Goal: Information Seeking & Learning: Learn about a topic

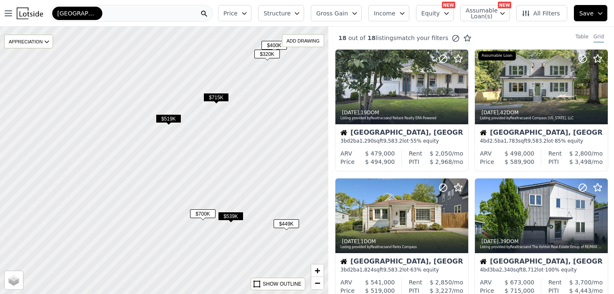
drag, startPoint x: 78, startPoint y: 166, endPoint x: 235, endPoint y: 167, distance: 157.0
click at [235, 167] on div at bounding box center [164, 160] width 394 height 321
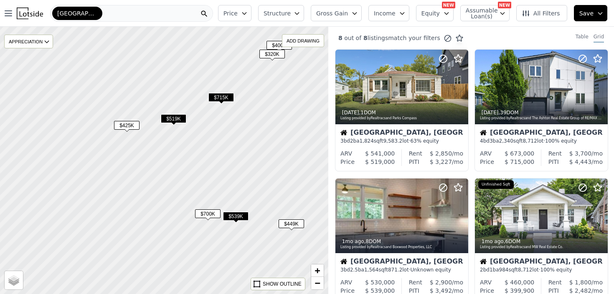
click at [131, 129] on span "$425K" at bounding box center [126, 125] width 25 height 9
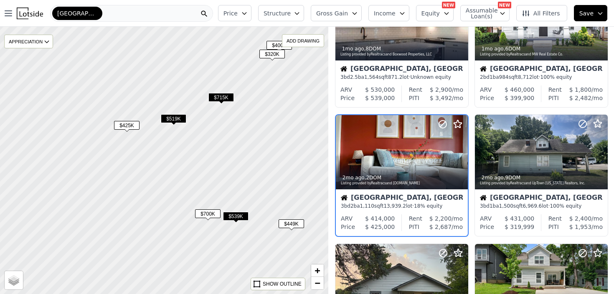
scroll to position [195, 0]
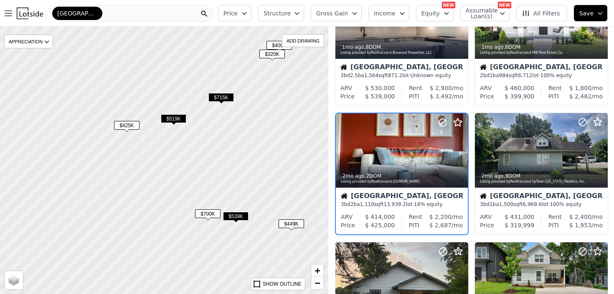
click at [168, 133] on div at bounding box center [164, 160] width 394 height 321
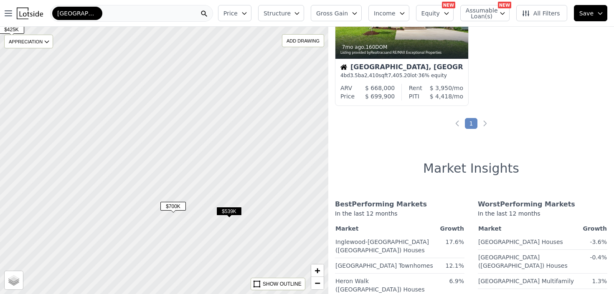
scroll to position [66, 0]
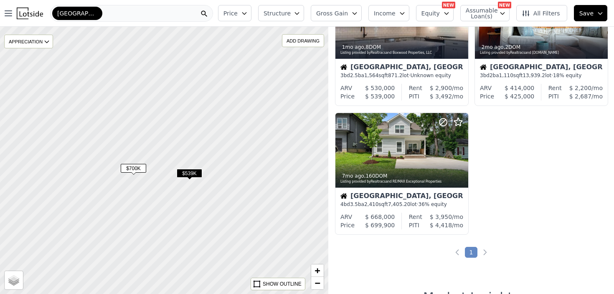
drag, startPoint x: 276, startPoint y: 242, endPoint x: 233, endPoint y: 200, distance: 60.2
click at [232, 200] on div at bounding box center [162, 157] width 394 height 321
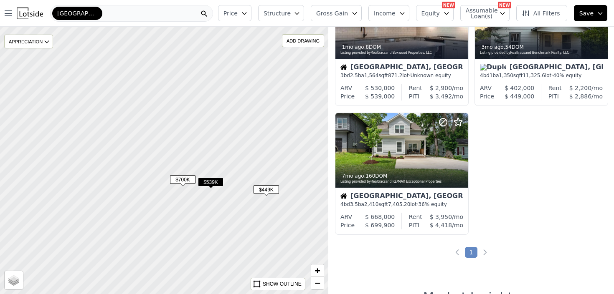
scroll to position [195, 0]
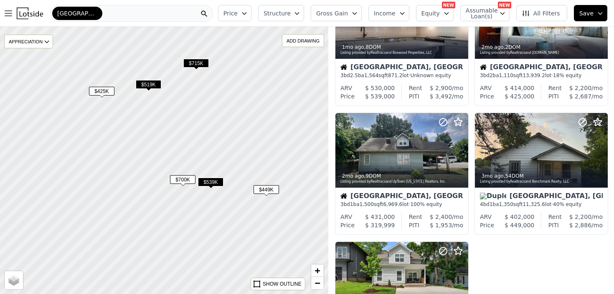
click at [109, 92] on span "$425K" at bounding box center [101, 91] width 25 height 9
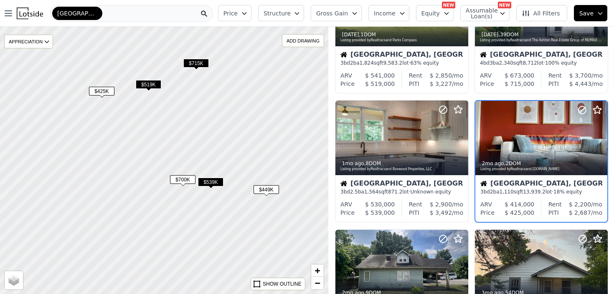
scroll to position [66, 0]
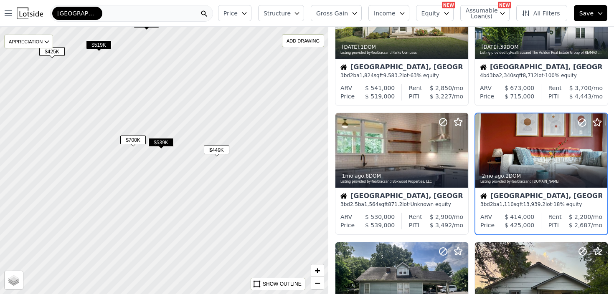
drag, startPoint x: 161, startPoint y: 120, endPoint x: 111, endPoint y: 79, distance: 64.4
click at [111, 79] on div at bounding box center [164, 159] width 394 height 321
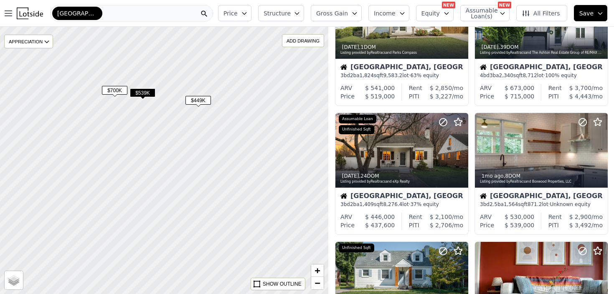
drag, startPoint x: 172, startPoint y: 181, endPoint x: 154, endPoint y: 132, distance: 52.0
click at [154, 132] on div at bounding box center [164, 160] width 394 height 321
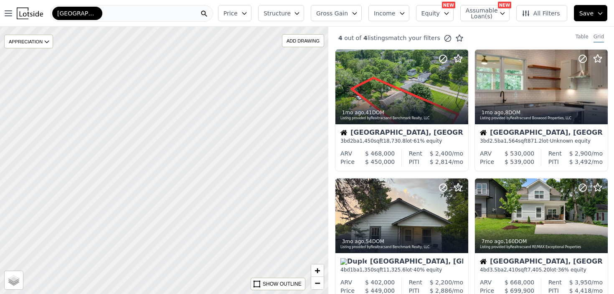
drag, startPoint x: 208, startPoint y: 196, endPoint x: 141, endPoint y: 112, distance: 107.2
click at [141, 112] on div at bounding box center [164, 160] width 394 height 321
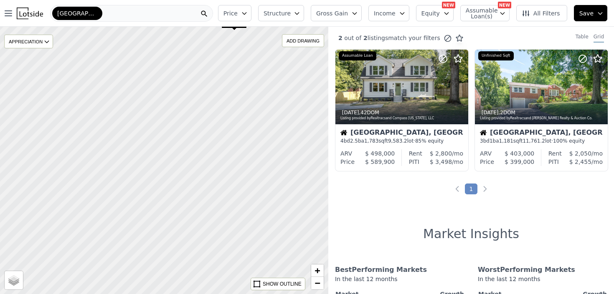
drag, startPoint x: 198, startPoint y: 173, endPoint x: 148, endPoint y: 127, distance: 67.7
click at [148, 127] on div at bounding box center [164, 160] width 394 height 321
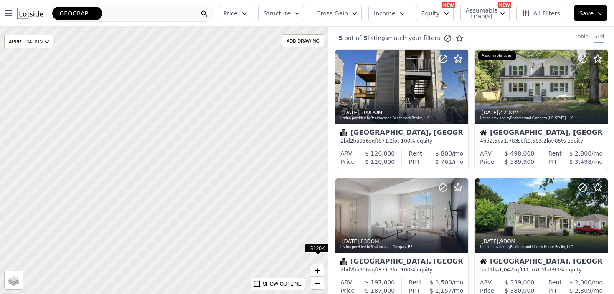
drag, startPoint x: 112, startPoint y: 151, endPoint x: 189, endPoint y: 144, distance: 77.6
click at [190, 144] on div at bounding box center [164, 160] width 394 height 321
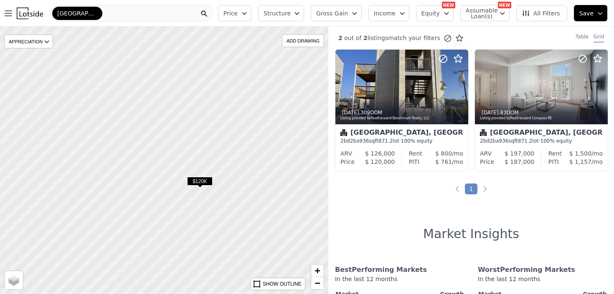
drag, startPoint x: 223, startPoint y: 177, endPoint x: 105, endPoint y: 107, distance: 136.5
click at [105, 108] on div at bounding box center [164, 160] width 394 height 321
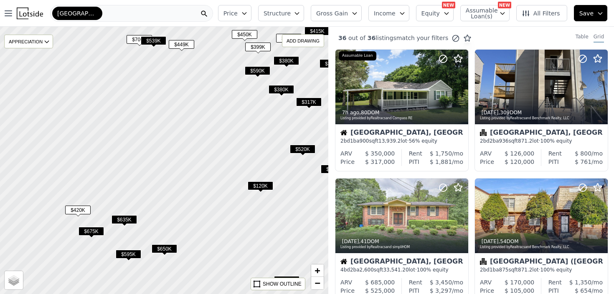
drag, startPoint x: 117, startPoint y: 196, endPoint x: 192, endPoint y: 197, distance: 75.6
click at [192, 197] on div at bounding box center [164, 160] width 394 height 321
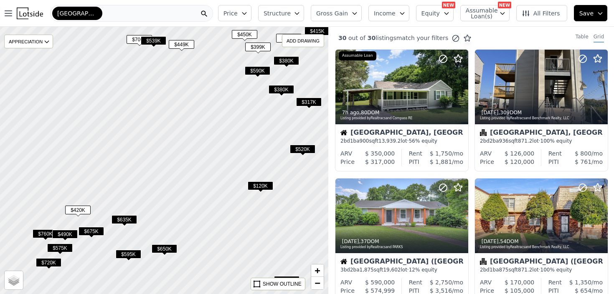
click at [83, 209] on span "$420K" at bounding box center [77, 210] width 25 height 9
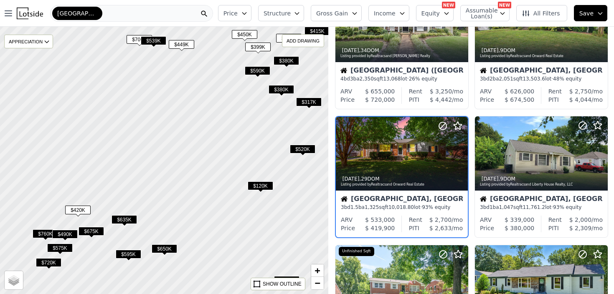
scroll to position [453, 0]
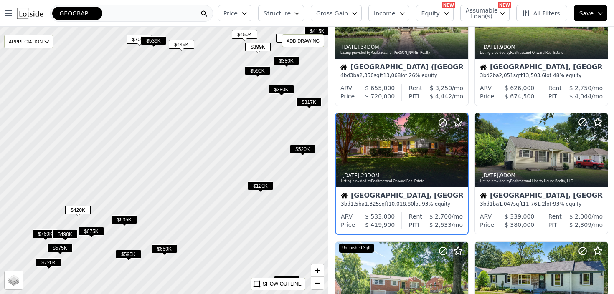
click at [68, 234] on span "$490K" at bounding box center [64, 234] width 25 height 9
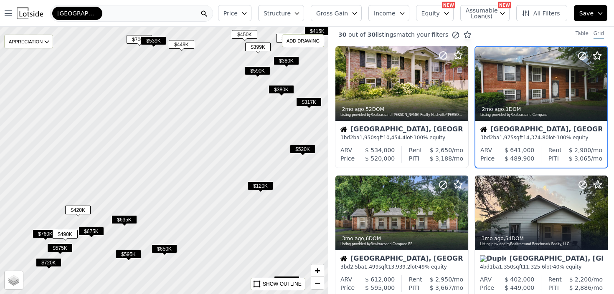
scroll to position [0, 0]
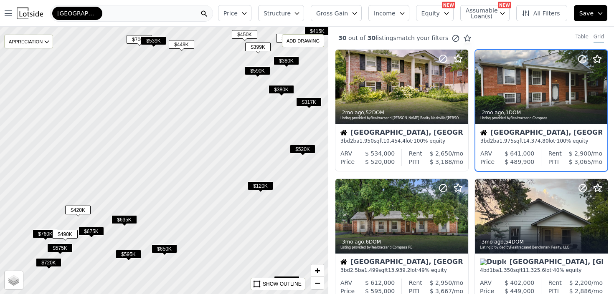
click at [82, 208] on span "$420K" at bounding box center [77, 210] width 25 height 9
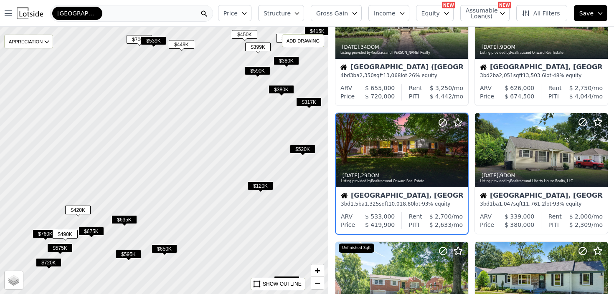
click at [123, 220] on span "$635K" at bounding box center [123, 219] width 25 height 9
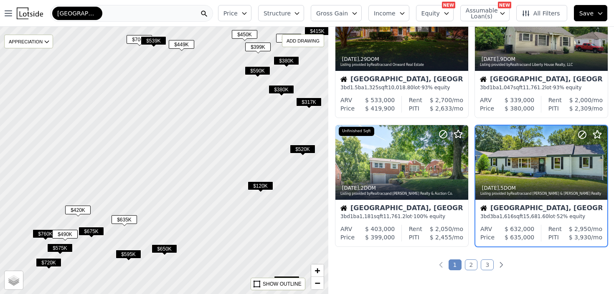
scroll to position [582, 0]
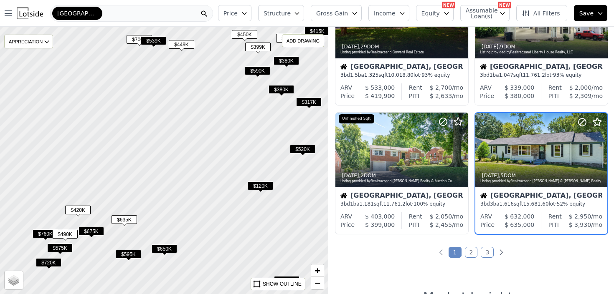
click at [74, 212] on span "$420K" at bounding box center [77, 210] width 25 height 9
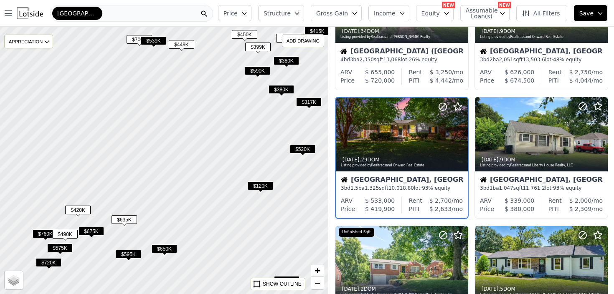
scroll to position [453, 0]
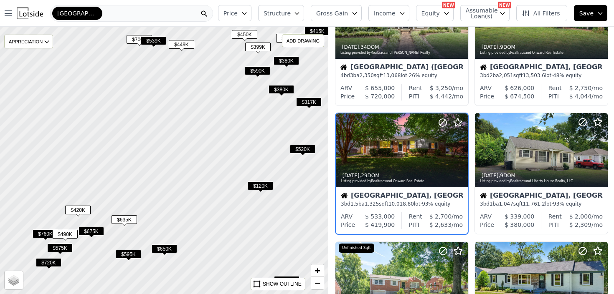
click at [90, 231] on span "$675K" at bounding box center [90, 231] width 25 height 9
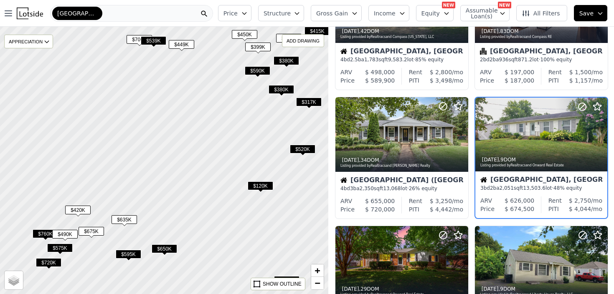
scroll to position [324, 0]
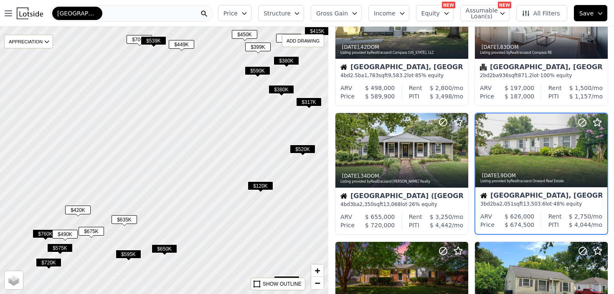
click at [129, 256] on span "$595K" at bounding box center [128, 254] width 25 height 9
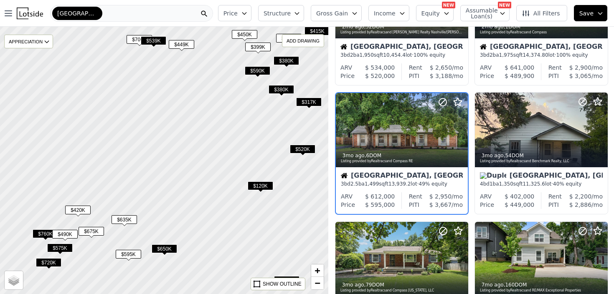
scroll to position [66, 0]
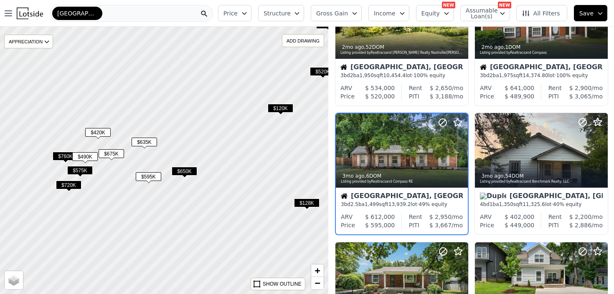
drag, startPoint x: 106, startPoint y: 246, endPoint x: 126, endPoint y: 168, distance: 80.3
click at [126, 168] on div at bounding box center [164, 160] width 394 height 321
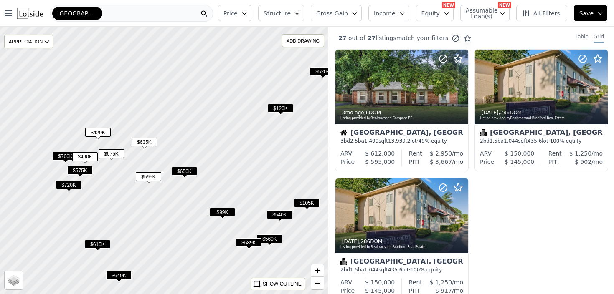
click at [281, 217] on span "$540K" at bounding box center [279, 214] width 25 height 9
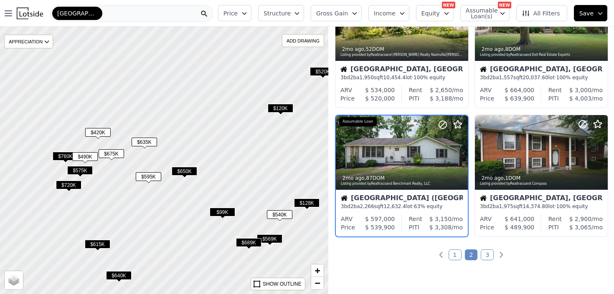
scroll to position [582, 0]
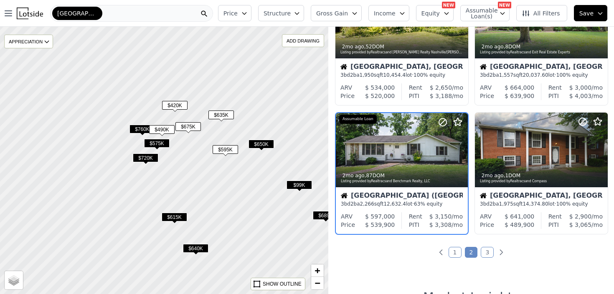
drag, startPoint x: 184, startPoint y: 237, endPoint x: 261, endPoint y: 208, distance: 82.3
click at [261, 209] on div at bounding box center [164, 160] width 394 height 321
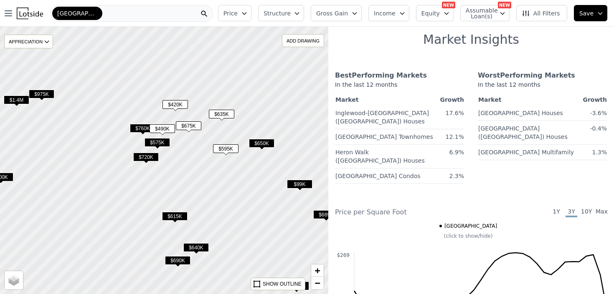
scroll to position [195, 0]
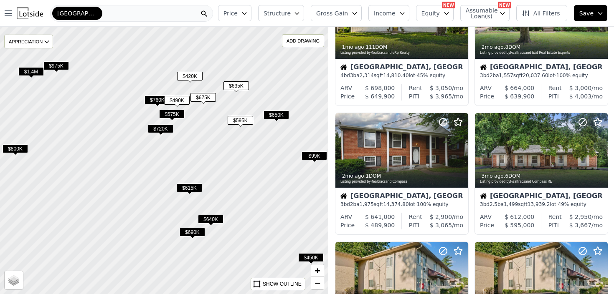
drag, startPoint x: 176, startPoint y: 230, endPoint x: 191, endPoint y: 200, distance: 33.6
click at [191, 200] on div at bounding box center [164, 159] width 394 height 321
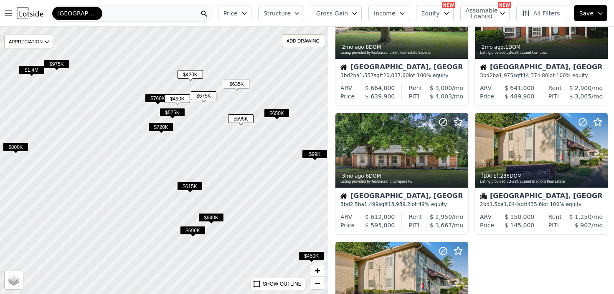
click at [187, 229] on span "$690K" at bounding box center [192, 230] width 25 height 9
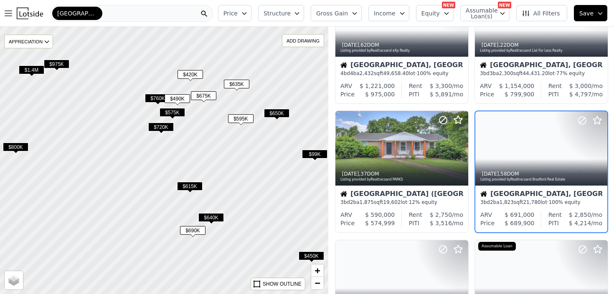
scroll to position [66, 0]
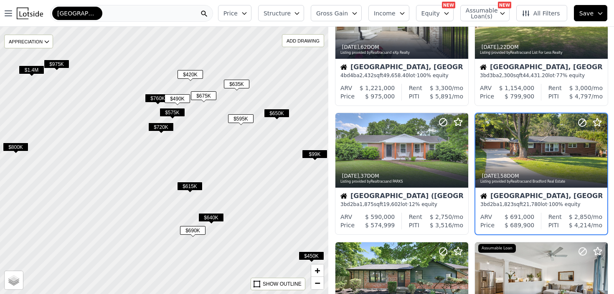
click at [210, 218] on span "$640K" at bounding box center [210, 217] width 25 height 9
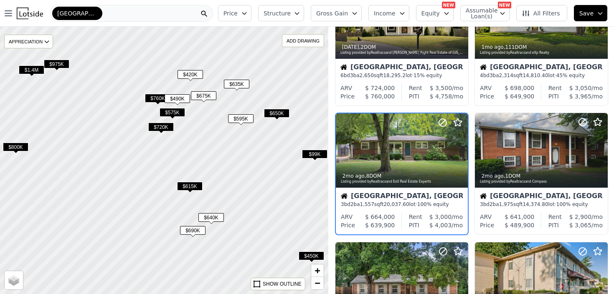
click at [195, 187] on span "$615K" at bounding box center [189, 186] width 25 height 9
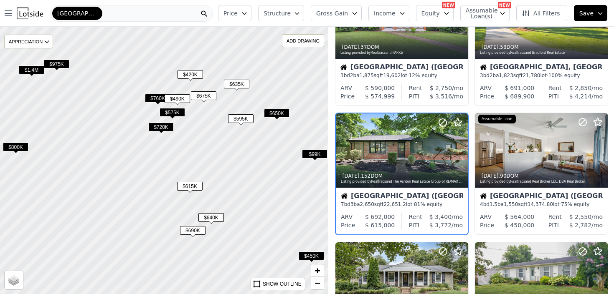
click at [165, 125] on span "$720K" at bounding box center [160, 127] width 25 height 9
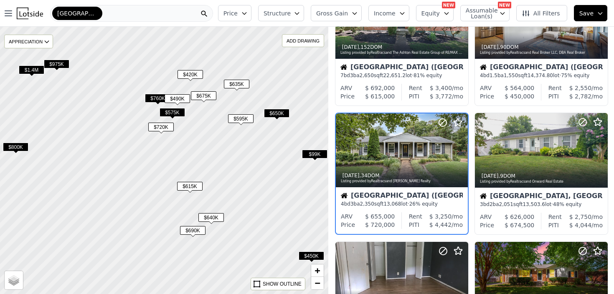
drag, startPoint x: 81, startPoint y: 125, endPoint x: 207, endPoint y: 213, distance: 154.1
click at [207, 213] on div at bounding box center [164, 160] width 394 height 321
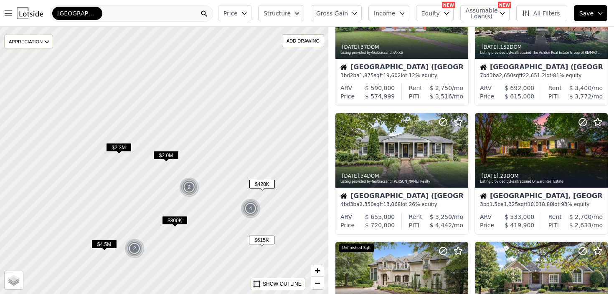
scroll to position [710, 0]
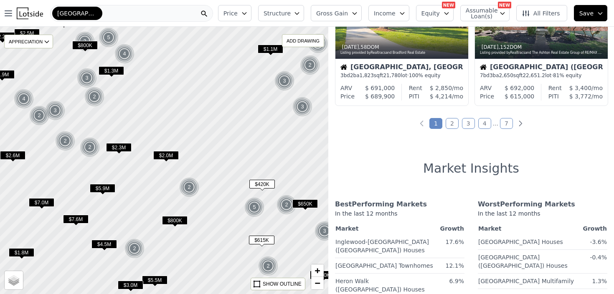
click at [248, 15] on icon "button" at bounding box center [244, 13] width 7 height 7
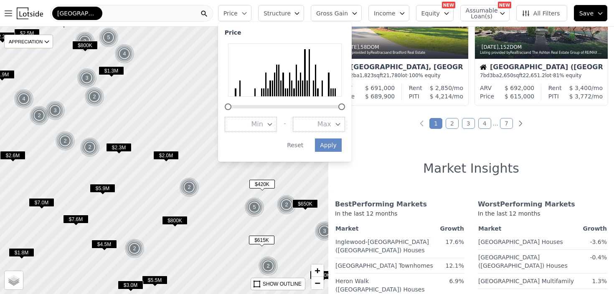
click at [325, 126] on span "Max" at bounding box center [324, 124] width 14 height 10
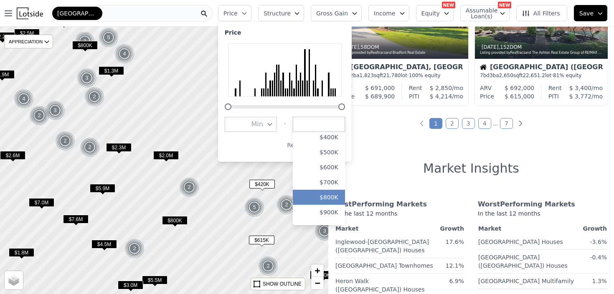
scroll to position [61, 0]
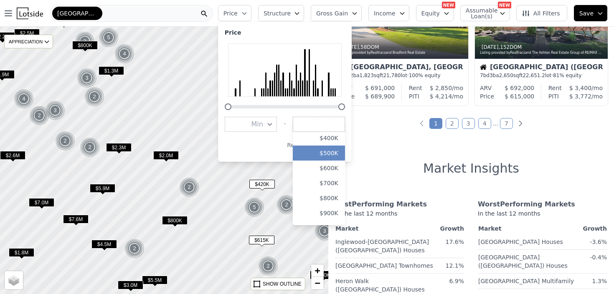
click at [333, 152] on button "$500K" at bounding box center [319, 153] width 52 height 15
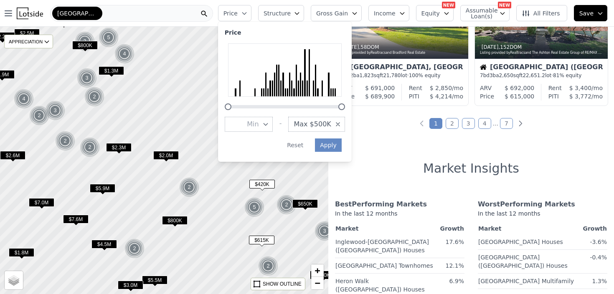
click at [327, 126] on div "Price Min - Max $500K Apply Reset" at bounding box center [285, 92] width 134 height 140
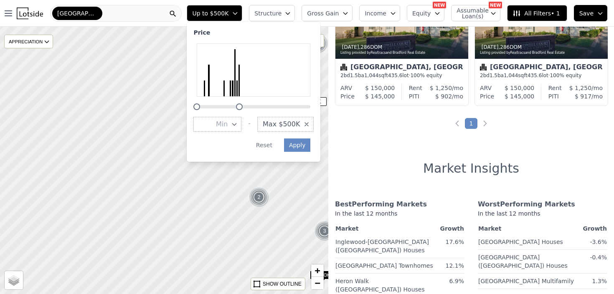
click at [297, 121] on span "Max $500K" at bounding box center [281, 124] width 37 height 10
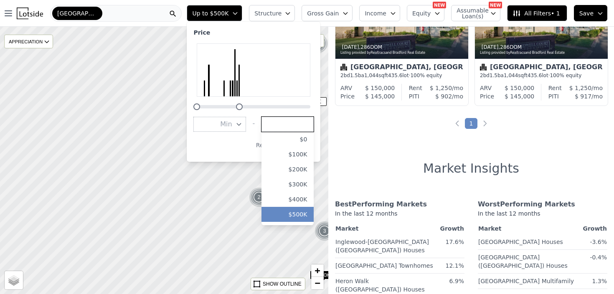
click at [306, 129] on input "number" at bounding box center [287, 124] width 52 height 15
type input "4500000"
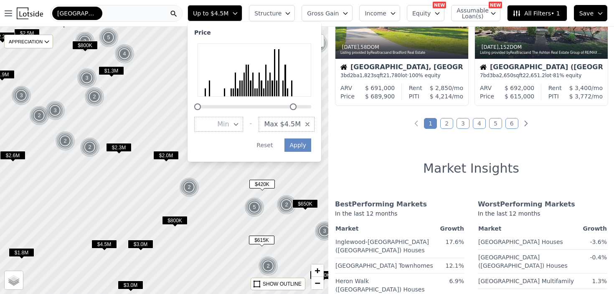
click at [291, 123] on span "Max $4.5M" at bounding box center [282, 124] width 37 height 10
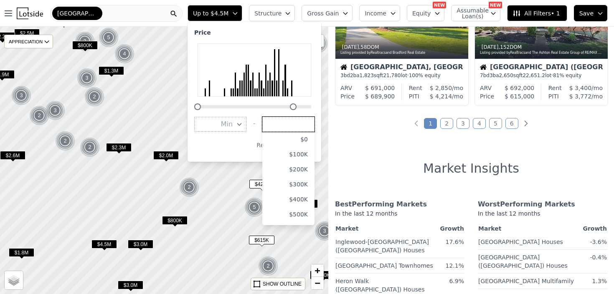
click at [299, 129] on input "number" at bounding box center [288, 124] width 52 height 15
type input "450000"
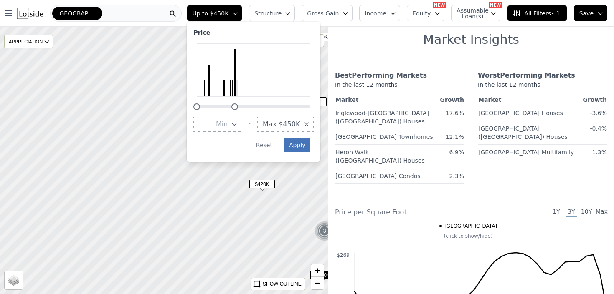
click at [305, 146] on button "Apply" at bounding box center [297, 145] width 27 height 13
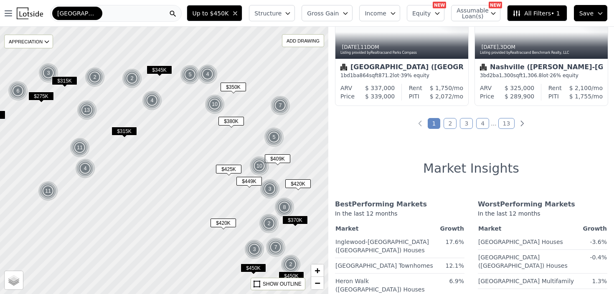
drag, startPoint x: 245, startPoint y: 135, endPoint x: 225, endPoint y: 177, distance: 46.1
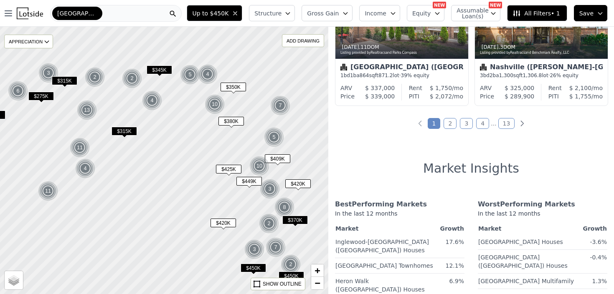
click at [225, 177] on div at bounding box center [164, 160] width 394 height 321
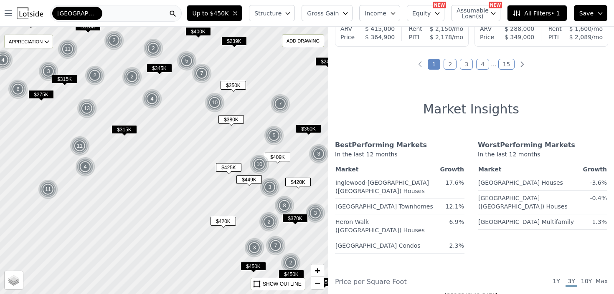
scroll to position [771, 0]
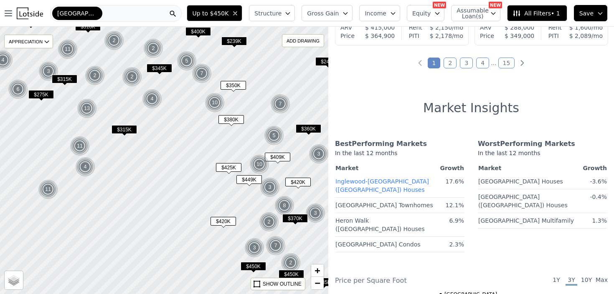
click at [372, 189] on link "Inglewood-Riverwood (Nashville) Houses" at bounding box center [382, 184] width 94 height 19
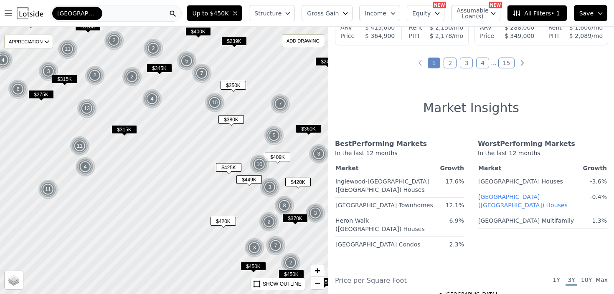
click at [496, 197] on link "Green Hills (Nashville) Houses" at bounding box center [522, 199] width 89 height 19
click at [260, 168] on div "10" at bounding box center [259, 164] width 20 height 20
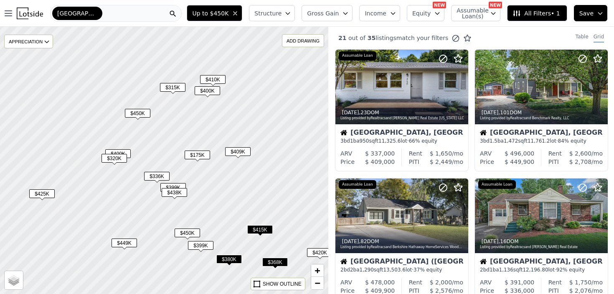
click at [397, 38] on span "match your filters" at bounding box center [422, 38] width 52 height 8
click at [531, 11] on span "All Filters • 1" at bounding box center [535, 13] width 47 height 8
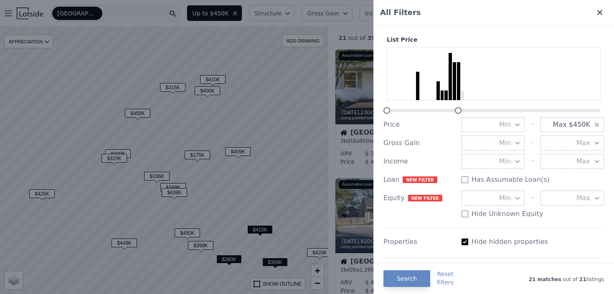
click at [602, 8] on icon at bounding box center [599, 12] width 8 height 8
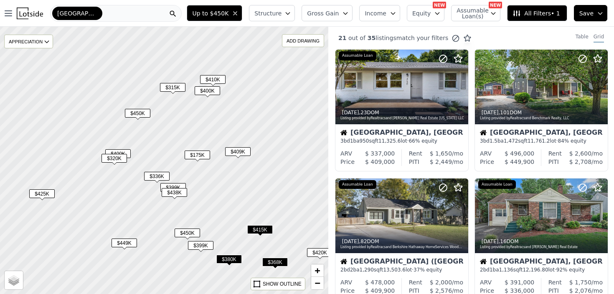
click at [220, 16] on span "Up to $450K" at bounding box center [210, 13] width 36 height 8
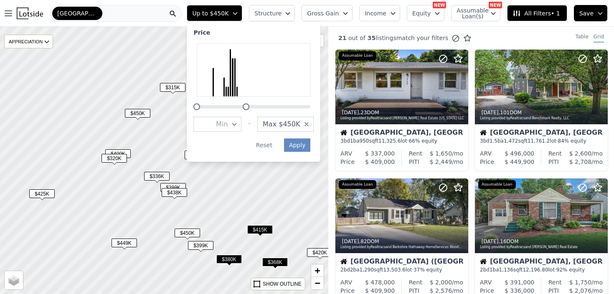
drag, startPoint x: 244, startPoint y: 108, endPoint x: 256, endPoint y: 109, distance: 11.8
click at [249, 109] on div at bounding box center [246, 107] width 7 height 7
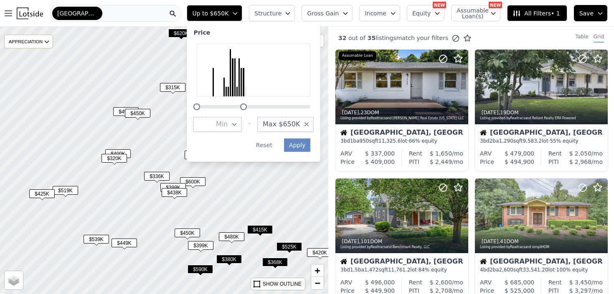
click at [247, 108] on div at bounding box center [243, 107] width 7 height 7
click at [243, 107] on div at bounding box center [239, 107] width 7 height 7
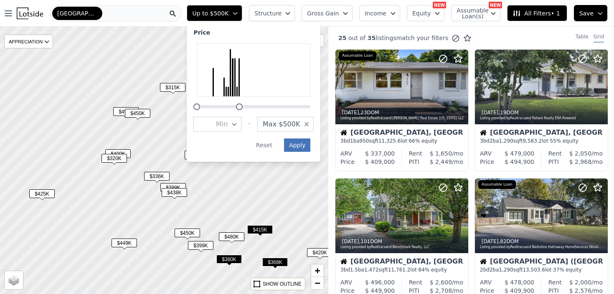
click at [307, 146] on button "Apply" at bounding box center [297, 145] width 27 height 13
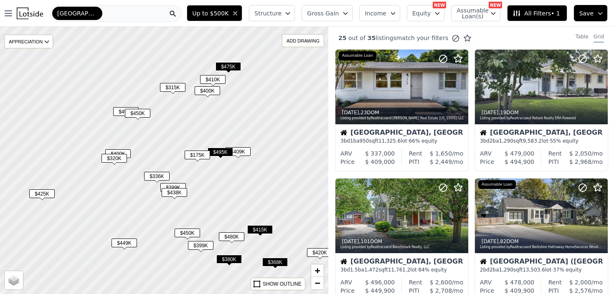
click at [483, 11] on span "Assumable Loan(s)" at bounding box center [469, 14] width 27 height 12
click at [475, 33] on label "Has Assumable Loan(s)" at bounding box center [502, 29] width 68 height 8
click at [464, 33] on input "Has Assumable Loan(s)" at bounding box center [461, 29] width 7 height 7
checkbox input "true"
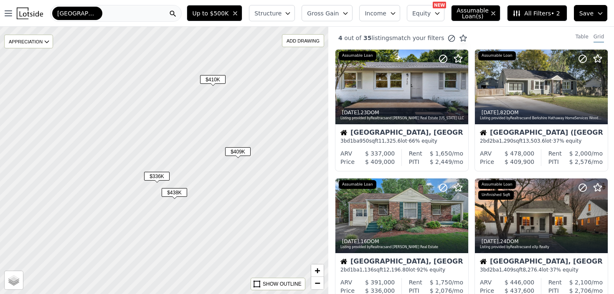
click at [475, 13] on span "Assumable Loan(s)" at bounding box center [469, 14] width 27 height 12
click at [242, 216] on div at bounding box center [164, 160] width 394 height 321
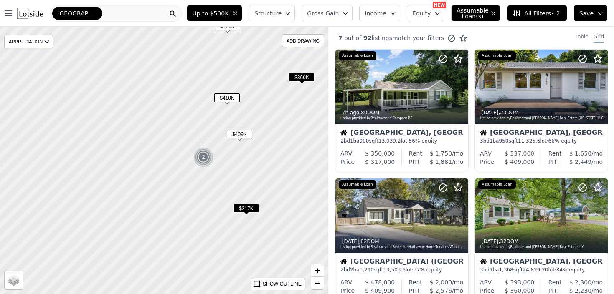
drag, startPoint x: 242, startPoint y: 216, endPoint x: 241, endPoint y: 164, distance: 51.4
click at [241, 164] on div at bounding box center [164, 160] width 394 height 321
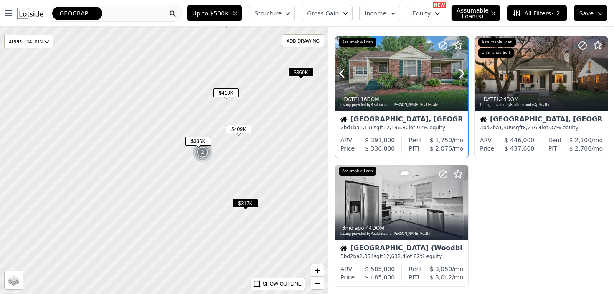
scroll to position [276, 0]
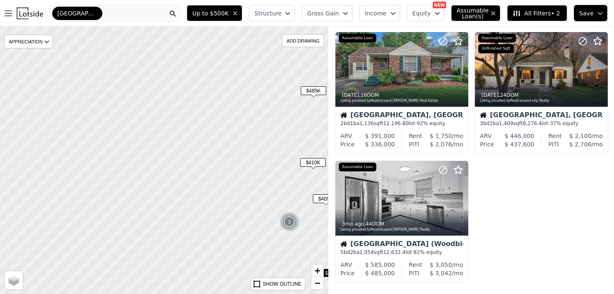
drag, startPoint x: 185, startPoint y: 114, endPoint x: 271, endPoint y: 183, distance: 110.8
click at [271, 184] on div at bounding box center [164, 160] width 394 height 321
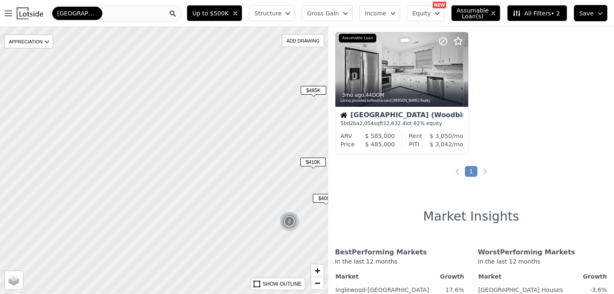
scroll to position [147, 0]
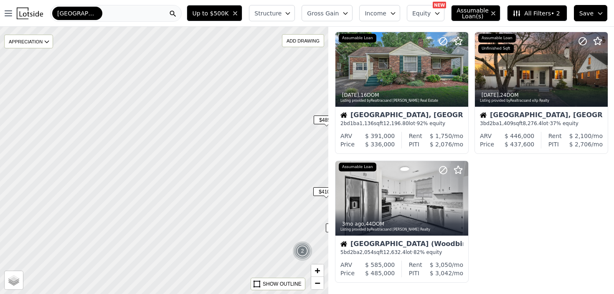
drag, startPoint x: 223, startPoint y: 136, endPoint x: 244, endPoint y: 186, distance: 54.8
click at [244, 186] on div at bounding box center [164, 160] width 394 height 321
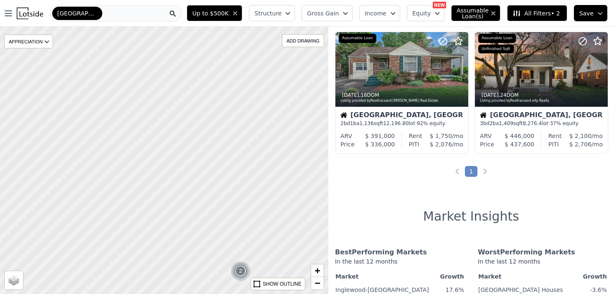
drag, startPoint x: 219, startPoint y: 174, endPoint x: 179, endPoint y: 172, distance: 40.1
click at [179, 172] on div at bounding box center [164, 160] width 394 height 321
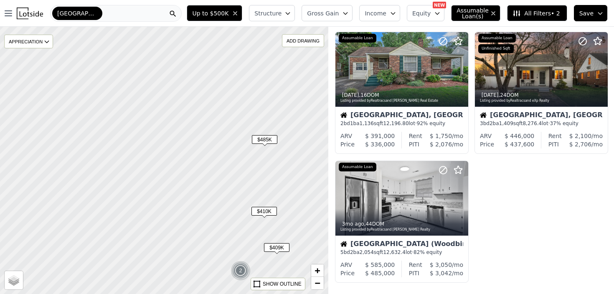
click at [264, 138] on span "$485K" at bounding box center [264, 139] width 25 height 9
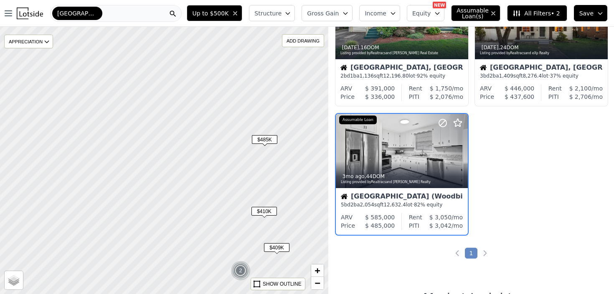
scroll to position [195, 0]
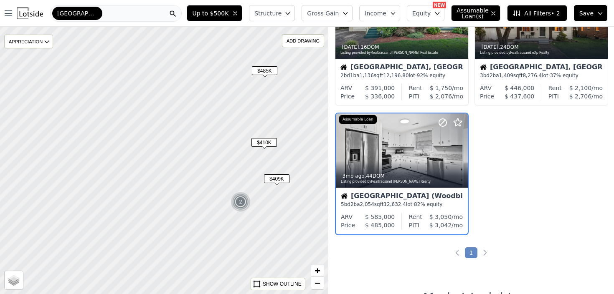
drag, startPoint x: 220, startPoint y: 176, endPoint x: 220, endPoint y: 106, distance: 69.3
click at [220, 106] on div at bounding box center [164, 160] width 394 height 321
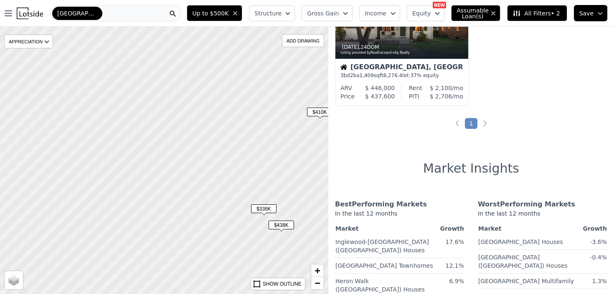
scroll to position [66, 0]
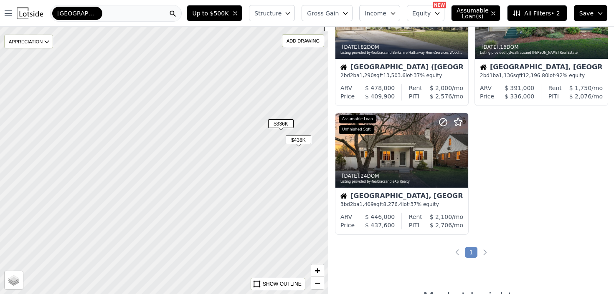
drag, startPoint x: 224, startPoint y: 213, endPoint x: 241, endPoint y: 128, distance: 86.9
click at [241, 128] on div at bounding box center [164, 160] width 394 height 321
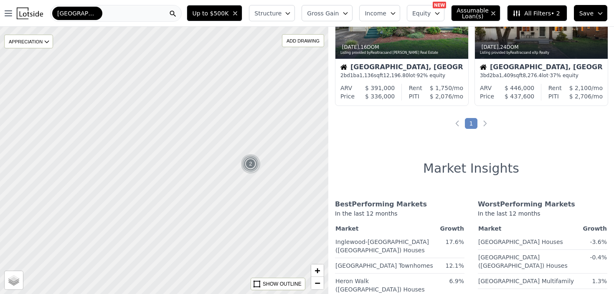
scroll to position [195, 0]
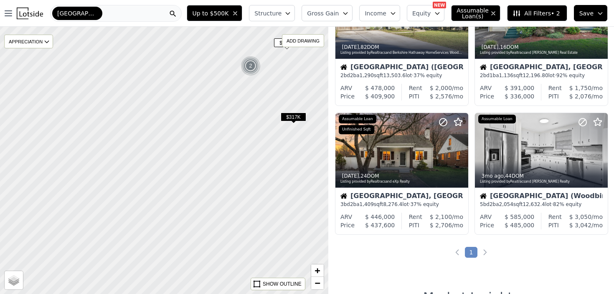
drag, startPoint x: 212, startPoint y: 189, endPoint x: 212, endPoint y: 91, distance: 98.1
click at [212, 91] on div at bounding box center [164, 160] width 394 height 321
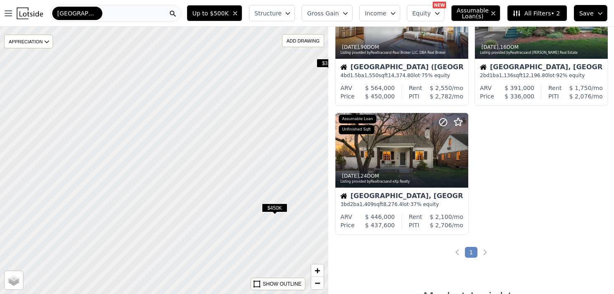
drag, startPoint x: 190, startPoint y: 173, endPoint x: 226, endPoint y: 119, distance: 65.3
click at [226, 119] on div at bounding box center [164, 160] width 394 height 321
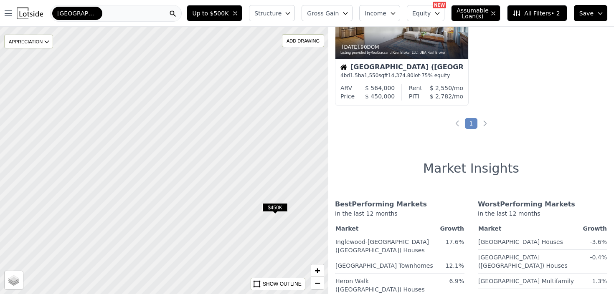
click at [276, 209] on span "$450K" at bounding box center [274, 207] width 25 height 9
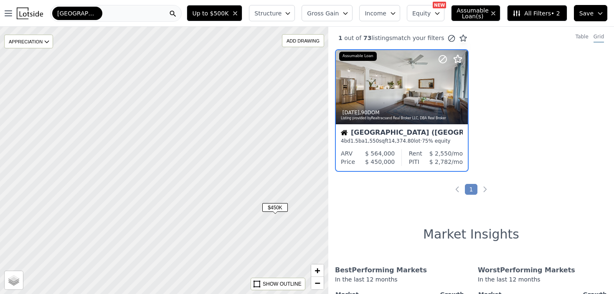
drag, startPoint x: 213, startPoint y: 147, endPoint x: 298, endPoint y: 202, distance: 101.1
click at [296, 197] on div at bounding box center [164, 160] width 394 height 321
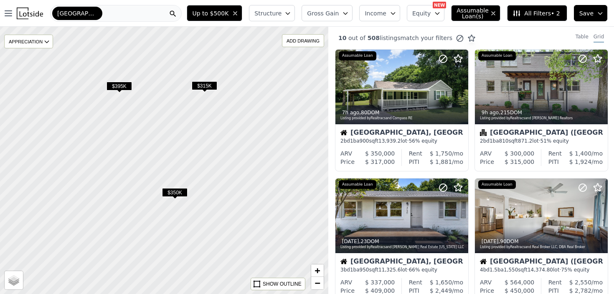
drag, startPoint x: 155, startPoint y: 153, endPoint x: 253, endPoint y: 194, distance: 106.3
click at [253, 195] on div at bounding box center [164, 160] width 394 height 321
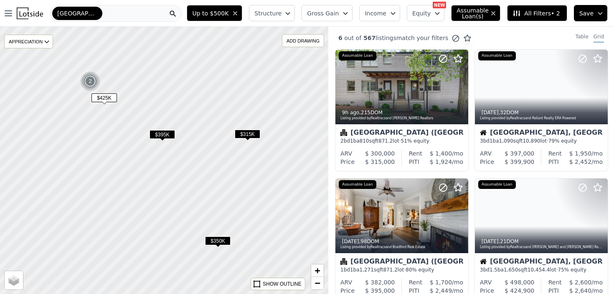
drag, startPoint x: 159, startPoint y: 123, endPoint x: 212, endPoint y: 185, distance: 82.0
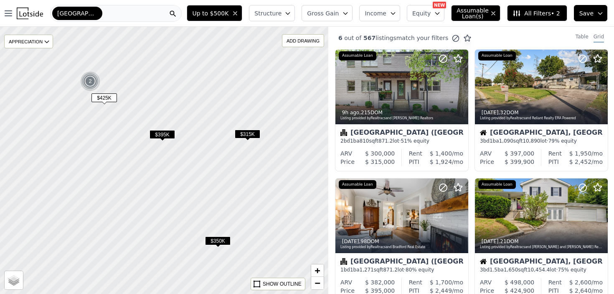
click at [212, 186] on div at bounding box center [169, 169] width 394 height 321
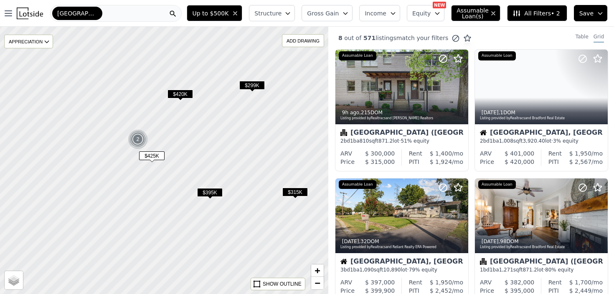
drag, startPoint x: 184, startPoint y: 126, endPoint x: 228, endPoint y: 176, distance: 65.7
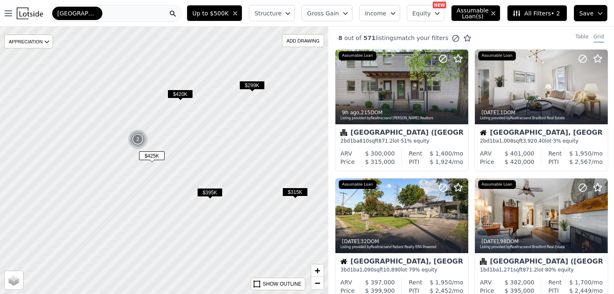
click at [228, 176] on div at bounding box center [170, 167] width 394 height 321
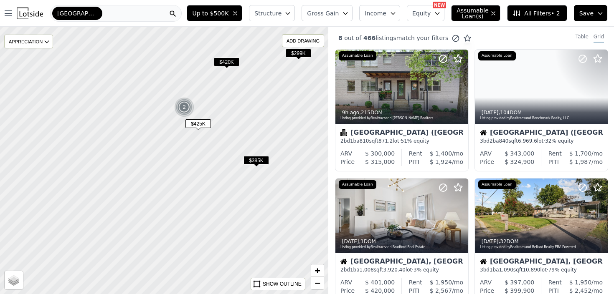
drag, startPoint x: 194, startPoint y: 148, endPoint x: 237, endPoint y: 108, distance: 59.1
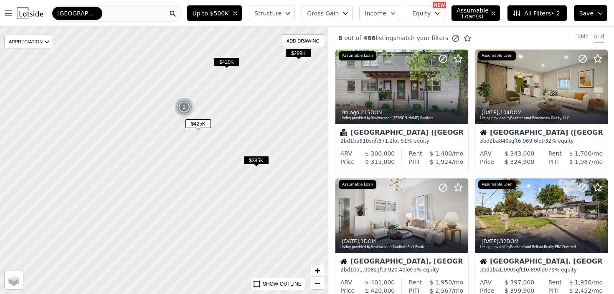
click at [238, 108] on div at bounding box center [164, 160] width 394 height 321
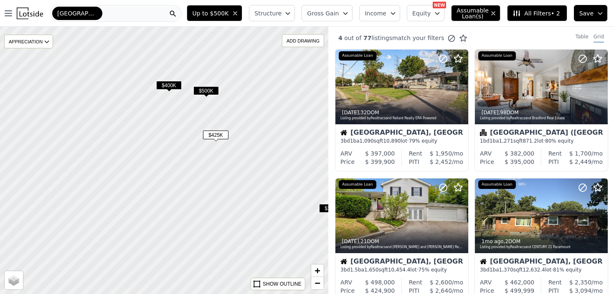
drag, startPoint x: 198, startPoint y: 103, endPoint x: 254, endPoint y: 160, distance: 80.0
click at [255, 160] on div at bounding box center [164, 160] width 394 height 321
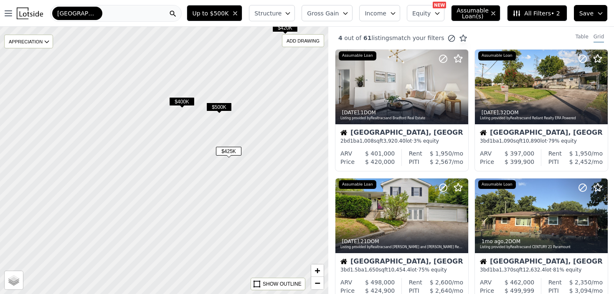
click at [221, 111] on span "$500K" at bounding box center [218, 107] width 25 height 9
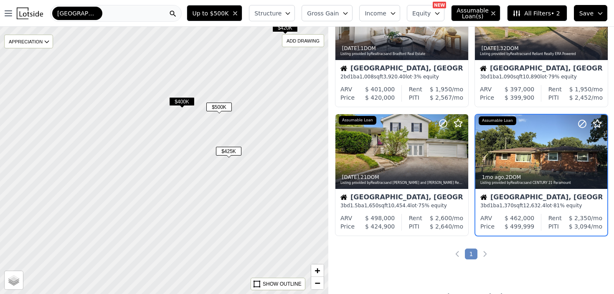
scroll to position [66, 0]
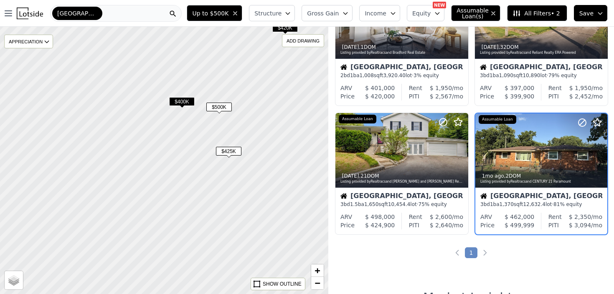
click at [180, 100] on span "$400K" at bounding box center [181, 101] width 25 height 9
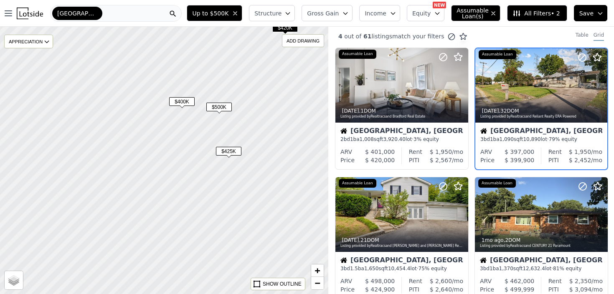
scroll to position [0, 0]
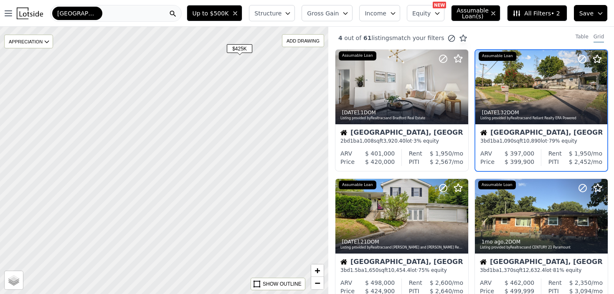
drag, startPoint x: 181, startPoint y: 182, endPoint x: 192, endPoint y: 79, distance: 103.7
click at [192, 79] on div at bounding box center [164, 160] width 394 height 321
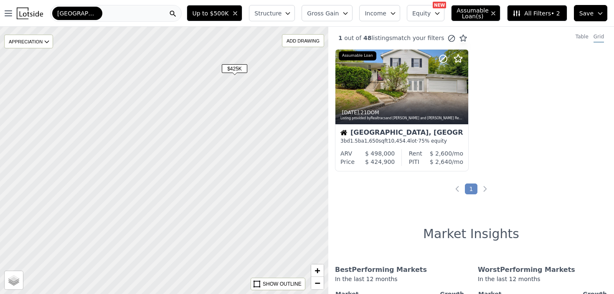
drag, startPoint x: 192, startPoint y: 85, endPoint x: 179, endPoint y: 136, distance: 52.7
click at [179, 136] on div at bounding box center [164, 160] width 394 height 321
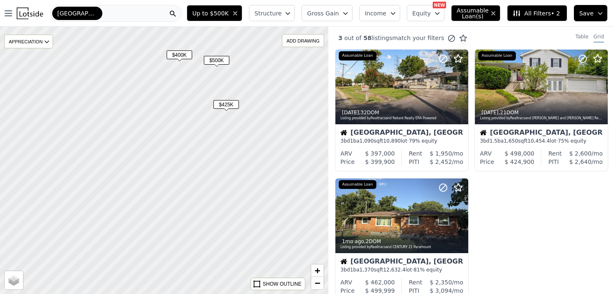
click at [235, 106] on span "$425K" at bounding box center [225, 104] width 25 height 9
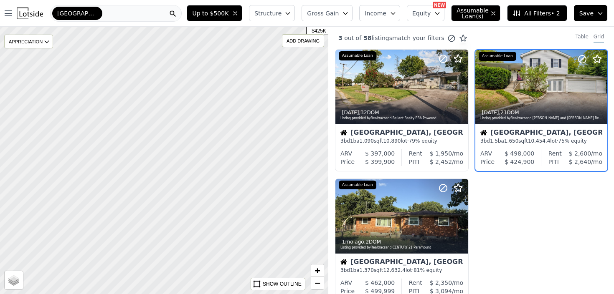
drag, startPoint x: 187, startPoint y: 191, endPoint x: 279, endPoint y: 116, distance: 118.5
click at [280, 117] on div at bounding box center [164, 160] width 394 height 321
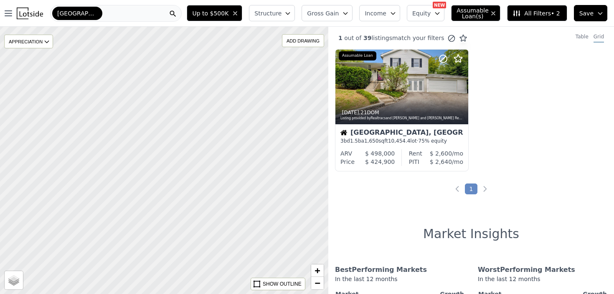
drag, startPoint x: 223, startPoint y: 174, endPoint x: 243, endPoint y: 115, distance: 62.8
click at [243, 115] on div at bounding box center [164, 160] width 394 height 321
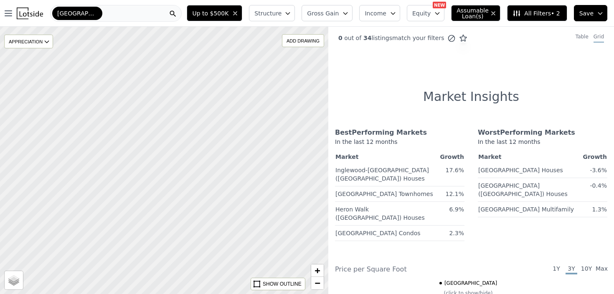
click at [494, 11] on icon "button" at bounding box center [493, 13] width 7 height 7
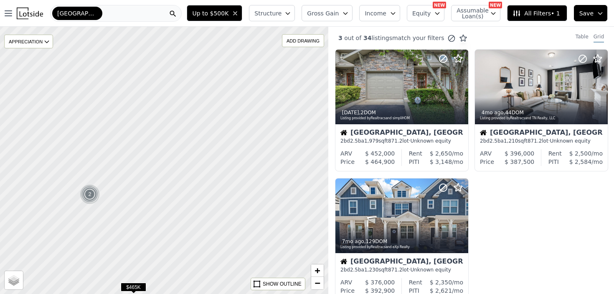
click at [524, 13] on span "All Filters • 1" at bounding box center [535, 13] width 47 height 8
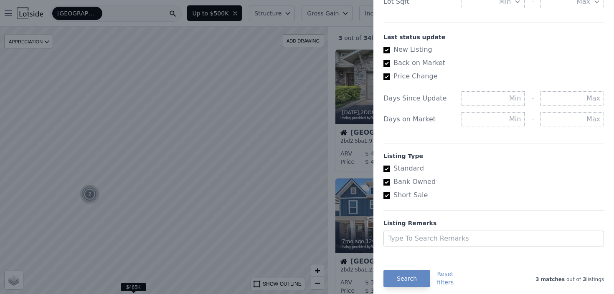
scroll to position [468, 0]
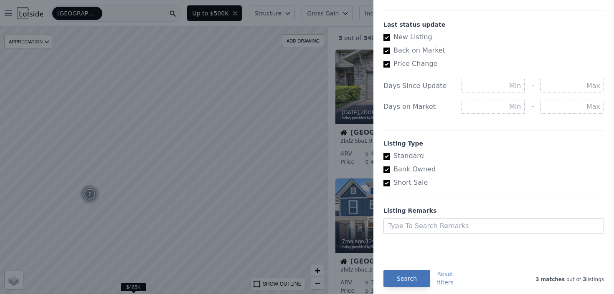
click at [407, 273] on button "Search" at bounding box center [406, 279] width 47 height 17
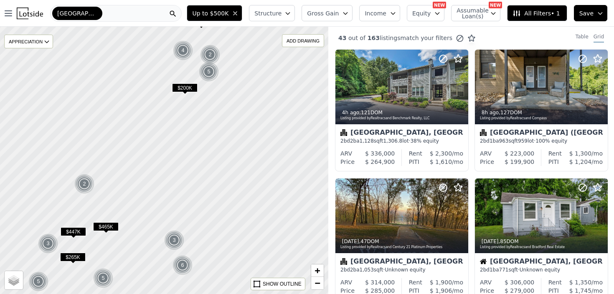
drag, startPoint x: 281, startPoint y: 189, endPoint x: 180, endPoint y: 182, distance: 101.6
click at [180, 183] on div at bounding box center [162, 159] width 394 height 321
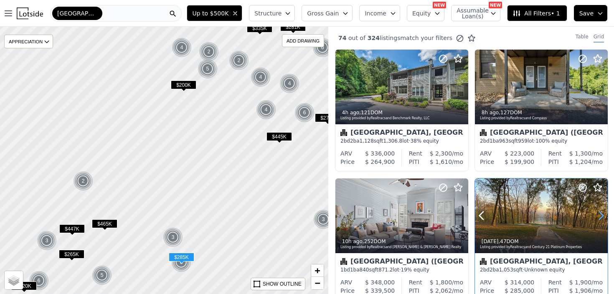
click at [604, 218] on icon at bounding box center [600, 215] width 13 height 13
click at [600, 216] on icon at bounding box center [600, 215] width 13 height 13
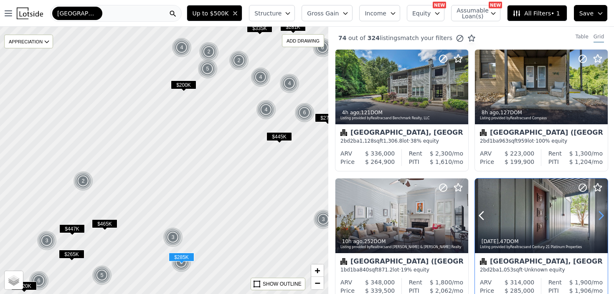
click at [600, 216] on icon at bounding box center [600, 215] width 13 height 13
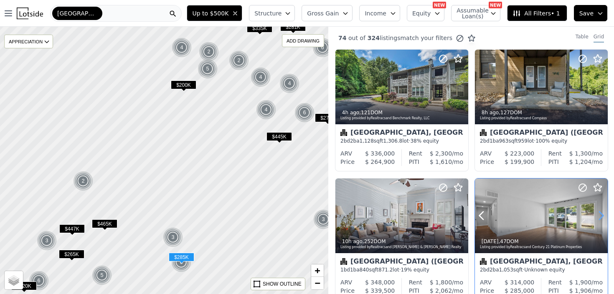
click at [600, 216] on icon at bounding box center [600, 215] width 13 height 13
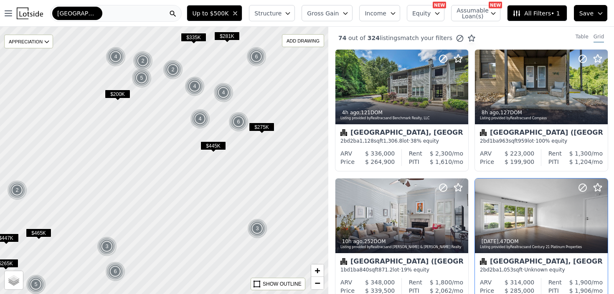
drag, startPoint x: 289, startPoint y: 163, endPoint x: 223, endPoint y: 172, distance: 66.5
click at [223, 172] on div at bounding box center [164, 160] width 394 height 321
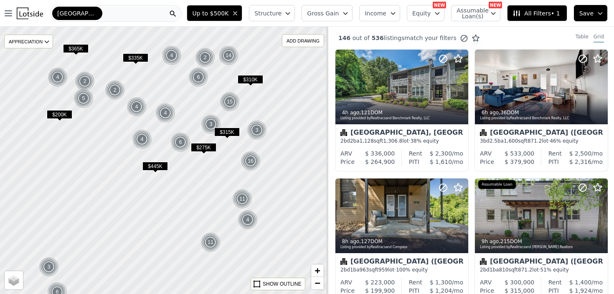
drag, startPoint x: 265, startPoint y: 158, endPoint x: 178, endPoint y: 190, distance: 92.4
click at [178, 190] on div at bounding box center [129, 174] width 394 height 321
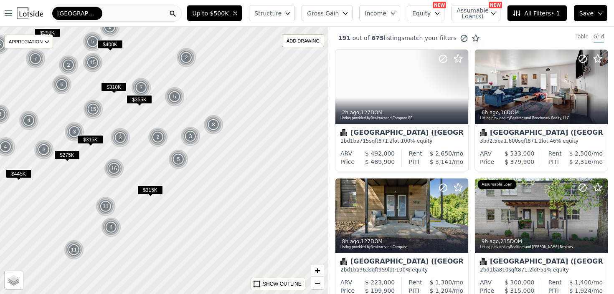
drag, startPoint x: 251, startPoint y: 177, endPoint x: 143, endPoint y: 173, distance: 107.8
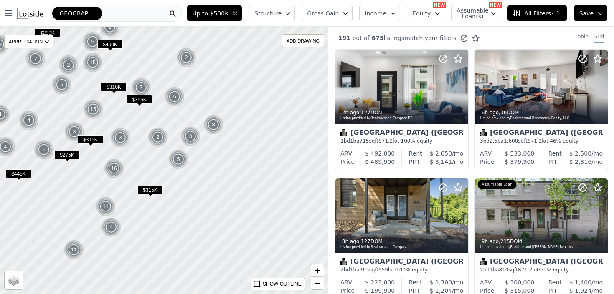
click at [143, 173] on div at bounding box center [164, 160] width 394 height 321
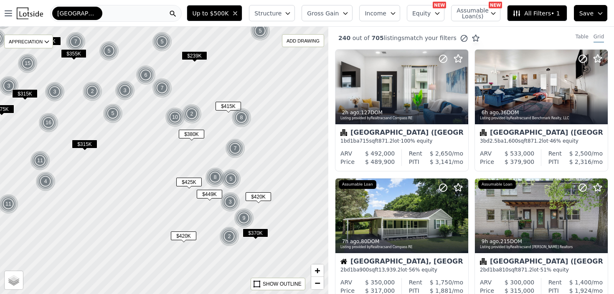
drag, startPoint x: 224, startPoint y: 218, endPoint x: 148, endPoint y: 164, distance: 92.9
click at [148, 164] on div at bounding box center [159, 155] width 394 height 321
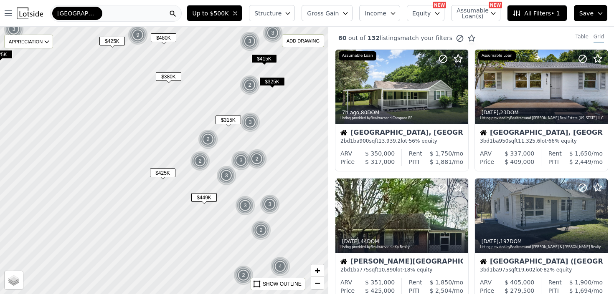
drag, startPoint x: 223, startPoint y: 210, endPoint x: 177, endPoint y: 200, distance: 47.2
click at [177, 200] on div at bounding box center [164, 160] width 394 height 321
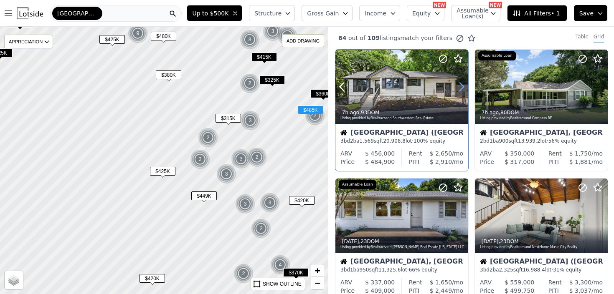
click at [460, 83] on icon at bounding box center [462, 87] width 4 height 8
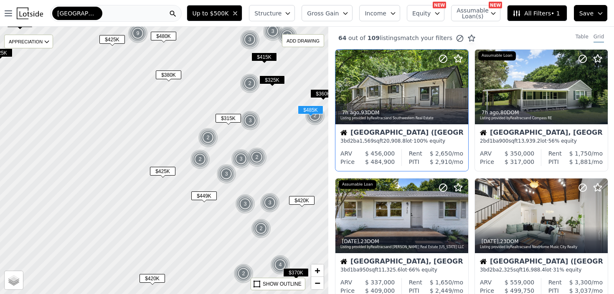
scroll to position [53, 0]
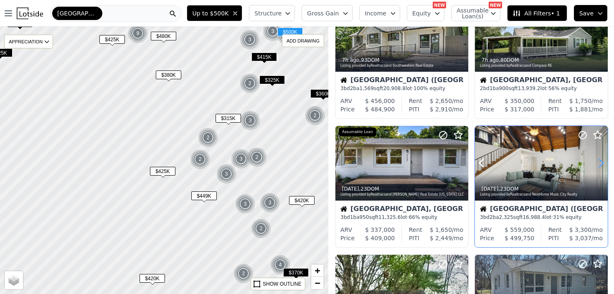
click at [602, 161] on icon at bounding box center [600, 163] width 13 height 13
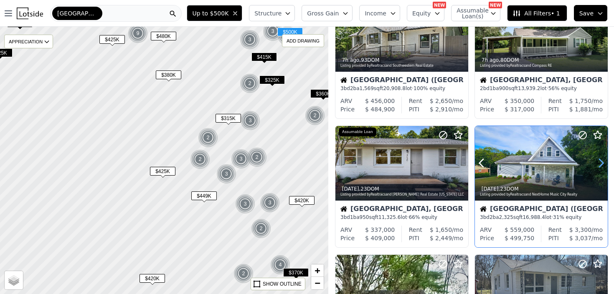
click at [602, 161] on icon at bounding box center [600, 163] width 13 height 13
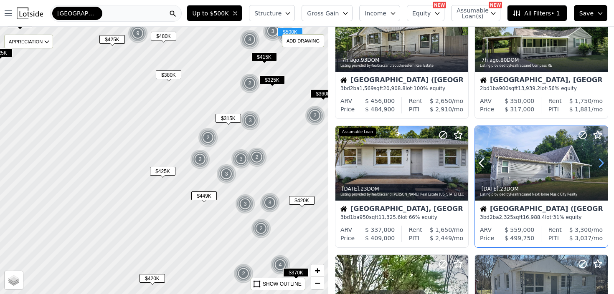
click at [602, 161] on icon at bounding box center [600, 163] width 13 height 13
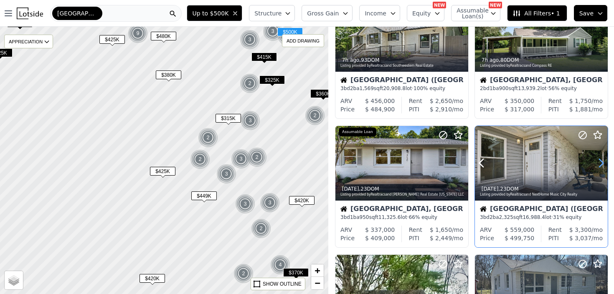
click at [602, 161] on icon at bounding box center [600, 163] width 13 height 13
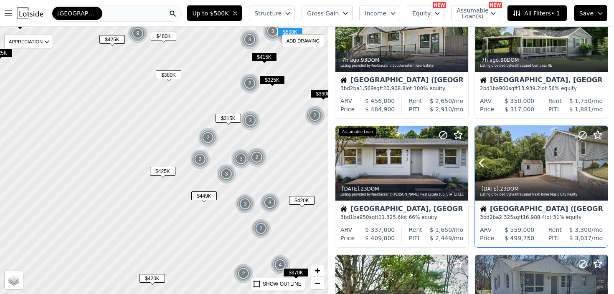
click at [602, 161] on icon at bounding box center [600, 163] width 13 height 13
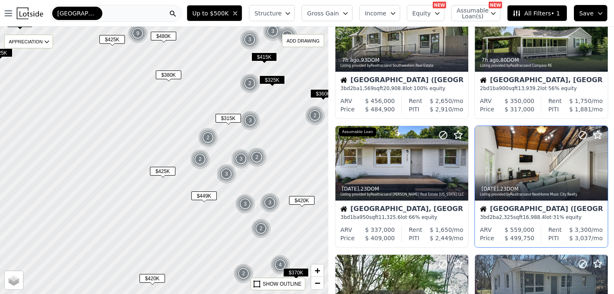
click at [530, 16] on span "All Filters • 1" at bounding box center [535, 13] width 47 height 8
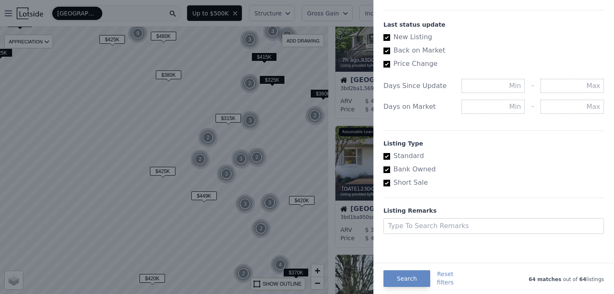
scroll to position [0, 0]
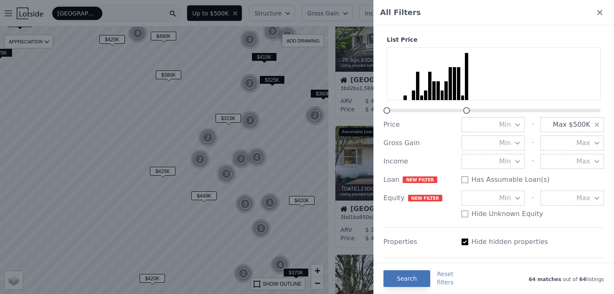
click at [407, 281] on button "Search" at bounding box center [406, 279] width 47 height 17
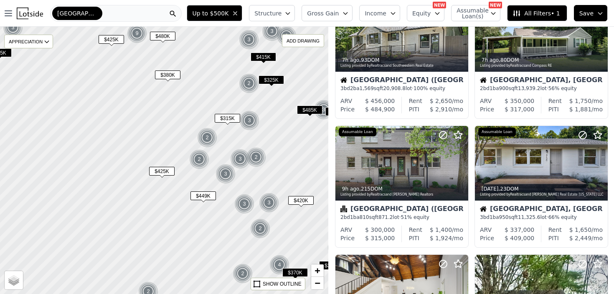
scroll to position [53, 0]
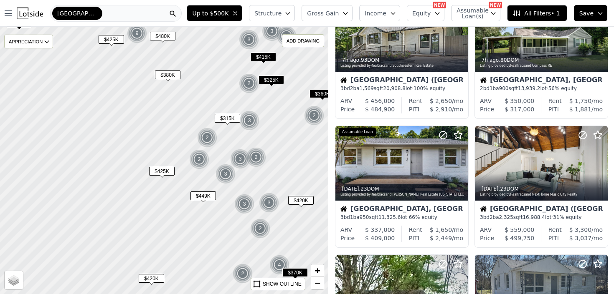
click at [536, 10] on span "All Filters • 1" at bounding box center [535, 13] width 47 height 8
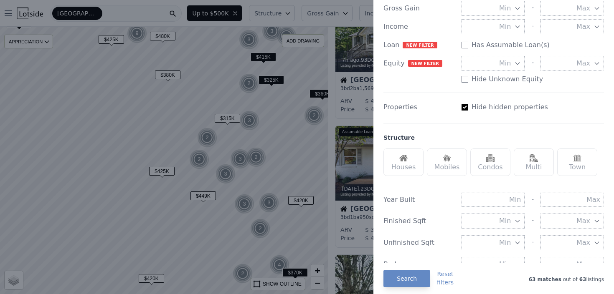
scroll to position [0, 0]
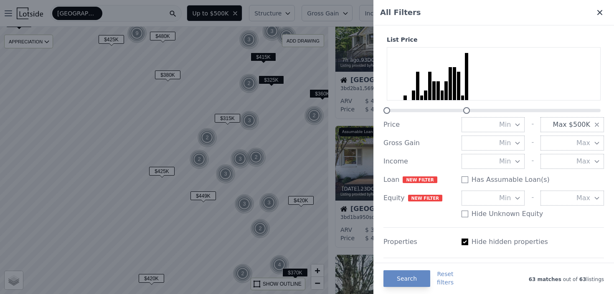
click at [597, 8] on icon at bounding box center [599, 12] width 8 height 8
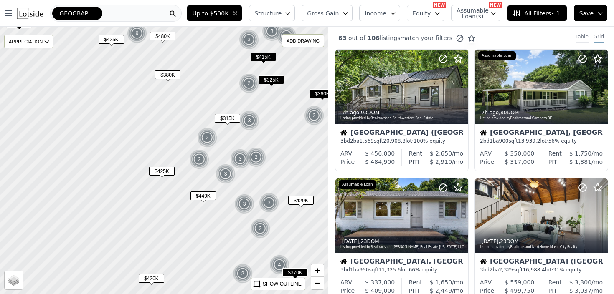
click at [584, 36] on div "Table" at bounding box center [581, 37] width 13 height 9
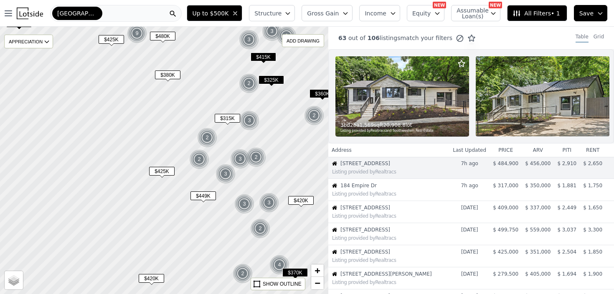
click at [472, 151] on th "Last Updated" at bounding box center [469, 150] width 40 height 13
click at [346, 149] on th "Address" at bounding box center [388, 150] width 121 height 13
click at [600, 40] on div "Grid" at bounding box center [598, 37] width 10 height 9
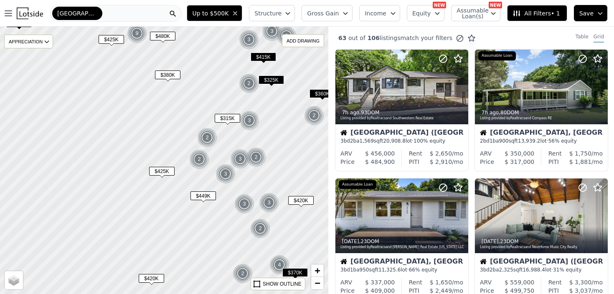
click at [262, 171] on div at bounding box center [164, 160] width 394 height 321
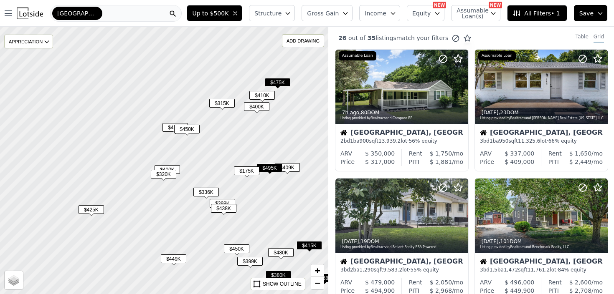
drag, startPoint x: 250, startPoint y: 158, endPoint x: 279, endPoint y: 188, distance: 41.3
click at [280, 188] on div at bounding box center [164, 160] width 394 height 321
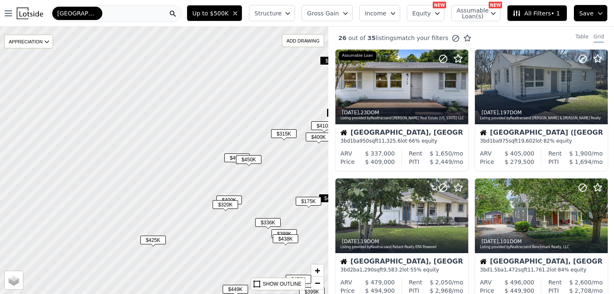
drag, startPoint x: 214, startPoint y: 167, endPoint x: 276, endPoint y: 198, distance: 68.5
click at [276, 198] on div at bounding box center [164, 160] width 394 height 321
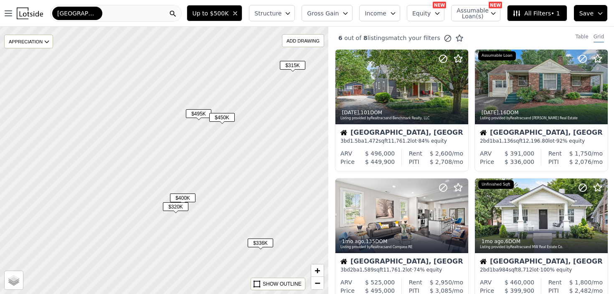
drag, startPoint x: 271, startPoint y: 188, endPoint x: 255, endPoint y: 153, distance: 38.3
click at [255, 153] on div at bounding box center [164, 160] width 394 height 321
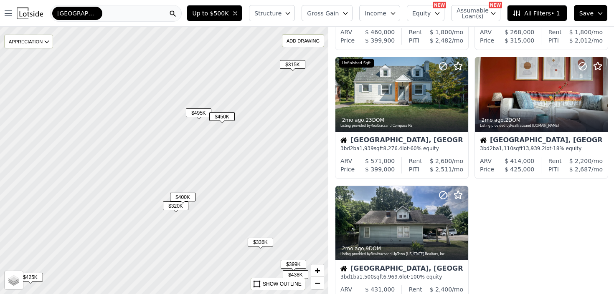
scroll to position [381, 0]
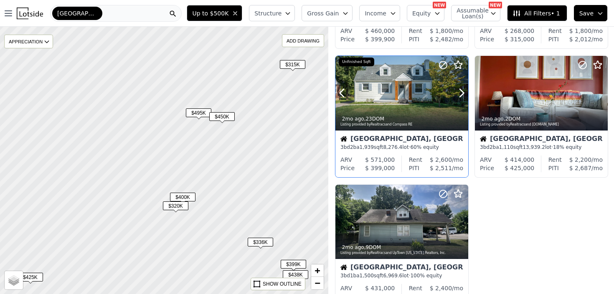
click at [419, 96] on div at bounding box center [441, 82] width 53 height 53
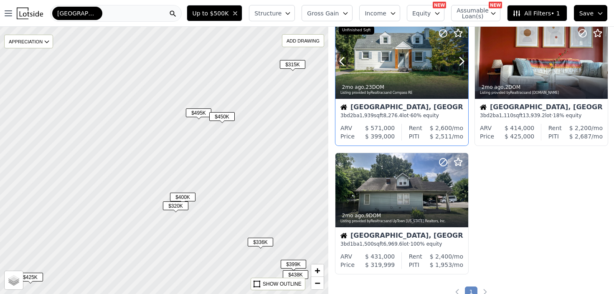
scroll to position [415, 0]
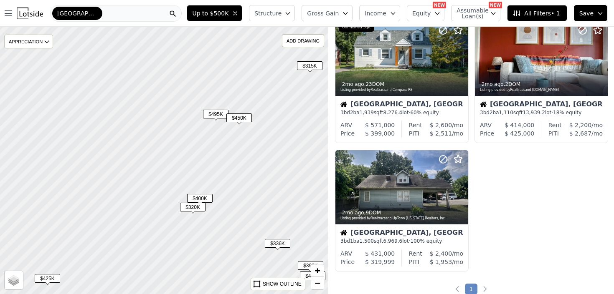
drag, startPoint x: 208, startPoint y: 136, endPoint x: 265, endPoint y: 165, distance: 63.3
click at [265, 165] on div at bounding box center [164, 160] width 394 height 321
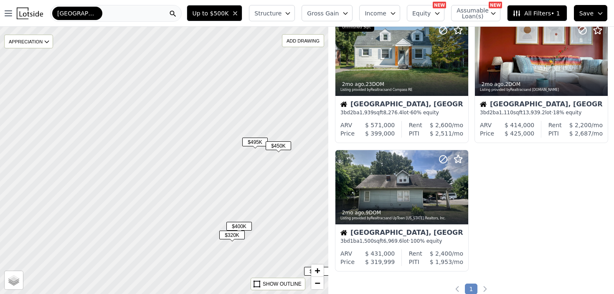
scroll to position [157, 0]
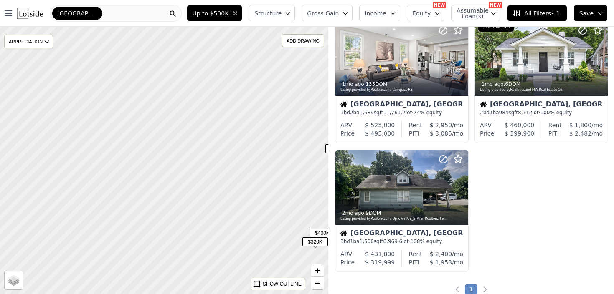
drag, startPoint x: 165, startPoint y: 125, endPoint x: 259, endPoint y: 135, distance: 94.9
click at [260, 136] on div at bounding box center [190, 167] width 394 height 321
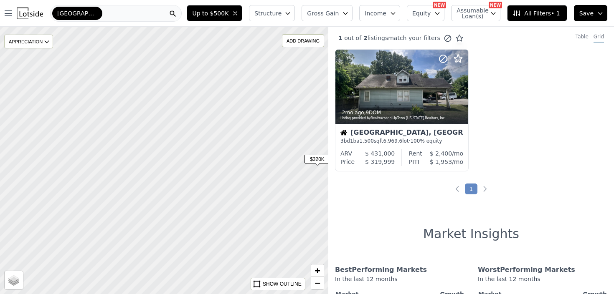
drag, startPoint x: 252, startPoint y: 178, endPoint x: 242, endPoint y: 90, distance: 88.7
click at [242, 90] on div at bounding box center [164, 160] width 394 height 321
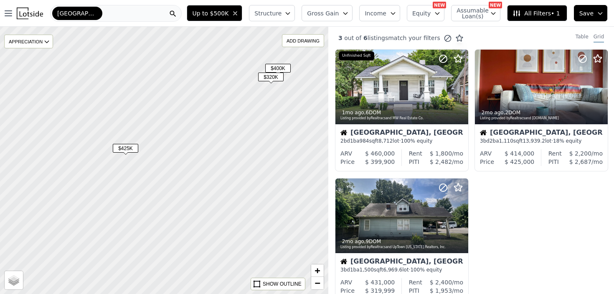
drag, startPoint x: 218, startPoint y: 218, endPoint x: 172, endPoint y: 135, distance: 94.9
click at [172, 135] on div at bounding box center [164, 160] width 394 height 321
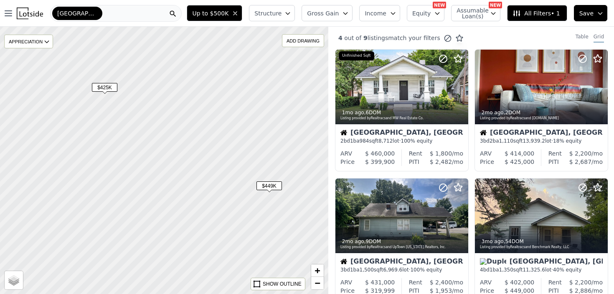
drag, startPoint x: 215, startPoint y: 203, endPoint x: 194, endPoint y: 144, distance: 62.8
click at [194, 144] on div at bounding box center [164, 160] width 394 height 321
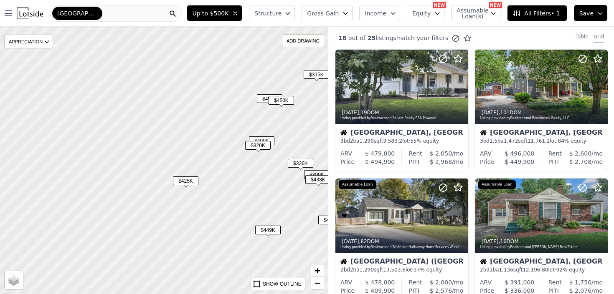
drag, startPoint x: 183, startPoint y: 144, endPoint x: 242, endPoint y: 225, distance: 100.1
click at [242, 225] on div at bounding box center [164, 160] width 394 height 321
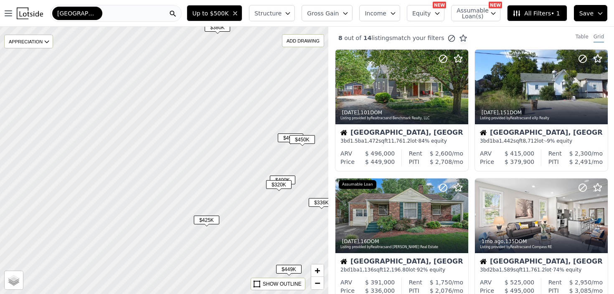
drag, startPoint x: 200, startPoint y: 155, endPoint x: 176, endPoint y: 236, distance: 84.1
click at [176, 236] on div at bounding box center [164, 160] width 394 height 321
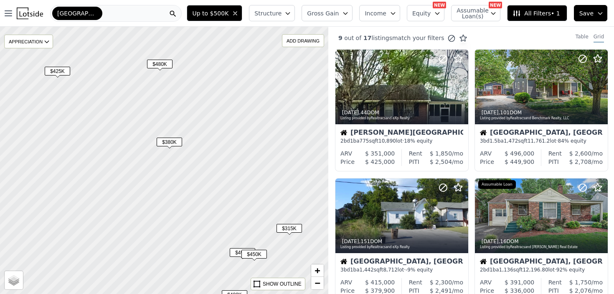
drag, startPoint x: 215, startPoint y: 142, endPoint x: 189, endPoint y: 188, distance: 52.3
click at [189, 188] on div at bounding box center [164, 163] width 394 height 321
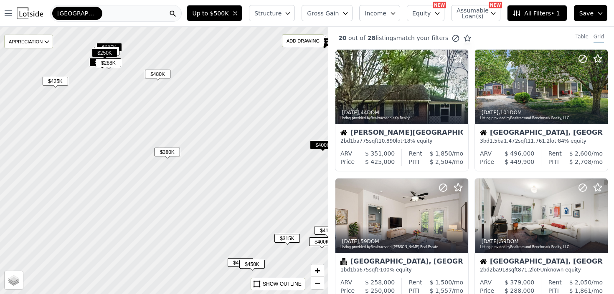
click at [177, 154] on span "$380K" at bounding box center [166, 152] width 25 height 9
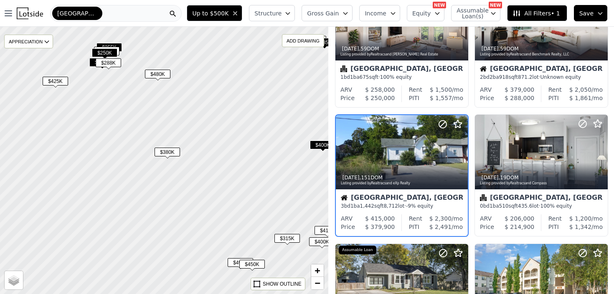
scroll to position [195, 0]
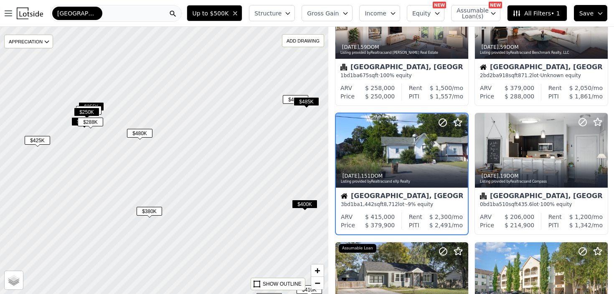
drag, startPoint x: 225, startPoint y: 130, endPoint x: 207, endPoint y: 189, distance: 61.7
click at [207, 189] on div at bounding box center [164, 160] width 394 height 321
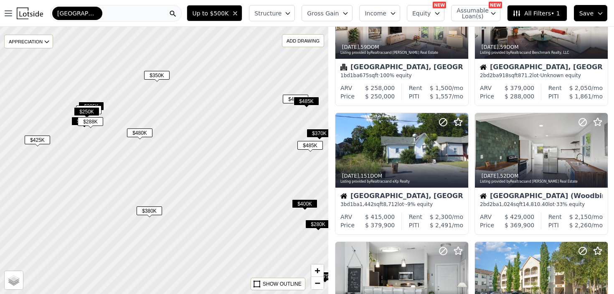
click at [149, 134] on span "$480K" at bounding box center [139, 133] width 25 height 9
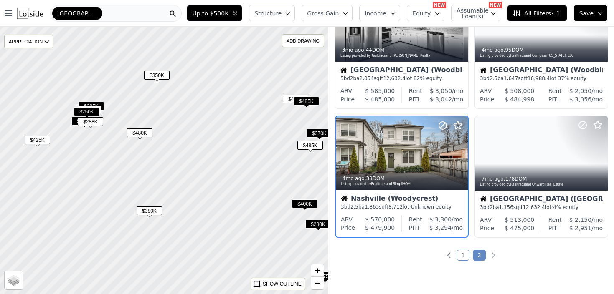
scroll to position [324, 0]
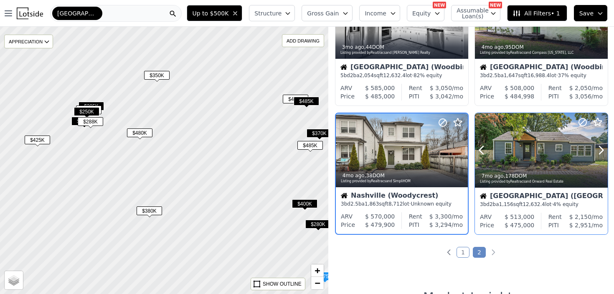
click at [546, 152] on div at bounding box center [541, 150] width 133 height 75
click at [289, 98] on span "$415K" at bounding box center [295, 99] width 25 height 9
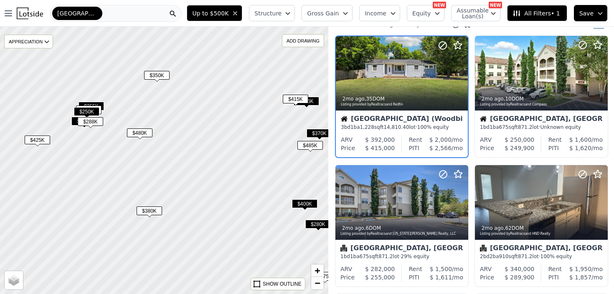
scroll to position [0, 0]
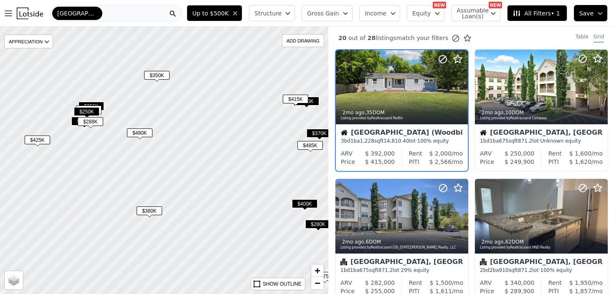
click at [312, 103] on span "$485K" at bounding box center [305, 101] width 25 height 9
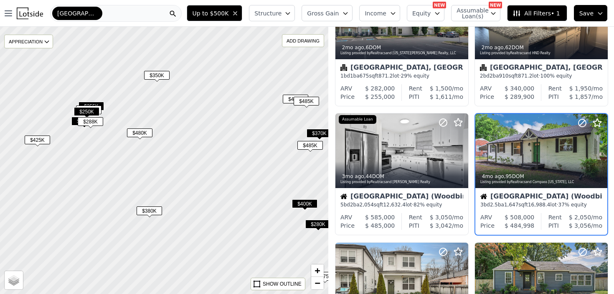
scroll to position [195, 0]
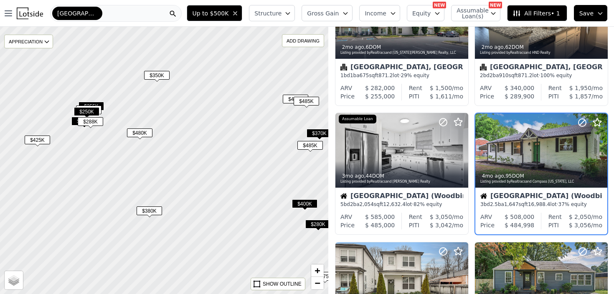
click at [289, 97] on span "$415K" at bounding box center [295, 99] width 25 height 9
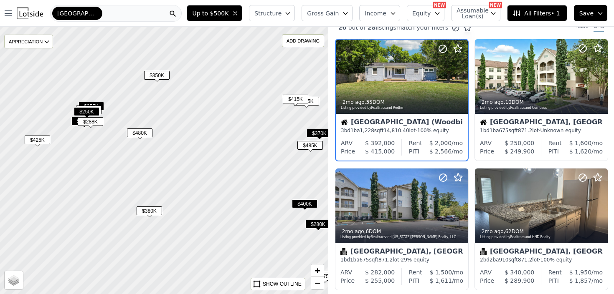
scroll to position [0, 0]
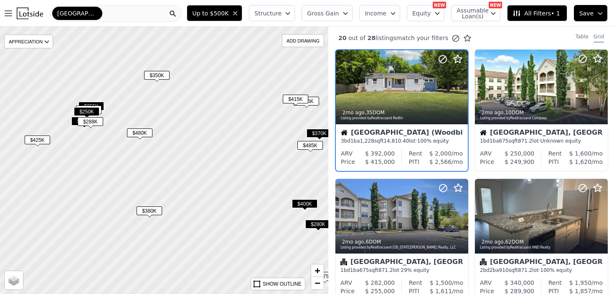
click at [311, 104] on span "$485K" at bounding box center [305, 101] width 25 height 9
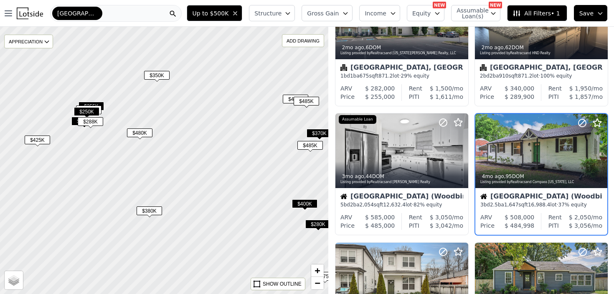
scroll to position [195, 0]
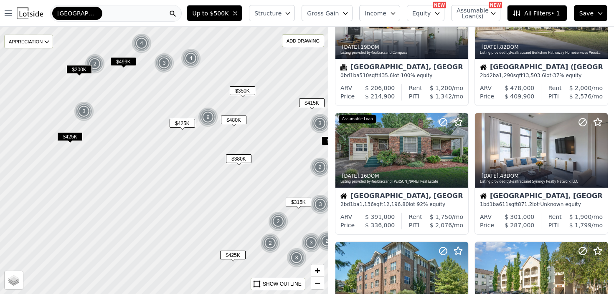
drag, startPoint x: 166, startPoint y: 163, endPoint x: 210, endPoint y: 133, distance: 53.8
click at [210, 133] on div at bounding box center [164, 160] width 394 height 321
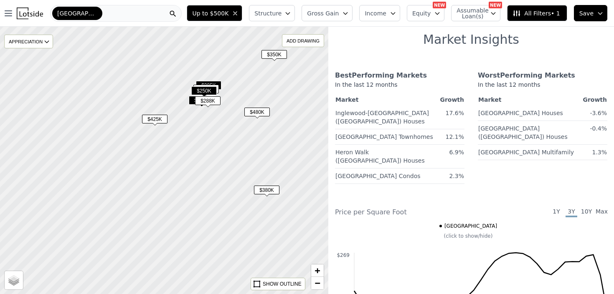
click at [154, 118] on span "$425K" at bounding box center [154, 119] width 25 height 9
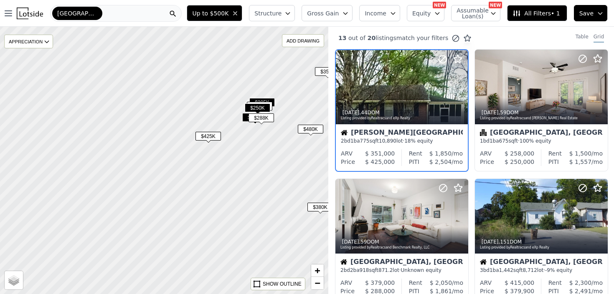
drag, startPoint x: 165, startPoint y: 130, endPoint x: 219, endPoint y: 147, distance: 56.0
click at [219, 147] on div at bounding box center [164, 160] width 394 height 321
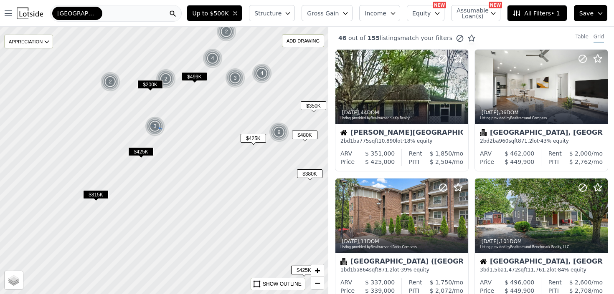
drag, startPoint x: 119, startPoint y: 127, endPoint x: 162, endPoint y: 129, distance: 43.4
click at [162, 129] on img at bounding box center [155, 126] width 20 height 20
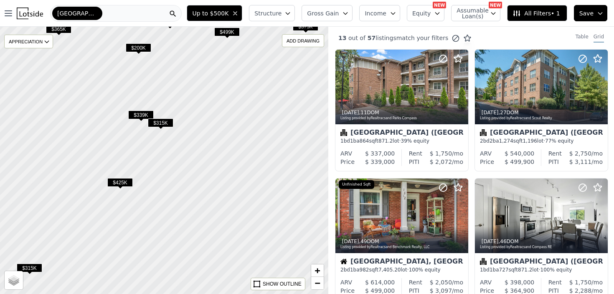
click at [160, 123] on span "$315K" at bounding box center [160, 123] width 25 height 9
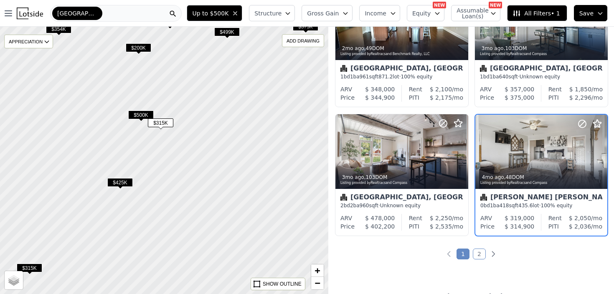
scroll to position [582, 0]
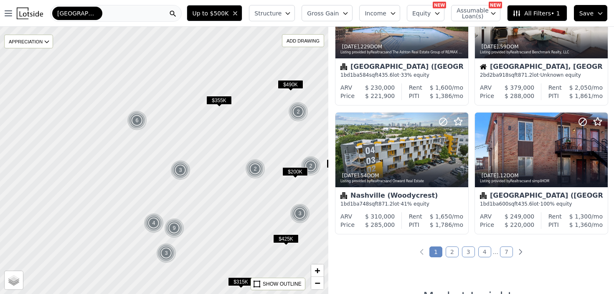
drag, startPoint x: 116, startPoint y: 127, endPoint x: 253, endPoint y: 191, distance: 150.9
click at [253, 191] on div at bounding box center [164, 160] width 394 height 321
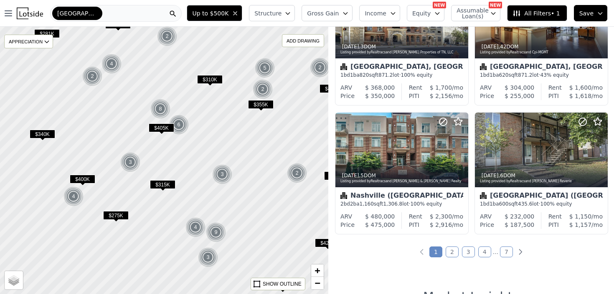
drag, startPoint x: 169, startPoint y: 133, endPoint x: 308, endPoint y: 186, distance: 148.2
click at [308, 186] on div at bounding box center [183, 164] width 394 height 321
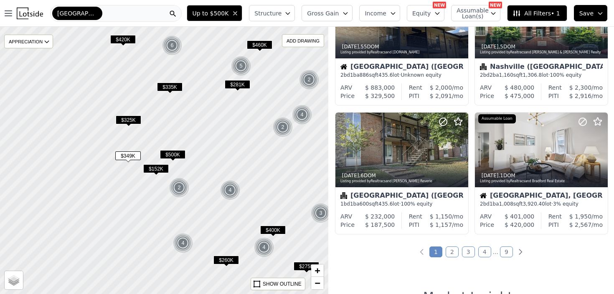
drag, startPoint x: 159, startPoint y: 136, endPoint x: 253, endPoint y: 138, distance: 93.5
click at [253, 138] on div at bounding box center [165, 160] width 394 height 321
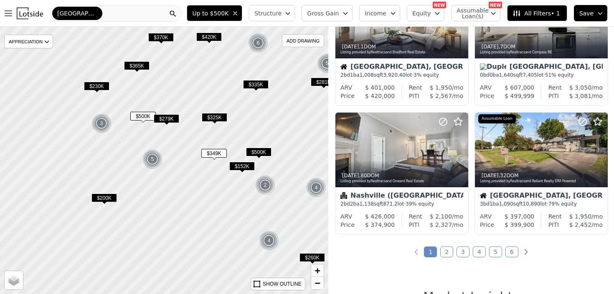
drag, startPoint x: 143, startPoint y: 126, endPoint x: 229, endPoint y: 124, distance: 86.0
click at [229, 124] on div at bounding box center [164, 160] width 394 height 321
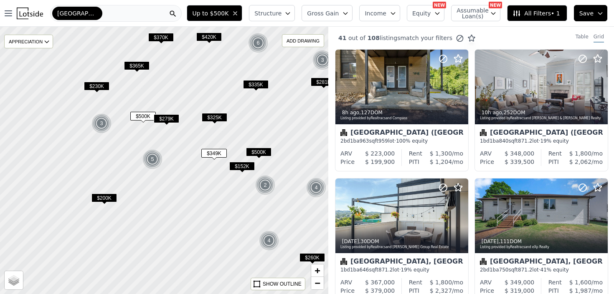
click at [139, 111] on div at bounding box center [164, 160] width 394 height 321
click at [139, 117] on span "$500K" at bounding box center [142, 116] width 25 height 9
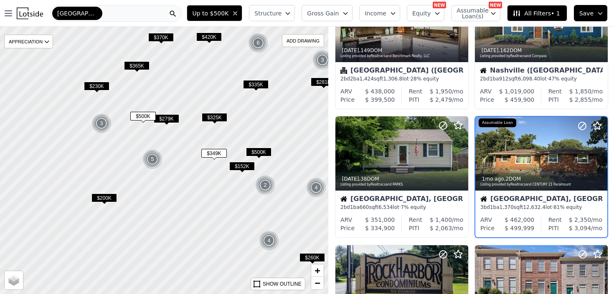
scroll to position [453, 0]
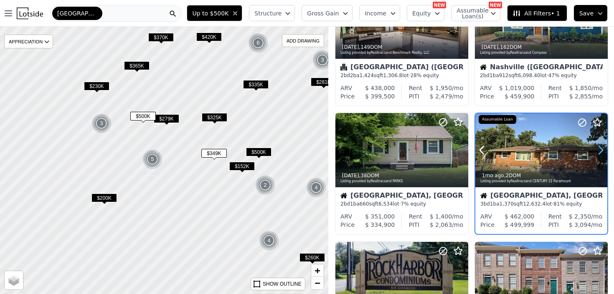
click at [598, 150] on icon at bounding box center [600, 150] width 13 height 13
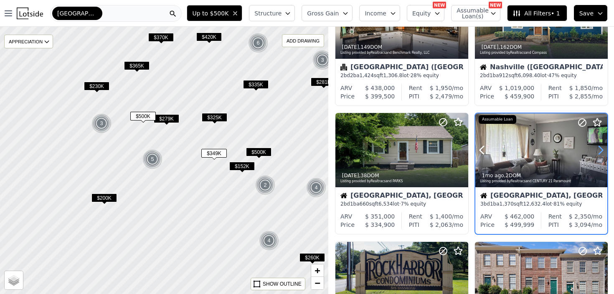
click at [598, 150] on icon at bounding box center [600, 150] width 13 height 13
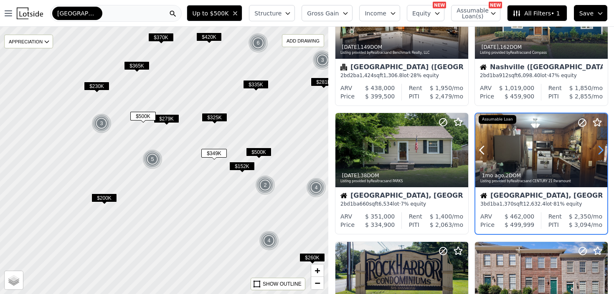
click at [598, 150] on icon at bounding box center [600, 150] width 13 height 13
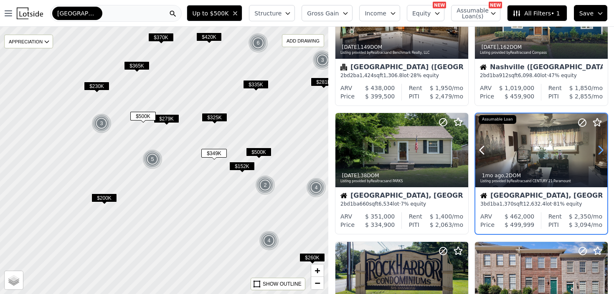
click at [601, 151] on icon at bounding box center [601, 151] width 4 height 8
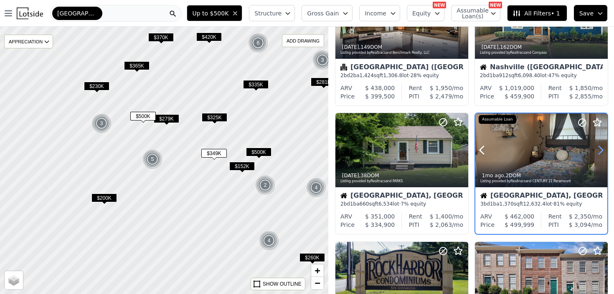
click at [601, 151] on icon at bounding box center [601, 151] width 4 height 8
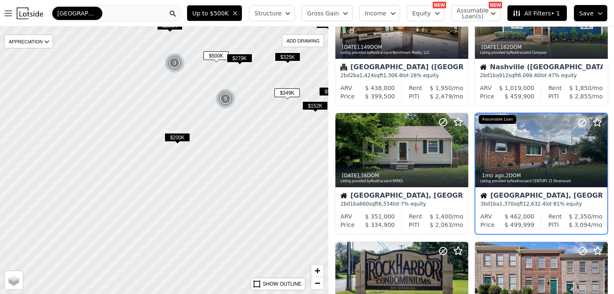
drag, startPoint x: 181, startPoint y: 188, endPoint x: 255, endPoint y: 127, distance: 96.0
click at [255, 127] on div at bounding box center [164, 160] width 394 height 321
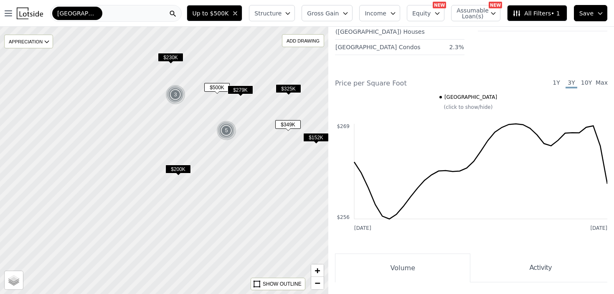
drag, startPoint x: 242, startPoint y: 118, endPoint x: 242, endPoint y: 150, distance: 32.6
click at [242, 150] on div at bounding box center [164, 160] width 394 height 321
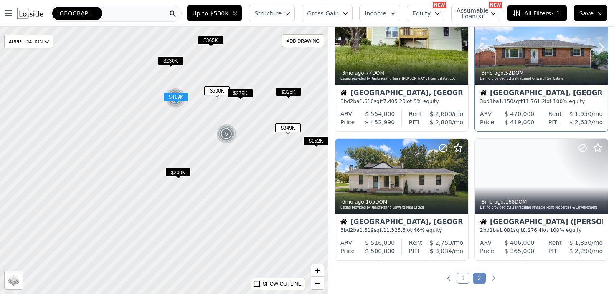
scroll to position [41, 0]
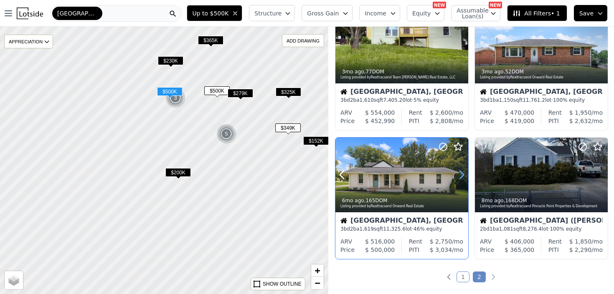
click at [457, 174] on icon at bounding box center [461, 174] width 13 height 13
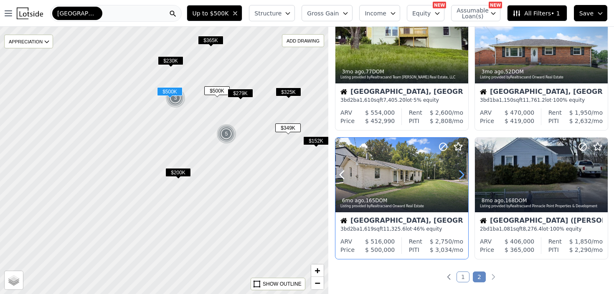
click at [458, 175] on icon at bounding box center [461, 174] width 13 height 13
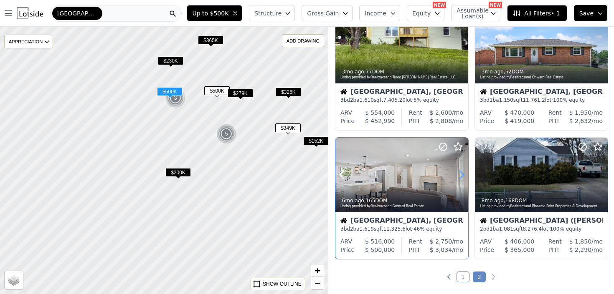
click at [458, 175] on icon at bounding box center [461, 174] width 13 height 13
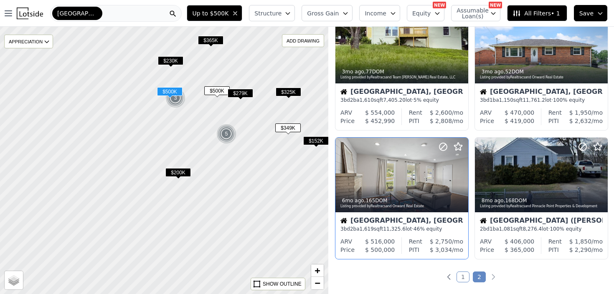
click at [402, 228] on span "11,325.6" at bounding box center [394, 229] width 22 height 6
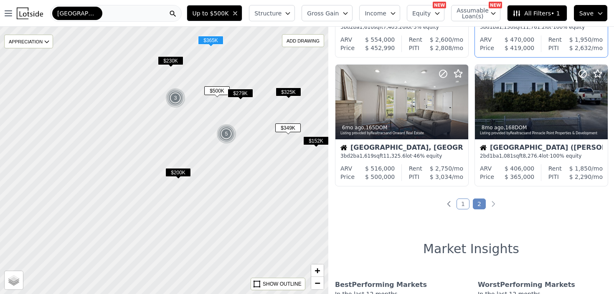
scroll to position [153, 0]
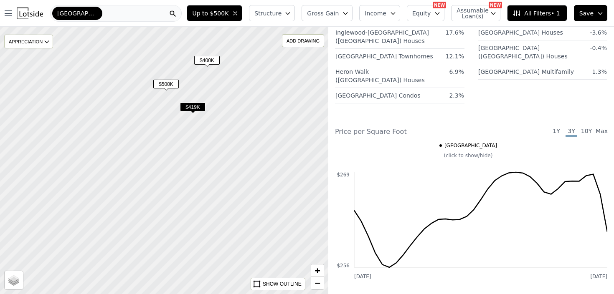
click at [192, 109] on span "$419K" at bounding box center [192, 107] width 25 height 9
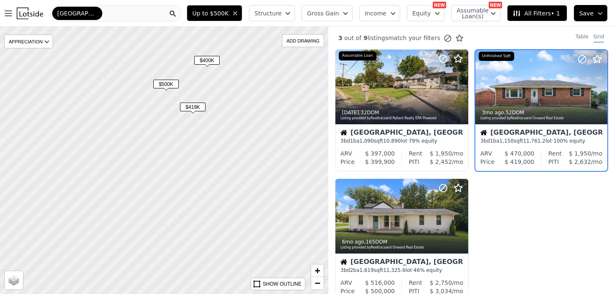
click at [168, 83] on span "$500K" at bounding box center [165, 84] width 25 height 9
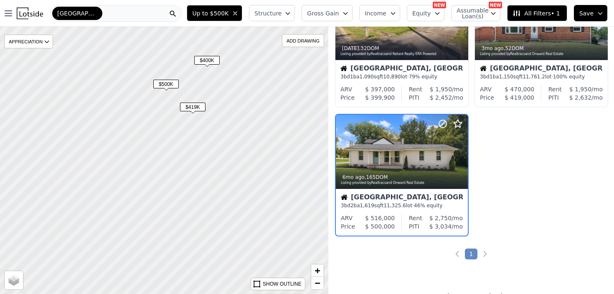
scroll to position [66, 0]
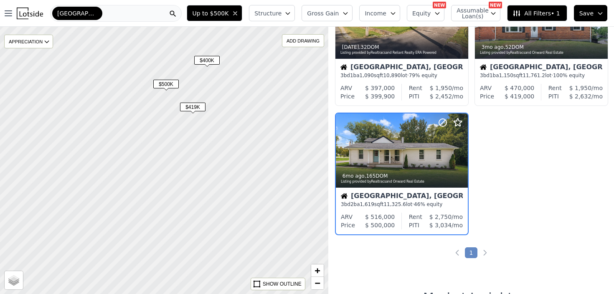
click at [210, 62] on span "$400K" at bounding box center [206, 60] width 25 height 9
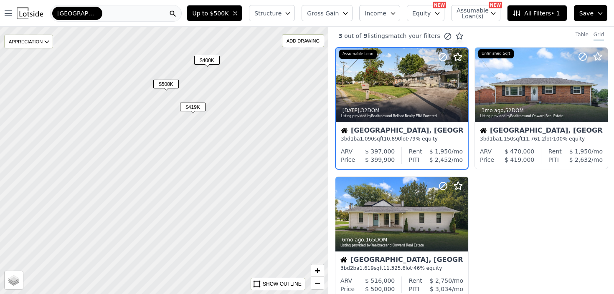
scroll to position [0, 0]
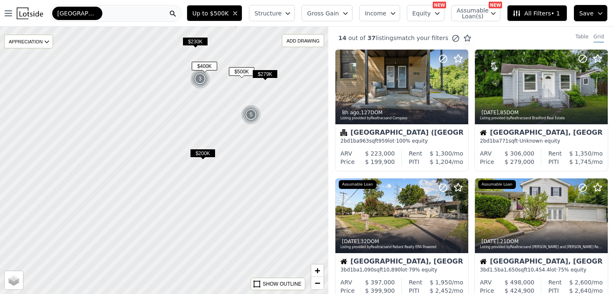
drag, startPoint x: 251, startPoint y: 213, endPoint x: 214, endPoint y: 132, distance: 89.1
click at [214, 132] on div at bounding box center [164, 160] width 394 height 321
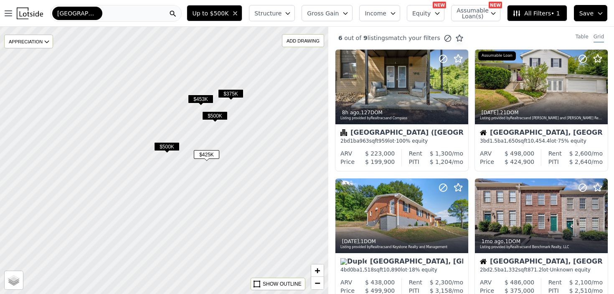
drag, startPoint x: 284, startPoint y: 112, endPoint x: 244, endPoint y: 146, distance: 52.2
click at [244, 146] on div at bounding box center [164, 160] width 394 height 321
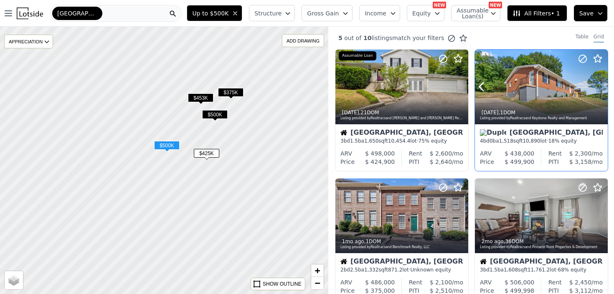
click at [598, 85] on icon at bounding box center [600, 86] width 13 height 13
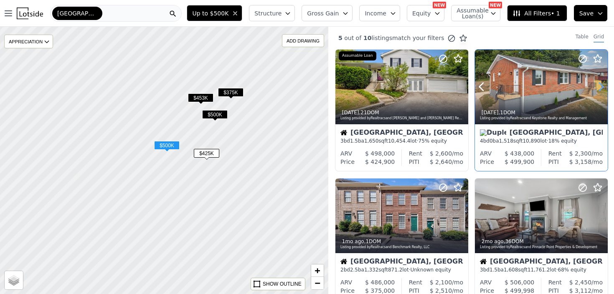
click at [598, 85] on icon at bounding box center [600, 86] width 13 height 13
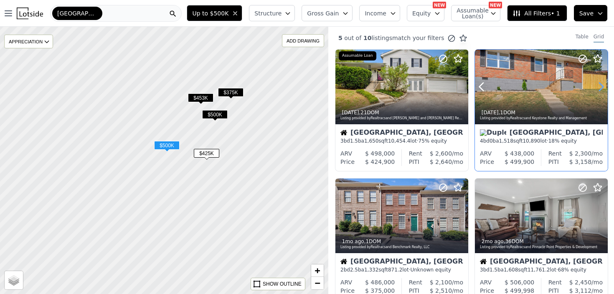
click at [598, 85] on icon at bounding box center [600, 86] width 13 height 13
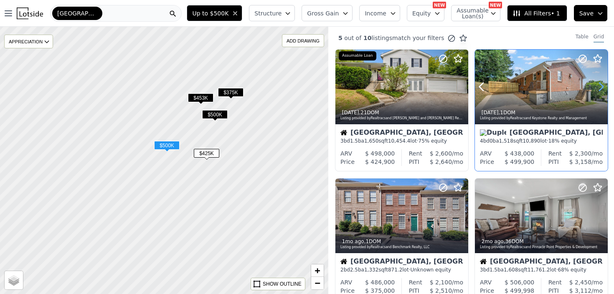
click at [598, 85] on icon at bounding box center [600, 86] width 13 height 13
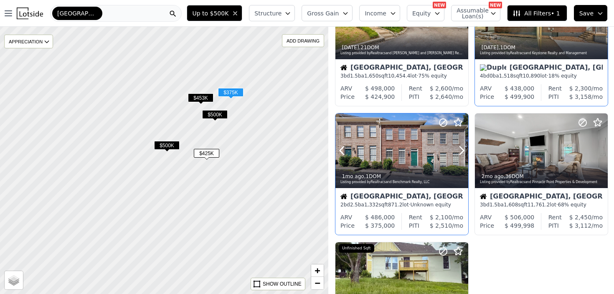
scroll to position [108, 0]
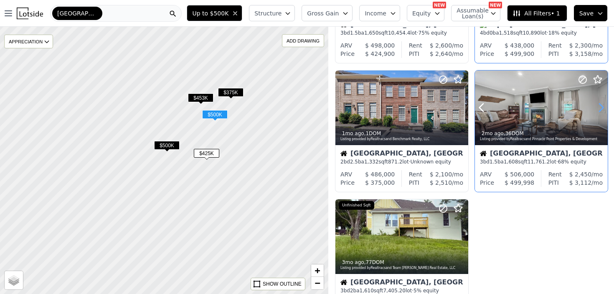
click at [598, 108] on icon at bounding box center [600, 107] width 13 height 13
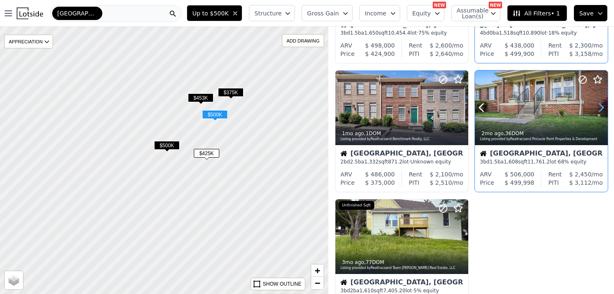
click at [598, 108] on icon at bounding box center [600, 107] width 13 height 13
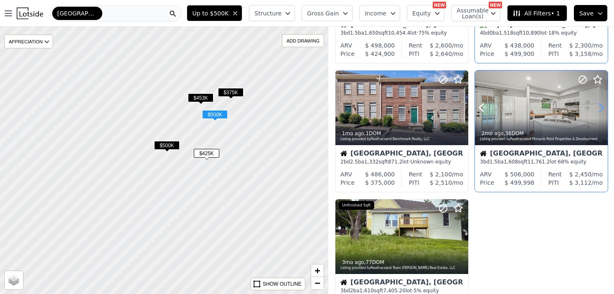
click at [598, 108] on icon at bounding box center [600, 107] width 13 height 13
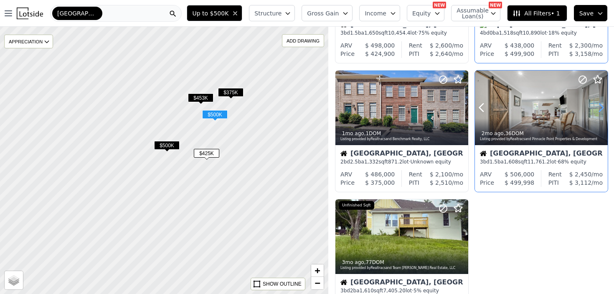
click at [598, 109] on icon at bounding box center [600, 107] width 13 height 13
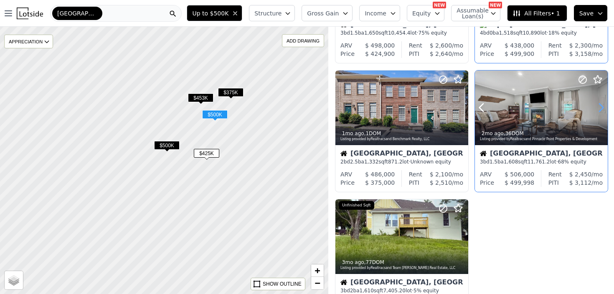
click at [598, 109] on icon at bounding box center [600, 107] width 13 height 13
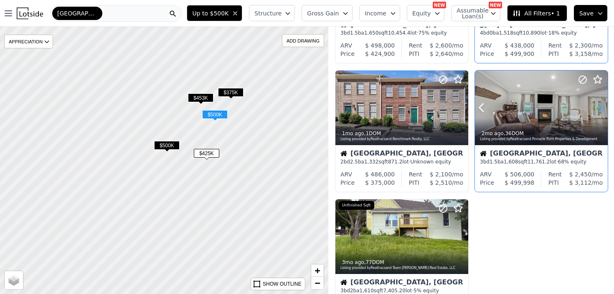
click at [598, 109] on icon at bounding box center [600, 107] width 13 height 13
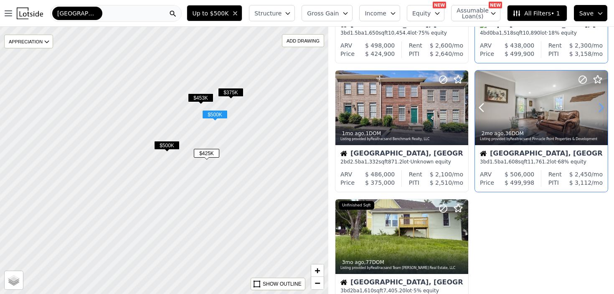
click at [598, 109] on icon at bounding box center [600, 107] width 13 height 13
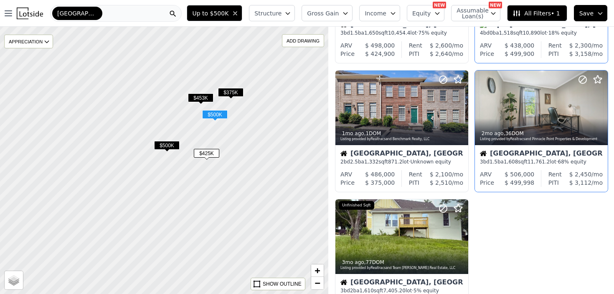
click at [535, 162] on span "11,761.2" at bounding box center [538, 162] width 22 height 6
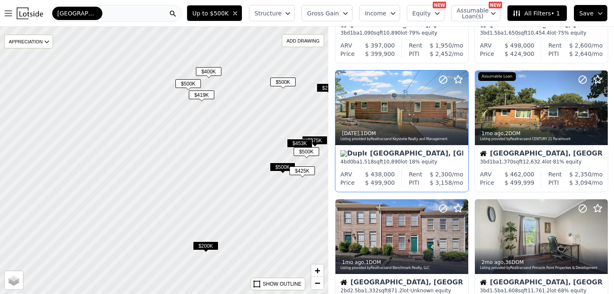
drag, startPoint x: 173, startPoint y: 173, endPoint x: 248, endPoint y: 187, distance: 76.3
click at [248, 187] on div at bounding box center [164, 160] width 394 height 321
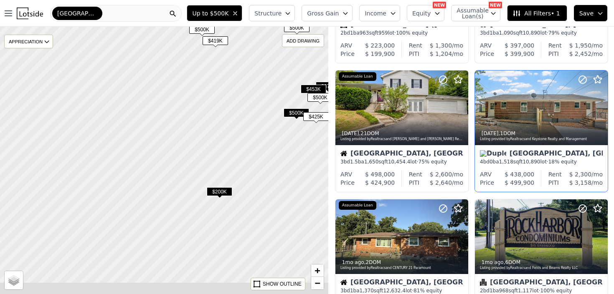
drag, startPoint x: 202, startPoint y: 222, endPoint x: 233, endPoint y: 104, distance: 121.7
click at [233, 104] on div at bounding box center [176, 122] width 394 height 321
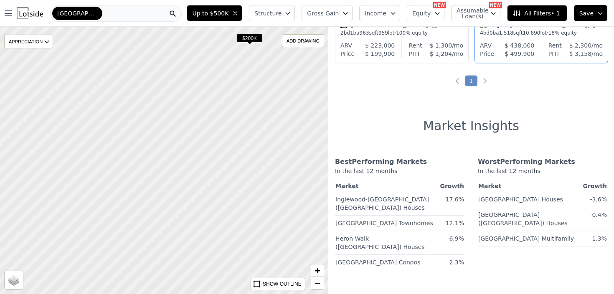
drag, startPoint x: 209, startPoint y: 200, endPoint x: 223, endPoint y: 104, distance: 97.5
click at [223, 104] on div at bounding box center [164, 160] width 394 height 321
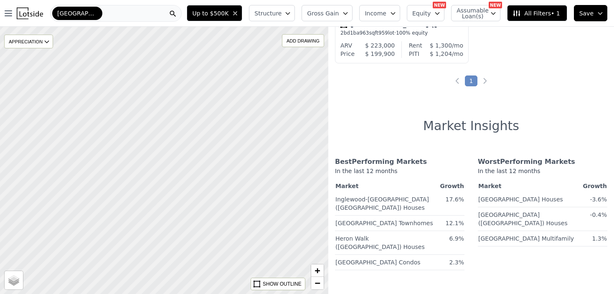
drag, startPoint x: 151, startPoint y: 180, endPoint x: 195, endPoint y: 146, distance: 55.7
click at [195, 146] on div at bounding box center [164, 160] width 394 height 321
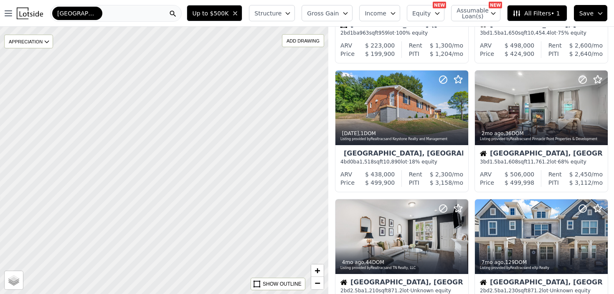
drag, startPoint x: 219, startPoint y: 188, endPoint x: 166, endPoint y: 130, distance: 78.9
click at [166, 130] on div at bounding box center [164, 160] width 394 height 321
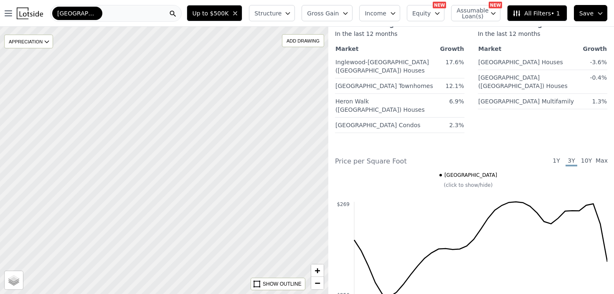
drag, startPoint x: 139, startPoint y: 186, endPoint x: 230, endPoint y: 132, distance: 105.0
click at [230, 132] on div at bounding box center [164, 160] width 394 height 321
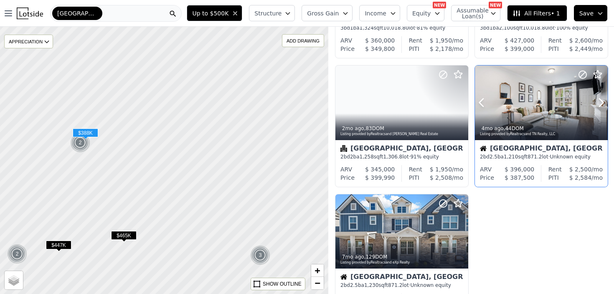
scroll to position [370, 0]
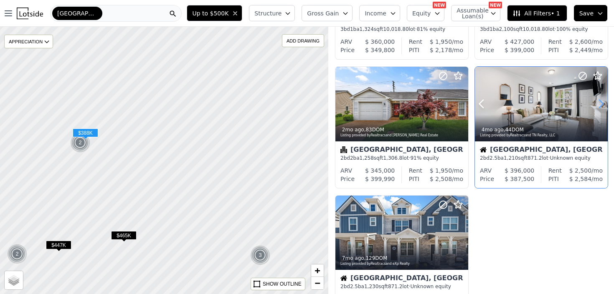
click at [600, 102] on icon at bounding box center [601, 104] width 4 height 8
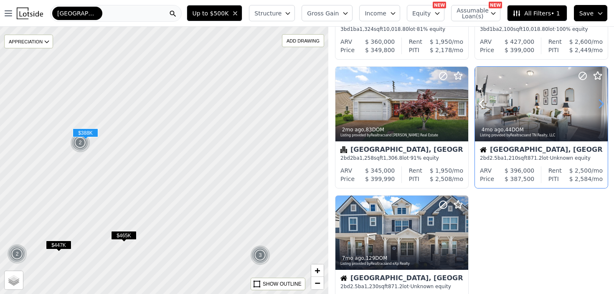
click at [600, 102] on icon at bounding box center [601, 104] width 4 height 8
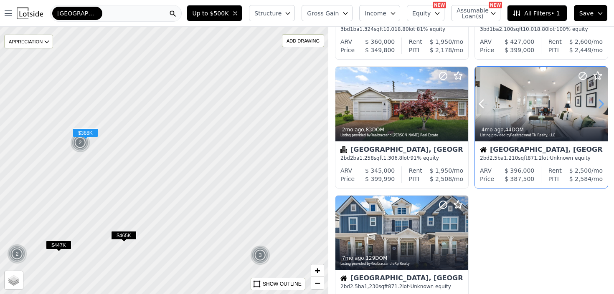
click at [600, 102] on icon at bounding box center [601, 104] width 4 height 8
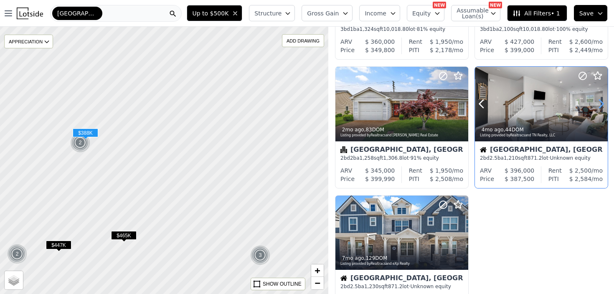
click at [600, 101] on icon at bounding box center [601, 104] width 4 height 8
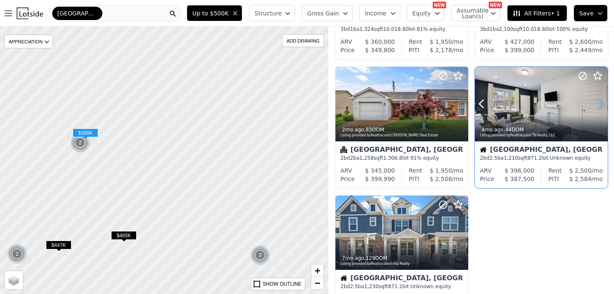
click at [600, 101] on icon at bounding box center [601, 104] width 4 height 8
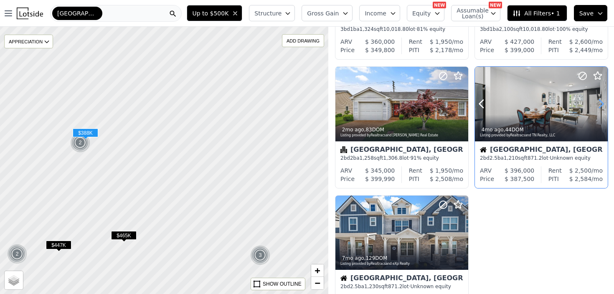
click at [600, 101] on icon at bounding box center [601, 104] width 4 height 8
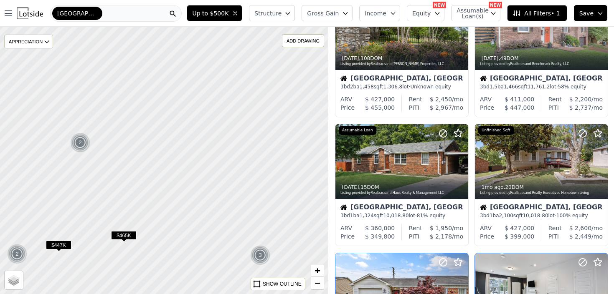
scroll to position [184, 0]
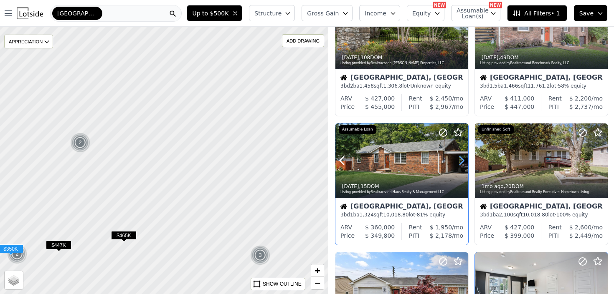
click at [461, 162] on icon at bounding box center [461, 160] width 13 height 13
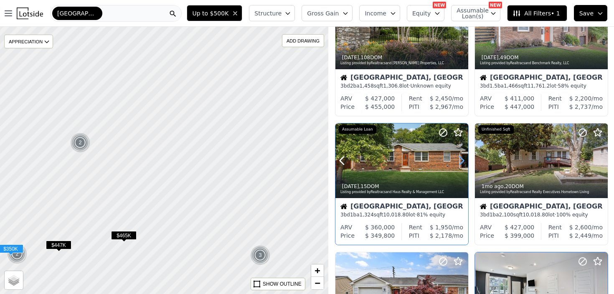
click at [461, 162] on icon at bounding box center [461, 160] width 13 height 13
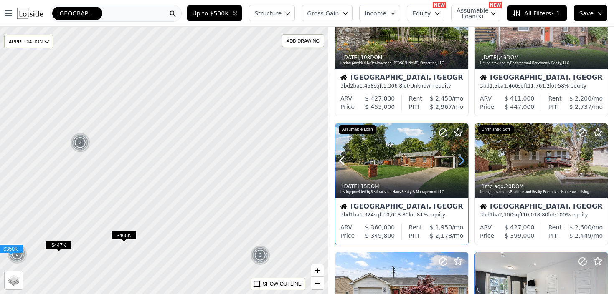
click at [461, 162] on icon at bounding box center [461, 160] width 13 height 13
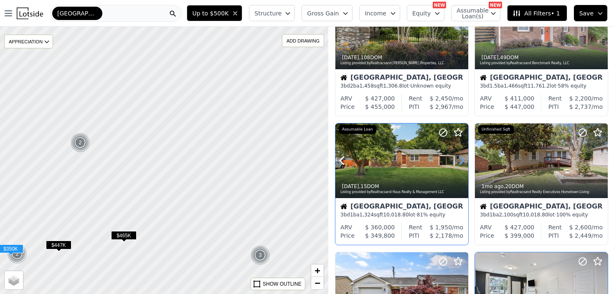
click at [461, 162] on icon at bounding box center [461, 160] width 13 height 13
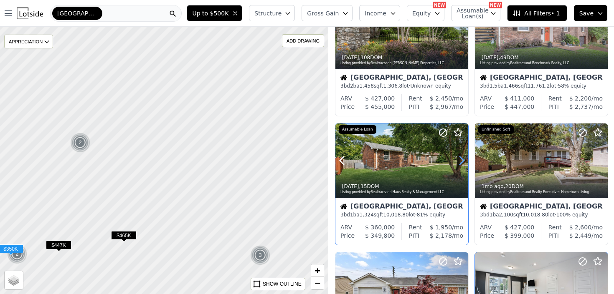
click at [461, 162] on icon at bounding box center [461, 160] width 13 height 13
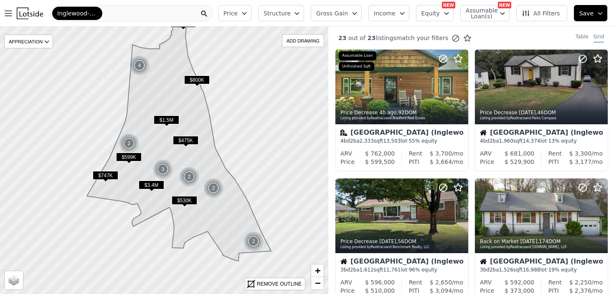
drag, startPoint x: 219, startPoint y: 225, endPoint x: 236, endPoint y: 203, distance: 27.7
click at [236, 203] on icon at bounding box center [179, 144] width 184 height 235
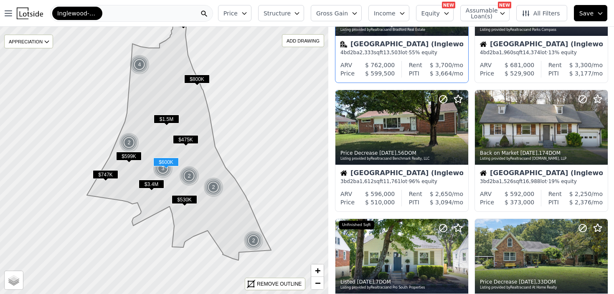
scroll to position [89, 0]
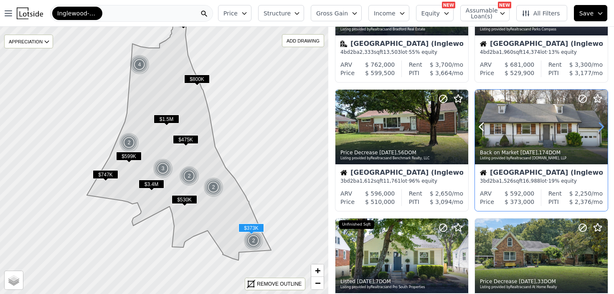
click at [600, 130] on icon at bounding box center [601, 127] width 4 height 8
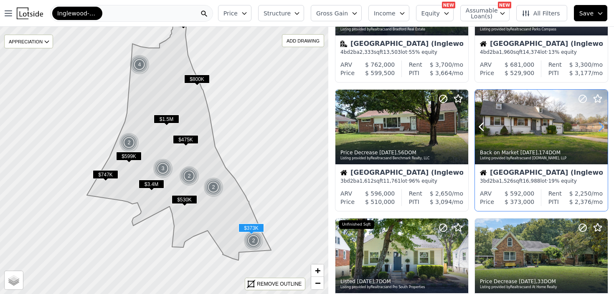
click at [600, 130] on icon at bounding box center [601, 127] width 4 height 8
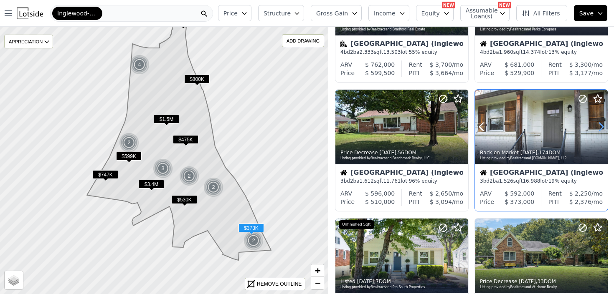
click at [600, 130] on icon at bounding box center [601, 127] width 4 height 8
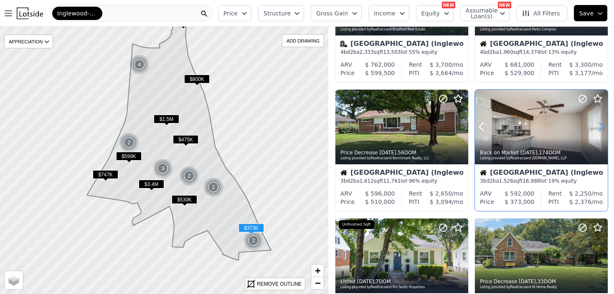
click at [600, 130] on icon at bounding box center [601, 127] width 4 height 8
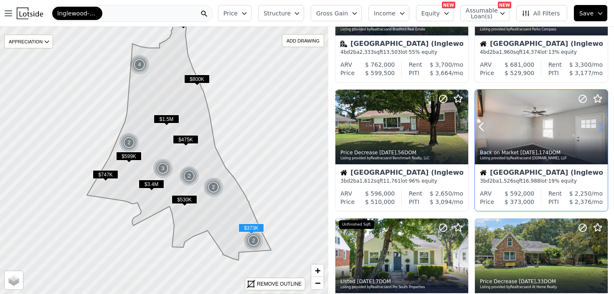
click at [600, 130] on icon at bounding box center [601, 127] width 4 height 8
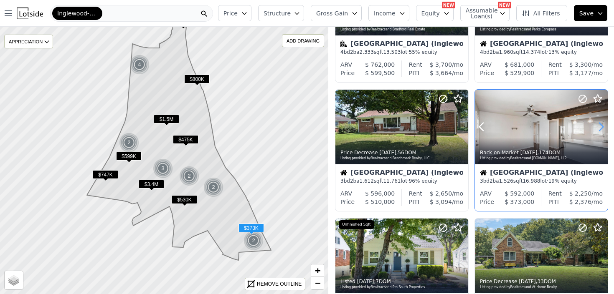
click at [600, 130] on icon at bounding box center [601, 127] width 4 height 8
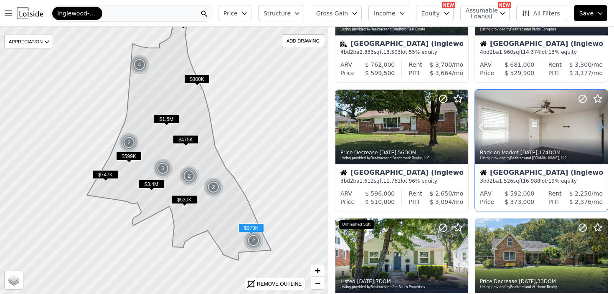
click at [600, 130] on icon at bounding box center [601, 127] width 4 height 8
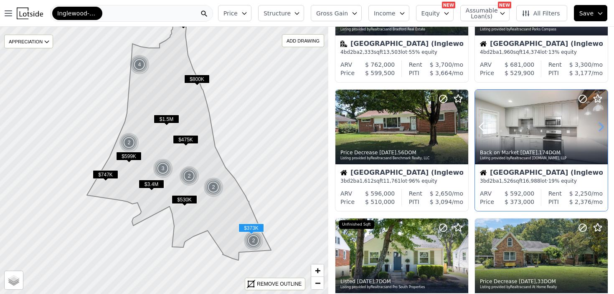
click at [600, 130] on icon at bounding box center [601, 127] width 4 height 8
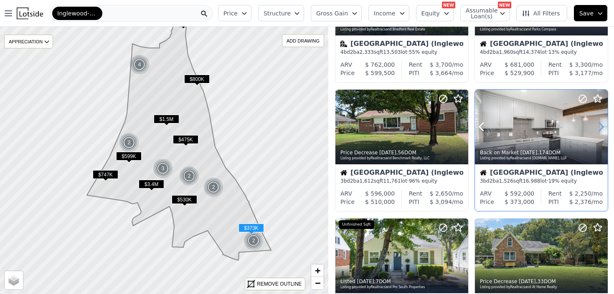
click at [600, 130] on icon at bounding box center [601, 127] width 4 height 8
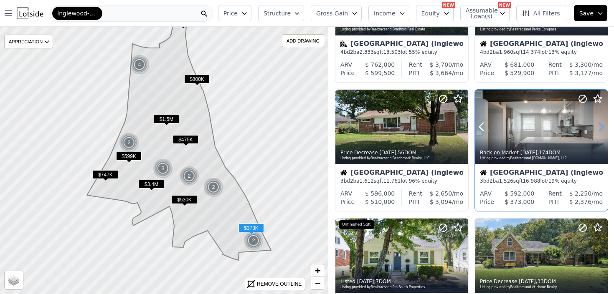
click at [600, 130] on icon at bounding box center [601, 127] width 4 height 8
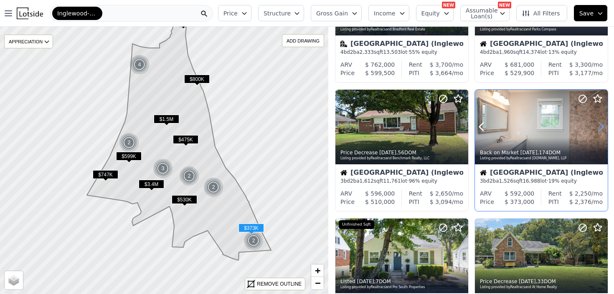
click at [600, 130] on icon at bounding box center [601, 127] width 4 height 8
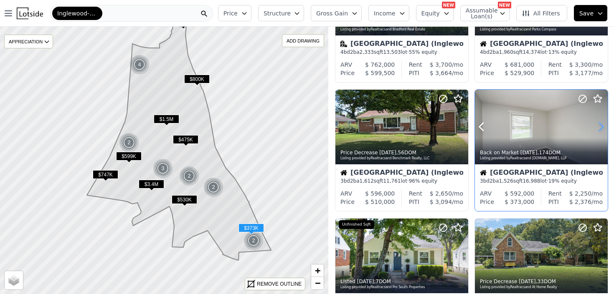
click at [600, 130] on icon at bounding box center [601, 127] width 4 height 8
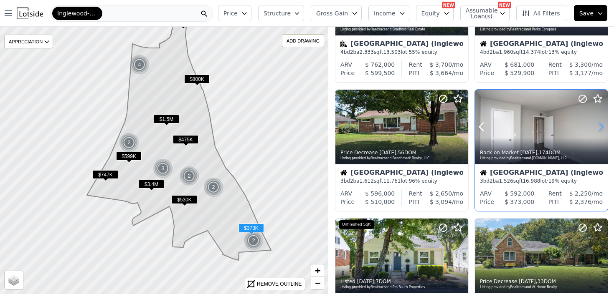
click at [600, 130] on icon at bounding box center [601, 127] width 4 height 8
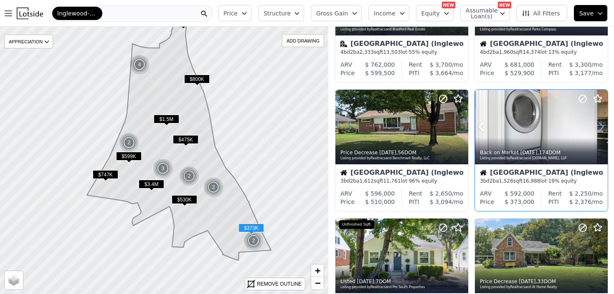
click at [600, 130] on icon at bounding box center [601, 127] width 4 height 8
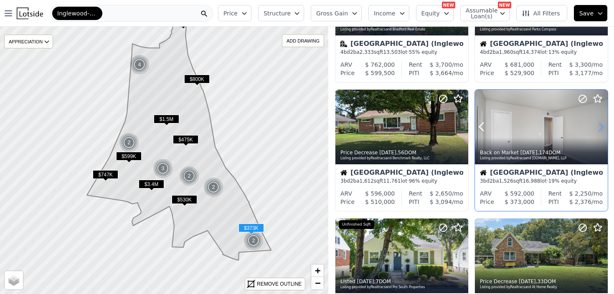
click at [600, 130] on icon at bounding box center [601, 127] width 4 height 8
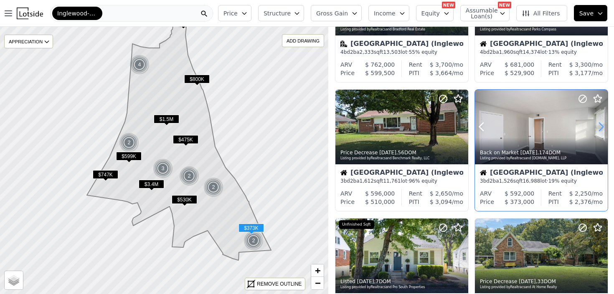
click at [600, 130] on icon at bounding box center [601, 127] width 4 height 8
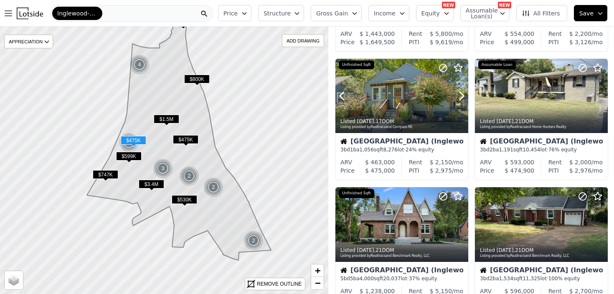
scroll to position [509, 0]
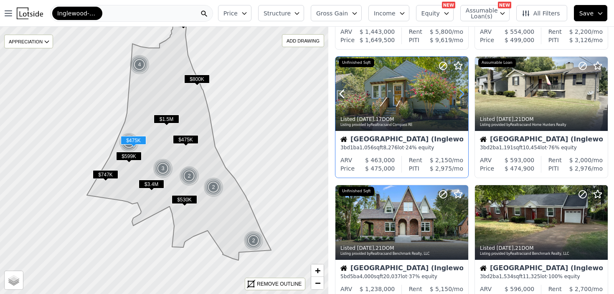
click at [461, 93] on icon at bounding box center [461, 93] width 13 height 13
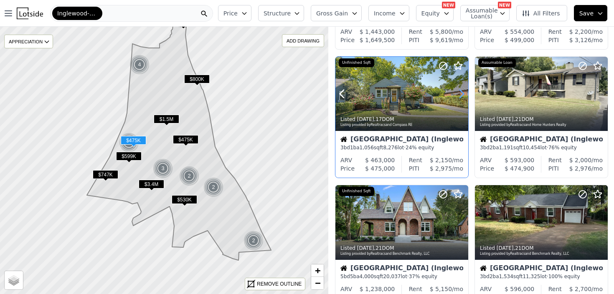
click at [461, 93] on icon at bounding box center [461, 93] width 13 height 13
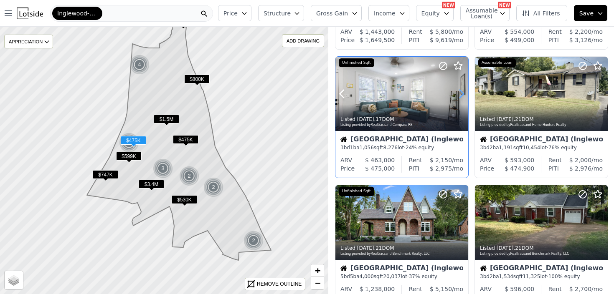
click at [461, 93] on icon at bounding box center [461, 93] width 13 height 13
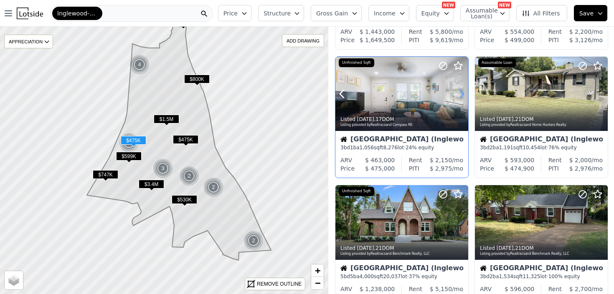
click at [461, 93] on icon at bounding box center [461, 93] width 13 height 13
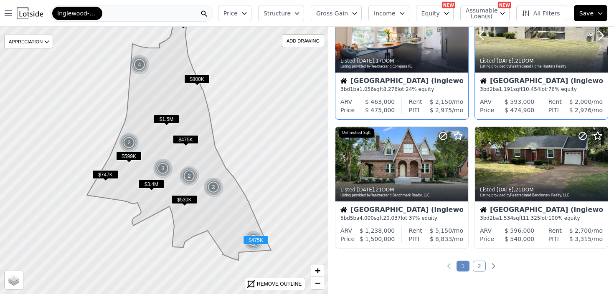
scroll to position [570, 0]
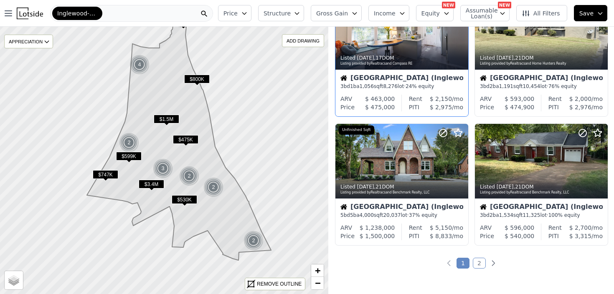
click at [477, 263] on link "2" at bounding box center [479, 263] width 13 height 11
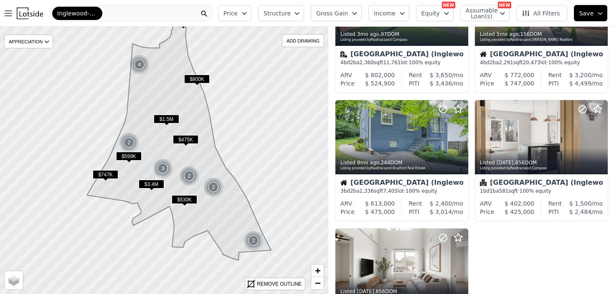
scroll to position [470, 0]
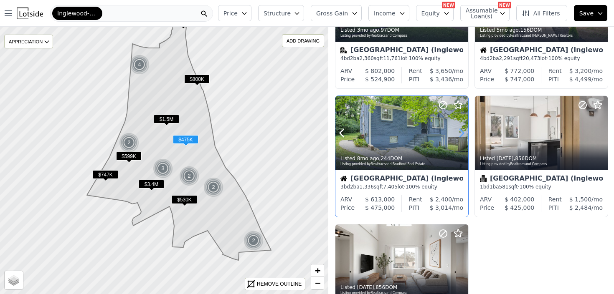
click at [460, 130] on icon at bounding box center [462, 133] width 4 height 8
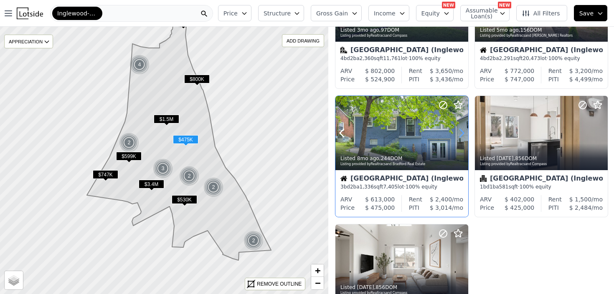
click at [460, 130] on icon at bounding box center [462, 133] width 4 height 8
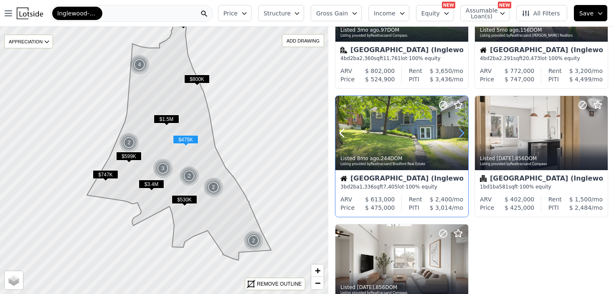
click at [460, 130] on icon at bounding box center [462, 133] width 4 height 8
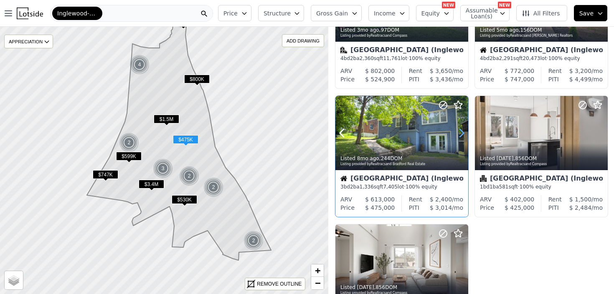
click at [460, 130] on icon at bounding box center [462, 133] width 4 height 8
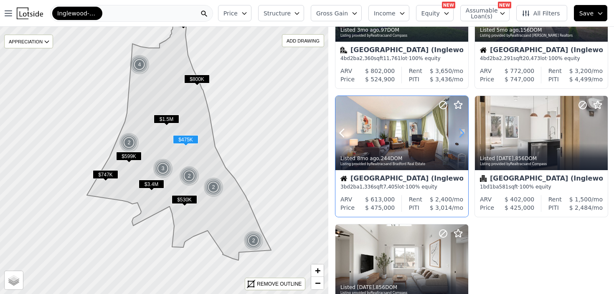
click at [460, 130] on icon at bounding box center [462, 133] width 4 height 8
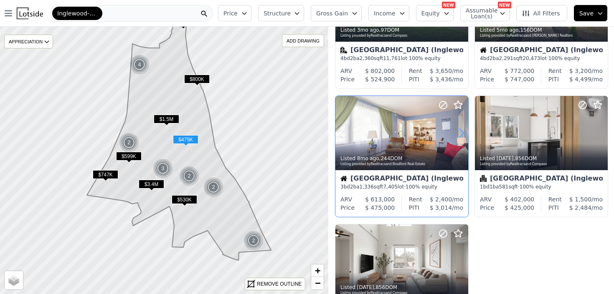
click at [460, 130] on icon at bounding box center [462, 133] width 4 height 8
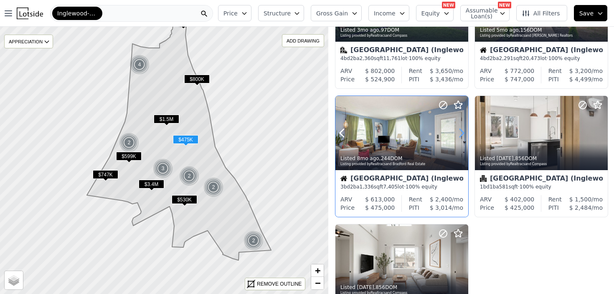
click at [460, 130] on icon at bounding box center [462, 133] width 4 height 8
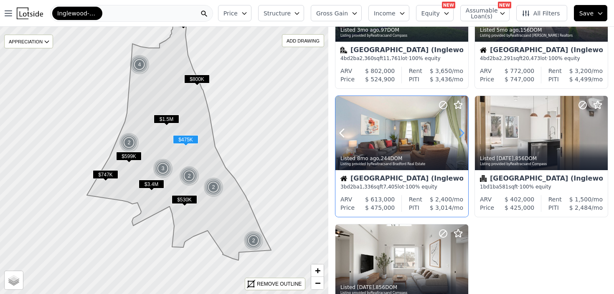
click at [463, 131] on icon at bounding box center [461, 132] width 13 height 13
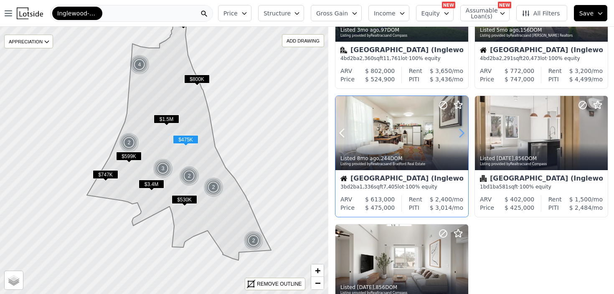
click at [463, 131] on icon at bounding box center [462, 133] width 4 height 8
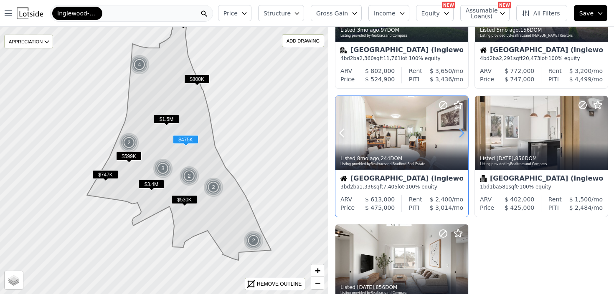
click at [463, 131] on icon at bounding box center [462, 133] width 4 height 8
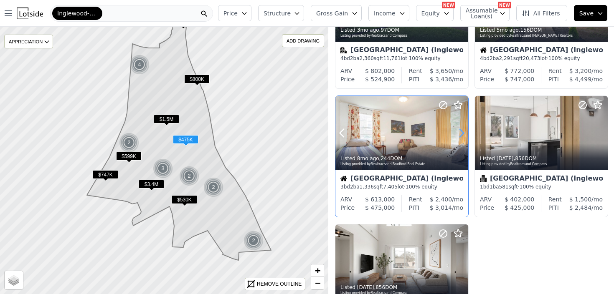
click at [463, 131] on icon at bounding box center [462, 133] width 4 height 8
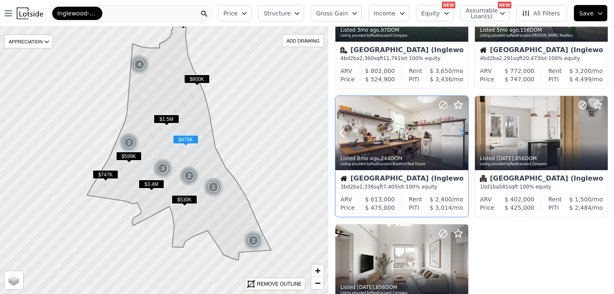
click at [463, 131] on icon at bounding box center [462, 133] width 4 height 8
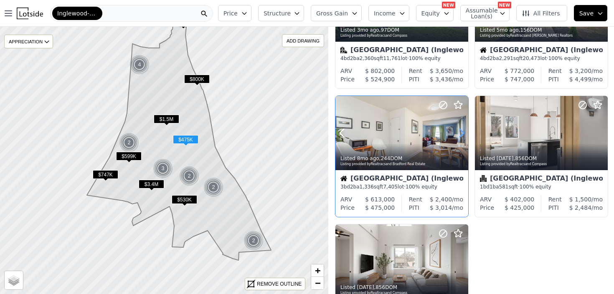
click at [463, 131] on icon at bounding box center [462, 133] width 4 height 8
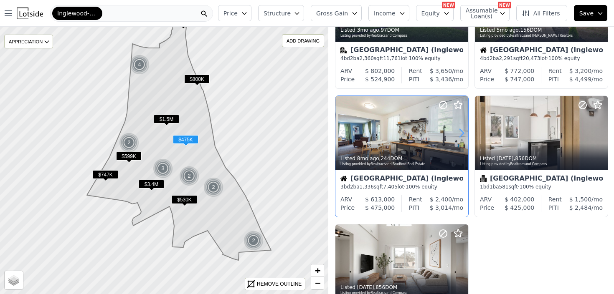
click at [463, 132] on icon at bounding box center [462, 133] width 4 height 8
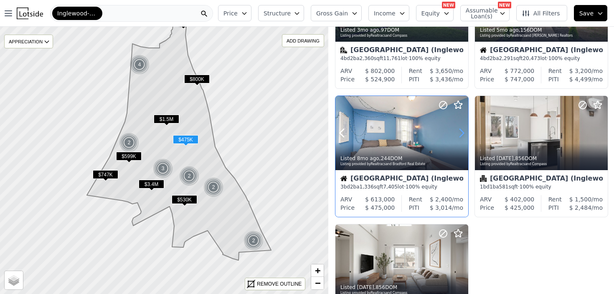
click at [463, 132] on icon at bounding box center [462, 133] width 4 height 8
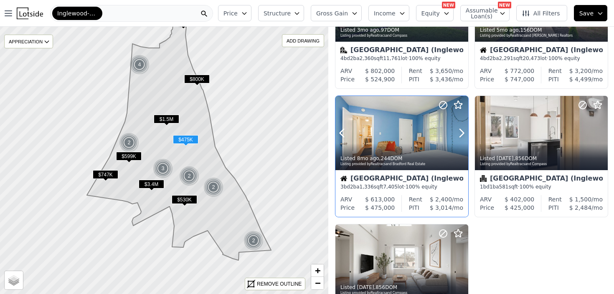
click at [390, 182] on div "Nashville (Inglewood-Riverwood)" at bounding box center [401, 179] width 123 height 8
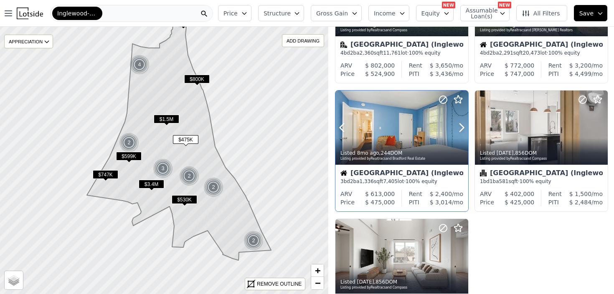
scroll to position [478, 0]
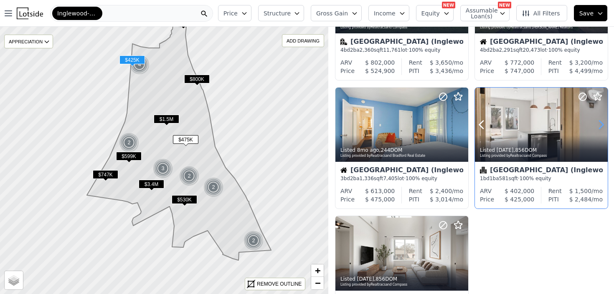
click at [602, 124] on icon at bounding box center [600, 124] width 13 height 13
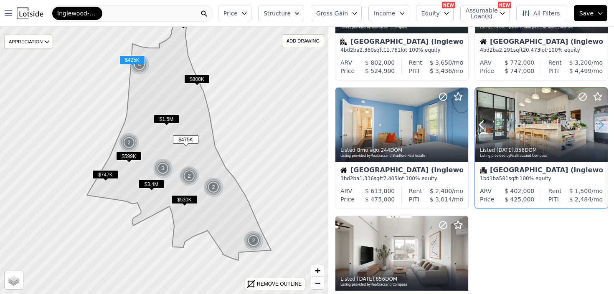
click at [601, 124] on icon at bounding box center [600, 124] width 13 height 13
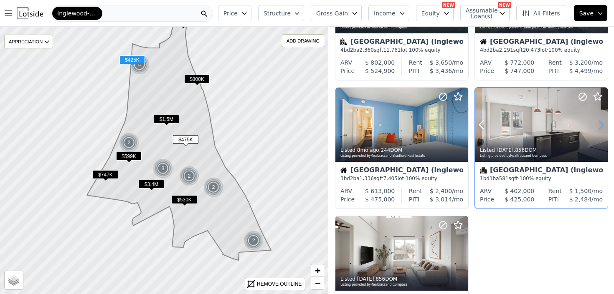
click at [601, 124] on icon at bounding box center [600, 124] width 13 height 13
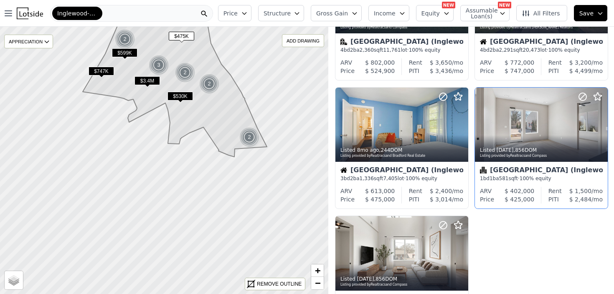
drag, startPoint x: 220, startPoint y: 243, endPoint x: 216, endPoint y: 139, distance: 104.9
click at [216, 139] on icon at bounding box center [175, 39] width 184 height 235
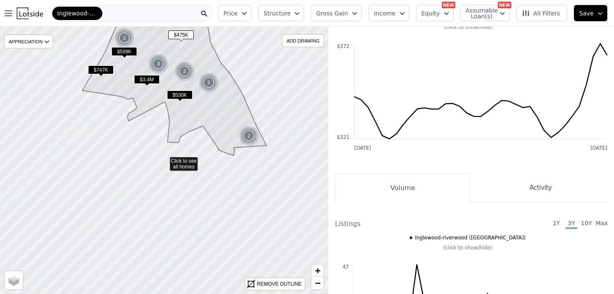
scroll to position [91, 0]
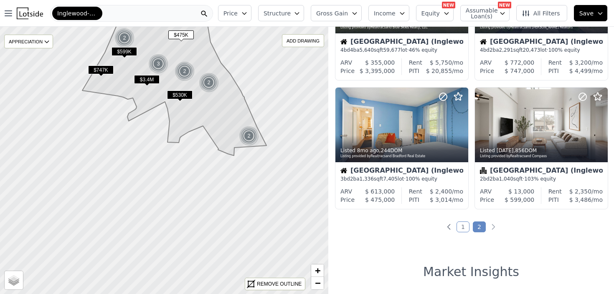
click at [247, 136] on img at bounding box center [249, 136] width 20 height 20
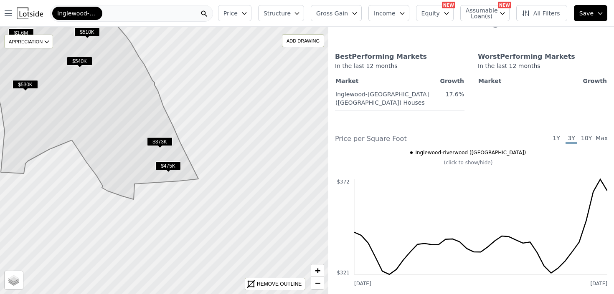
click at [171, 164] on span "$475K" at bounding box center [167, 166] width 25 height 9
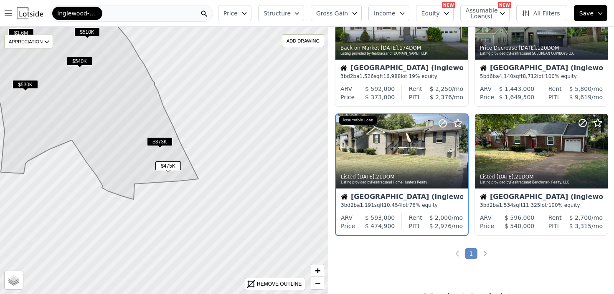
scroll to position [195, 0]
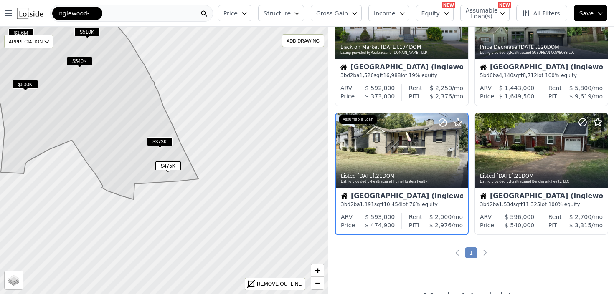
click at [397, 194] on div "Nashville (Inglewood-Riverwood)" at bounding box center [402, 197] width 122 height 8
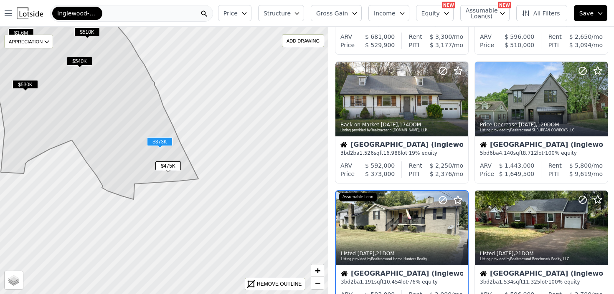
scroll to position [60, 0]
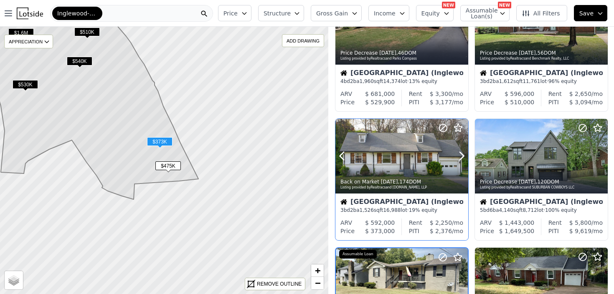
click at [411, 168] on div at bounding box center [401, 174] width 133 height 15
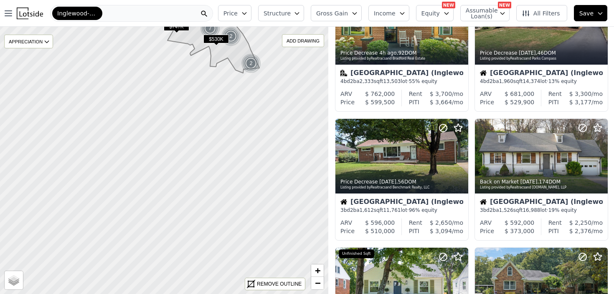
click at [237, 92] on icon at bounding box center [254, 11] width 396 height 324
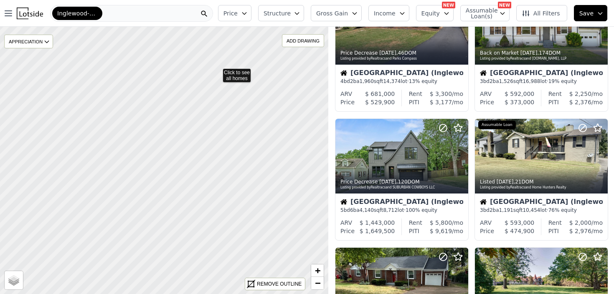
drag, startPoint x: 115, startPoint y: 230, endPoint x: 217, endPoint y: 72, distance: 187.5
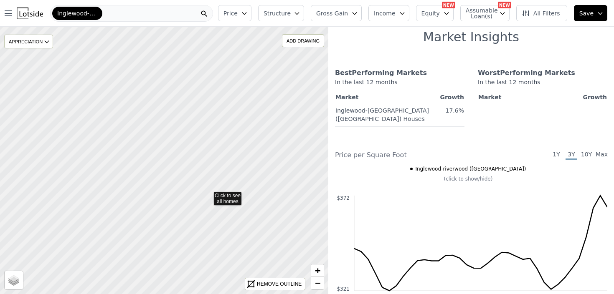
click at [224, 207] on icon at bounding box center [164, 161] width 396 height 324
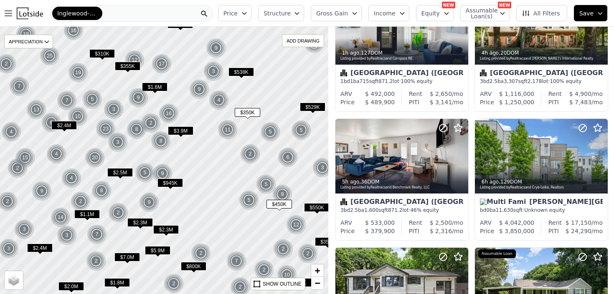
click at [231, 229] on div at bounding box center [164, 160] width 394 height 321
click at [252, 213] on div at bounding box center [164, 160] width 394 height 321
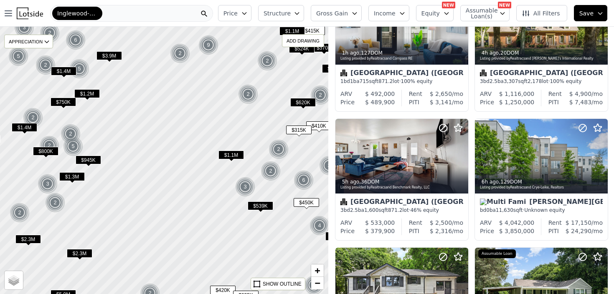
click at [252, 213] on div at bounding box center [164, 160] width 394 height 321
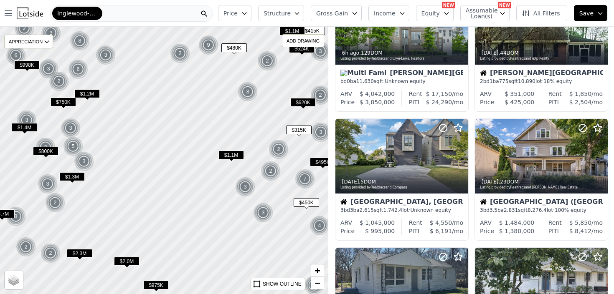
click at [252, 213] on div at bounding box center [164, 160] width 394 height 321
click at [236, 216] on div at bounding box center [164, 160] width 394 height 321
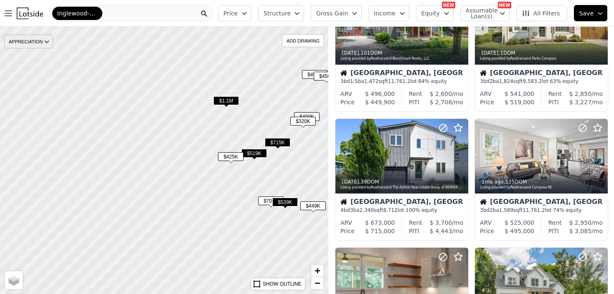
click at [47, 38] on icon at bounding box center [46, 41] width 7 height 7
click at [18, 267] on div at bounding box center [164, 160] width 394 height 321
click at [20, 283] on span "Satellite" at bounding box center [23, 283] width 19 height 6
click at [14, 283] on input "Satellite" at bounding box center [10, 284] width 7 height 7
radio input "true"
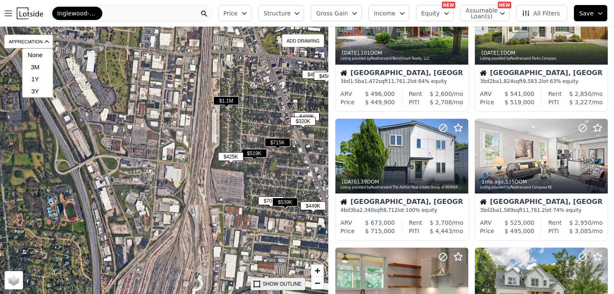
click at [263, 290] on div "SHOW OUTLINE" at bounding box center [278, 284] width 54 height 12
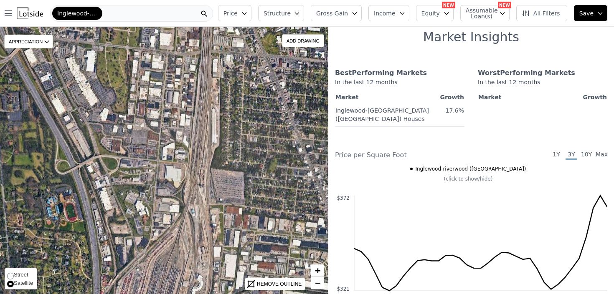
click at [14, 281] on span "Satellite" at bounding box center [23, 283] width 19 height 6
click at [14, 281] on input "Satellite" at bounding box center [10, 284] width 7 height 7
click at [18, 276] on span "Street" at bounding box center [21, 275] width 15 height 6
click at [14, 276] on input "Street" at bounding box center [10, 276] width 7 height 7
radio input "true"
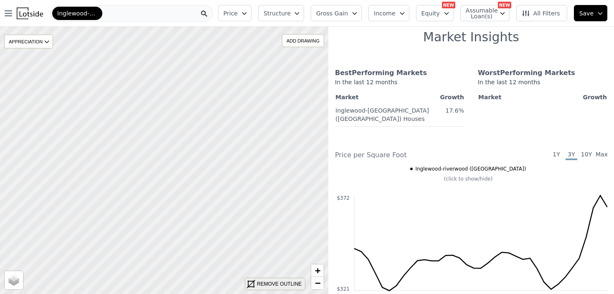
click at [268, 286] on div "REMOVE OUTLINE" at bounding box center [279, 285] width 45 height 8
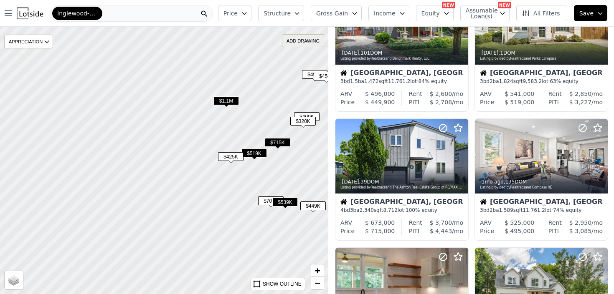
click at [303, 45] on div "ADD DRAWING" at bounding box center [302, 41] width 41 height 12
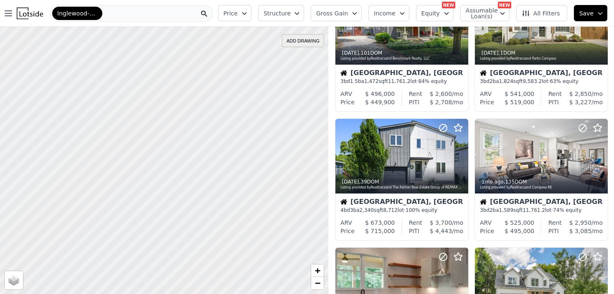
click at [303, 45] on div "ADD DRAWING" at bounding box center [302, 41] width 41 height 12
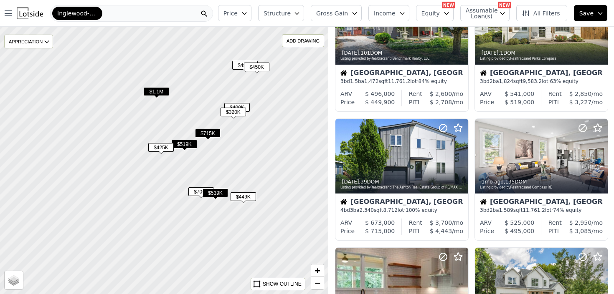
drag, startPoint x: 278, startPoint y: 124, endPoint x: 208, endPoint y: 114, distance: 70.5
click at [208, 114] on div at bounding box center [164, 160] width 394 height 321
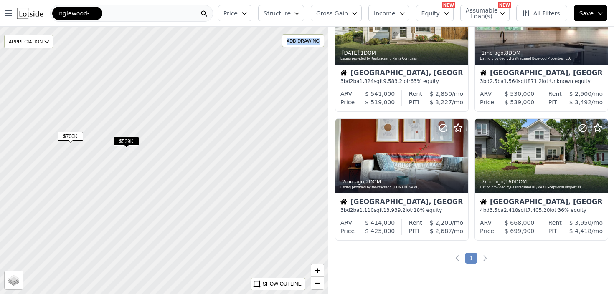
drag, startPoint x: 250, startPoint y: 234, endPoint x: 153, endPoint y: 151, distance: 127.3
click at [153, 152] on div at bounding box center [164, 160] width 394 height 321
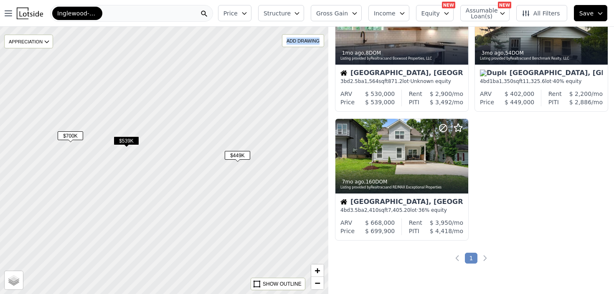
click at [244, 158] on span "$449K" at bounding box center [237, 155] width 25 height 9
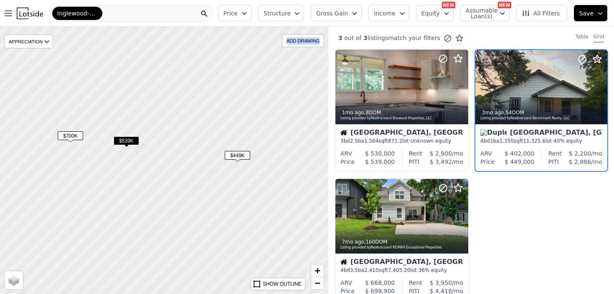
click at [128, 142] on span "$539K" at bounding box center [126, 141] width 25 height 9
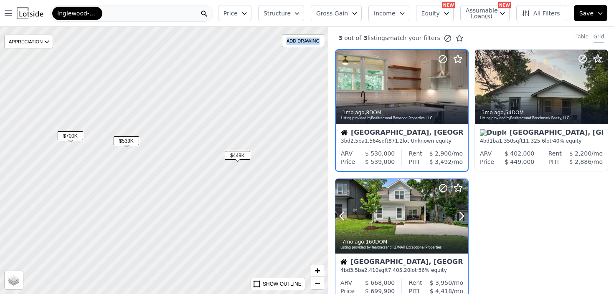
scroll to position [38, 0]
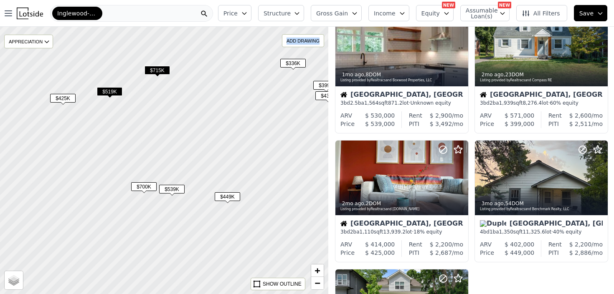
drag, startPoint x: 194, startPoint y: 108, endPoint x: 230, endPoint y: 193, distance: 92.4
click at [230, 193] on div at bounding box center [164, 160] width 394 height 321
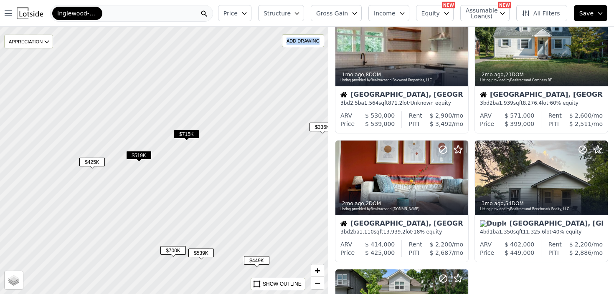
scroll to position [167, 0]
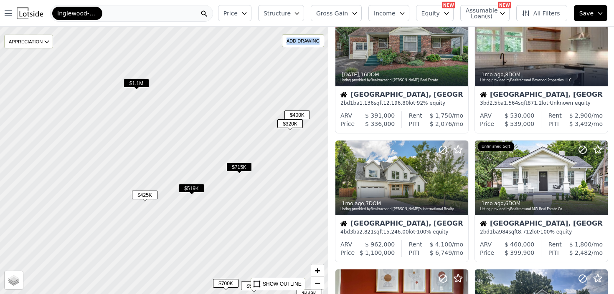
drag, startPoint x: 164, startPoint y: 161, endPoint x: 216, endPoint y: 193, distance: 61.1
click at [216, 193] on div at bounding box center [164, 160] width 394 height 321
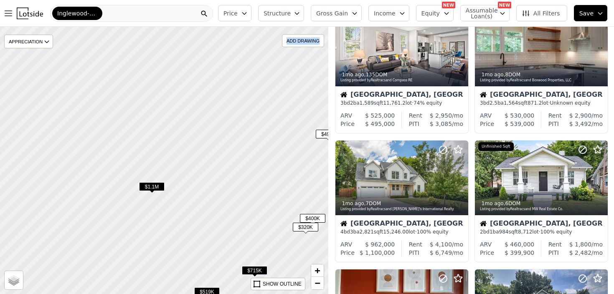
drag, startPoint x: 199, startPoint y: 93, endPoint x: 215, endPoint y: 196, distance: 103.8
click at [215, 196] on div at bounding box center [164, 161] width 394 height 321
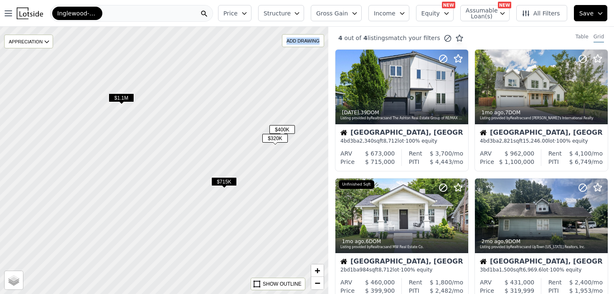
drag, startPoint x: 238, startPoint y: 222, endPoint x: 206, endPoint y: 125, distance: 101.6
click at [206, 125] on div at bounding box center [164, 160] width 394 height 321
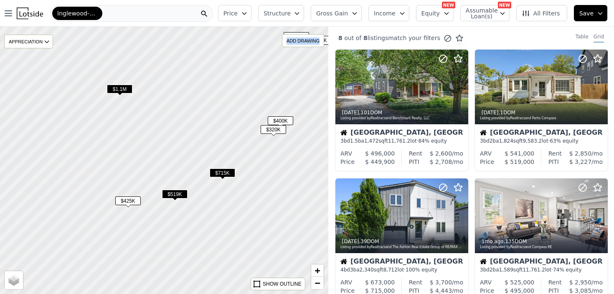
drag, startPoint x: 191, startPoint y: 198, endPoint x: 193, endPoint y: 168, distance: 29.7
click at [193, 168] on div at bounding box center [164, 160] width 394 height 321
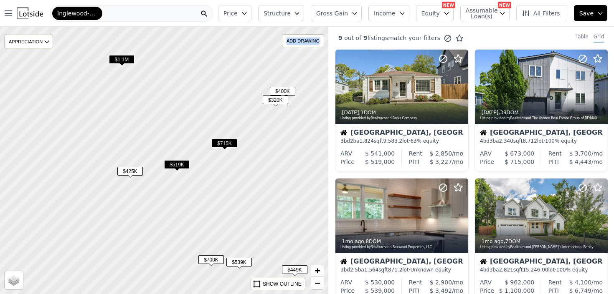
drag, startPoint x: 173, startPoint y: 215, endPoint x: 172, endPoint y: 195, distance: 20.1
click at [172, 195] on div at bounding box center [164, 160] width 394 height 321
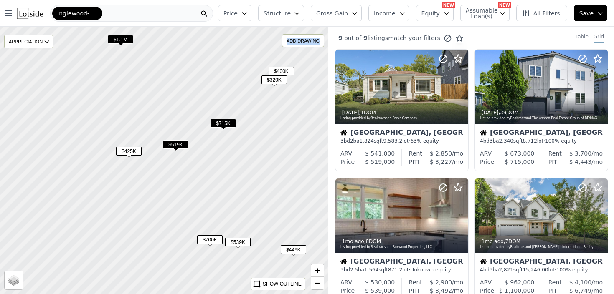
click at [178, 147] on span "$519K" at bounding box center [175, 144] width 25 height 9
click at [169, 146] on span "$519K" at bounding box center [175, 144] width 25 height 9
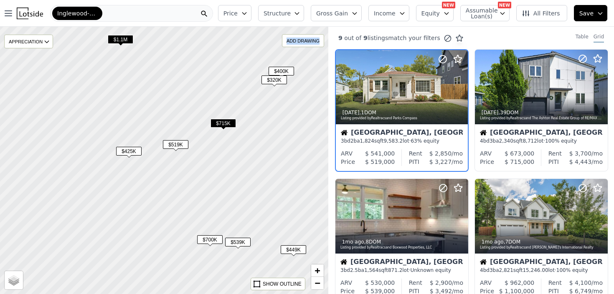
click at [181, 145] on span "$519K" at bounding box center [175, 144] width 25 height 9
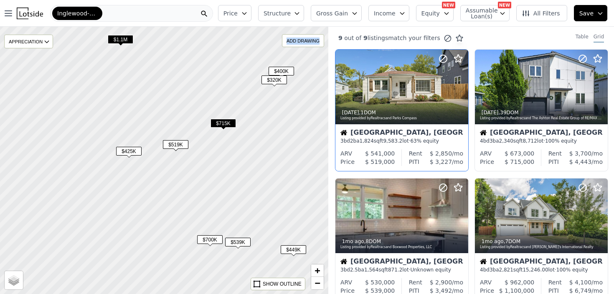
click at [373, 148] on div "Nashville, TN 3 bd 2 ba 1,824 sqft 9,583.2 lot · 63% equity" at bounding box center [401, 136] width 133 height 25
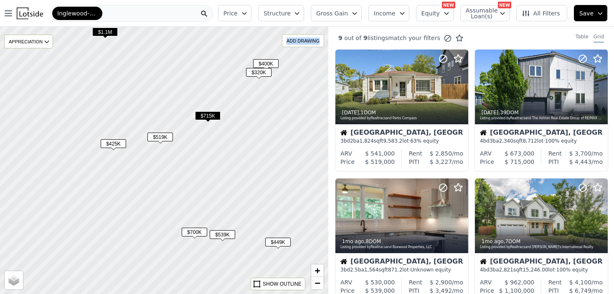
drag, startPoint x: 278, startPoint y: 192, endPoint x: 263, endPoint y: 185, distance: 17.2
click at [263, 185] on div at bounding box center [164, 160] width 394 height 321
click at [210, 120] on div "$715K" at bounding box center [207, 117] width 25 height 12
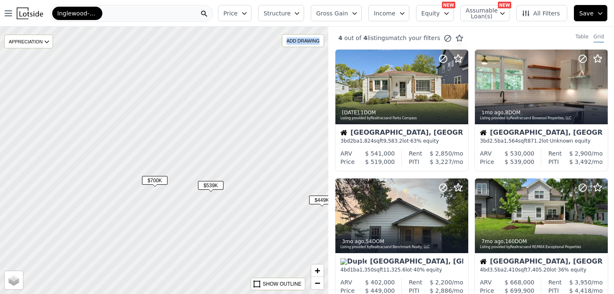
drag, startPoint x: 233, startPoint y: 253, endPoint x: 226, endPoint y: 187, distance: 66.8
click at [226, 187] on div at bounding box center [163, 154] width 394 height 321
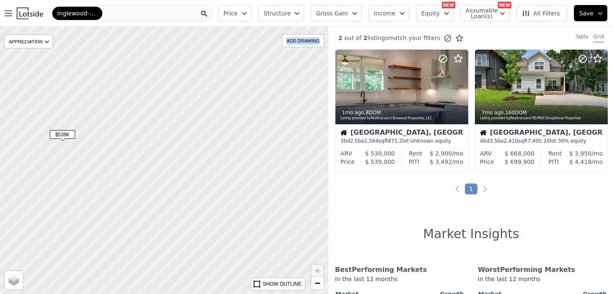
drag, startPoint x: 274, startPoint y: 190, endPoint x: 154, endPoint y: 188, distance: 119.4
click at [154, 188] on div at bounding box center [164, 160] width 394 height 321
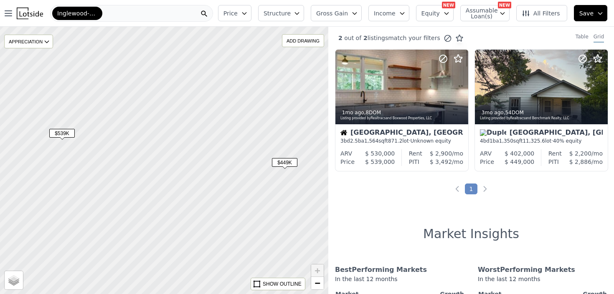
click at [310, 11] on div "Price Structure Gross Gain Income Equity NEW Assumable Loan(s) NEW All Filters …" at bounding box center [414, 13] width 399 height 27
click at [300, 11] on icon "button" at bounding box center [296, 13] width 7 height 7
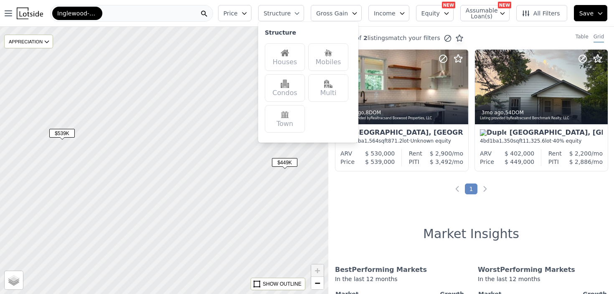
click at [326, 95] on div "Multi" at bounding box center [328, 88] width 40 height 28
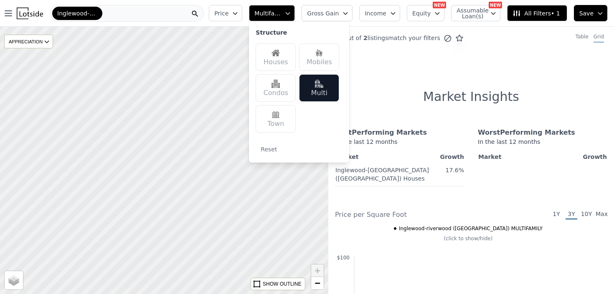
click at [326, 92] on div "Multi" at bounding box center [319, 88] width 40 height 28
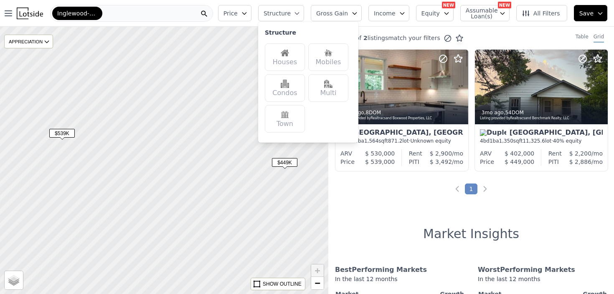
click at [290, 14] on span "Structure" at bounding box center [276, 13] width 27 height 8
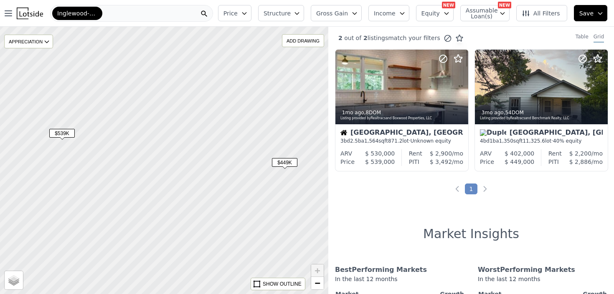
click at [485, 12] on span "Assumable Loan(s)" at bounding box center [478, 14] width 27 height 12
click at [431, 15] on span "Equity" at bounding box center [430, 13] width 18 height 8
click at [436, 15] on span "Equity" at bounding box center [430, 13] width 18 height 8
click at [492, 15] on span "Assumable Loan(s)" at bounding box center [478, 14] width 27 height 12
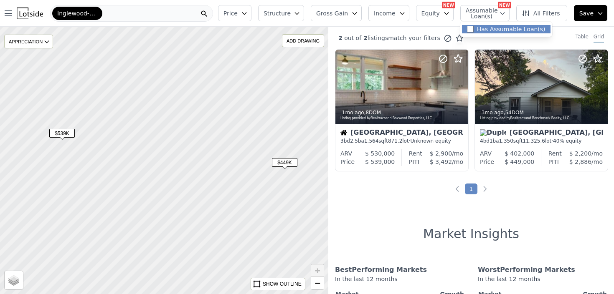
click at [488, 29] on label "Has Assumable Loan(s)" at bounding box center [511, 29] width 68 height 8
click at [473, 29] on input "Has Assumable Loan(s)" at bounding box center [470, 29] width 7 height 7
checkbox input "true"
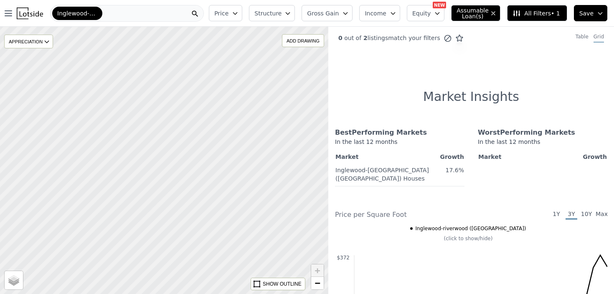
click at [265, 117] on div at bounding box center [164, 160] width 394 height 321
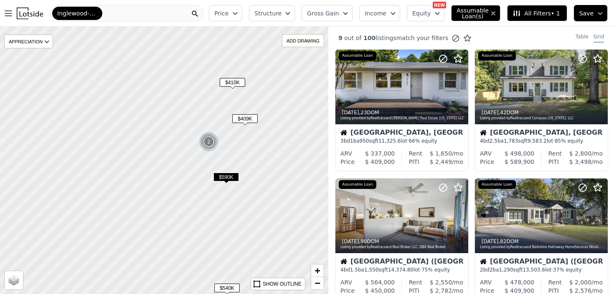
drag, startPoint x: 270, startPoint y: 102, endPoint x: 191, endPoint y: 153, distance: 94.0
click at [191, 153] on div at bounding box center [164, 160] width 394 height 321
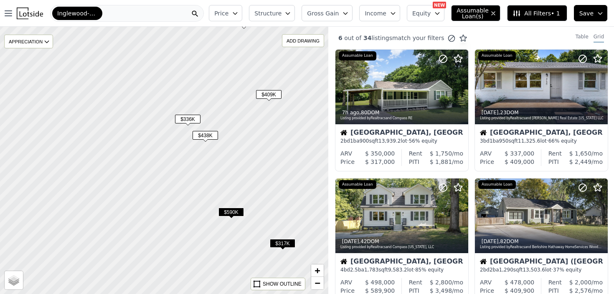
click at [272, 97] on span "$409K" at bounding box center [268, 94] width 25 height 9
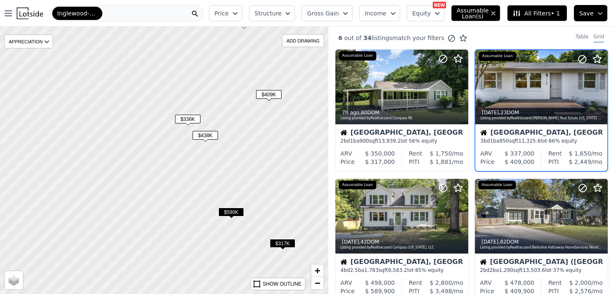
click at [209, 135] on span "$438K" at bounding box center [204, 135] width 25 height 9
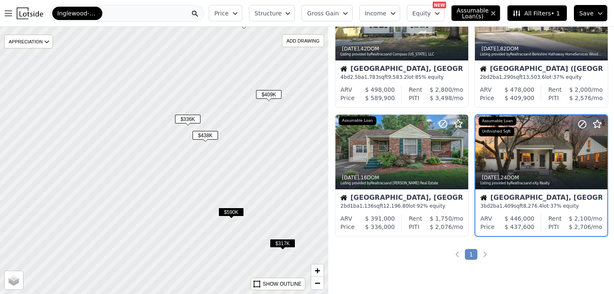
scroll to position [195, 0]
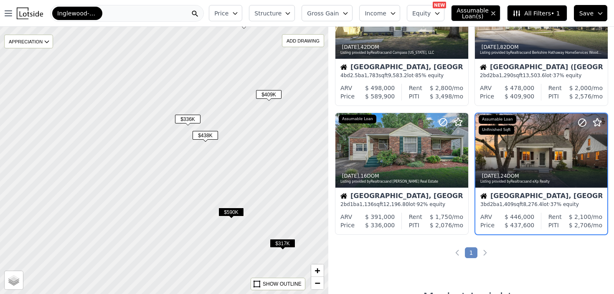
click at [504, 193] on div "Nashville, TN" at bounding box center [541, 197] width 122 height 8
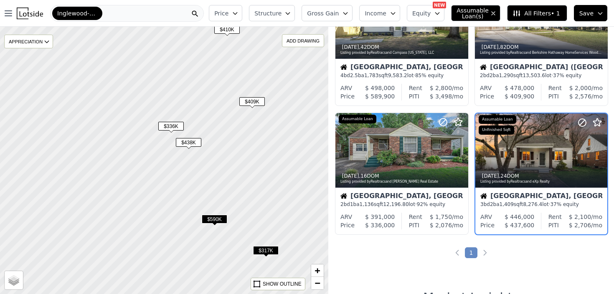
drag, startPoint x: 248, startPoint y: 168, endPoint x: 201, endPoint y: 183, distance: 48.6
click at [201, 183] on div at bounding box center [157, 163] width 394 height 321
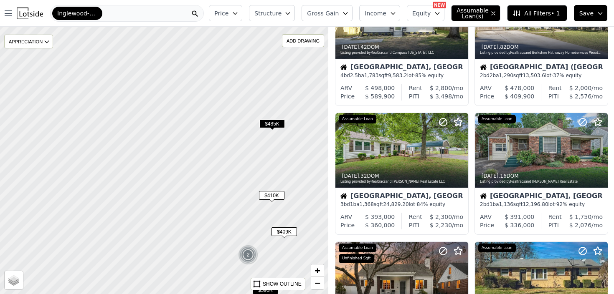
drag, startPoint x: 192, startPoint y: 104, endPoint x: 255, endPoint y: 196, distance: 111.4
click at [255, 196] on div at bounding box center [164, 160] width 394 height 321
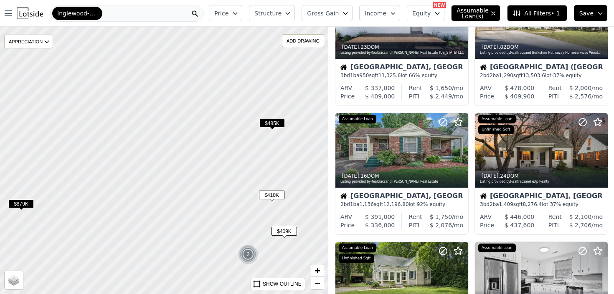
click at [271, 197] on span "$410K" at bounding box center [271, 195] width 25 height 9
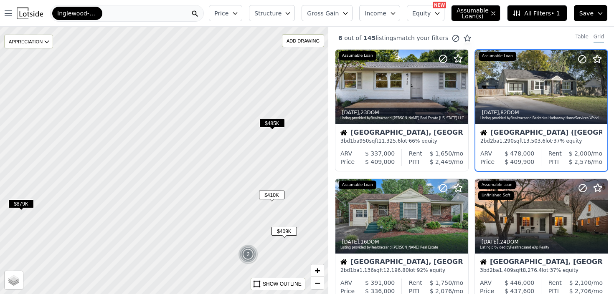
click at [268, 123] on span "$485K" at bounding box center [271, 123] width 25 height 9
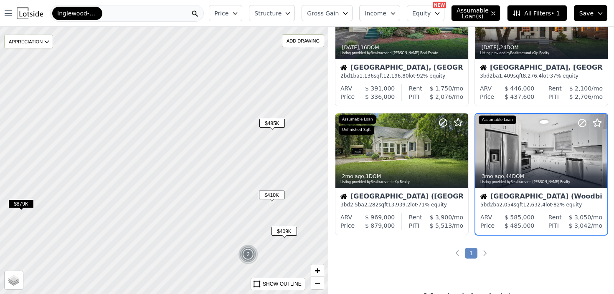
scroll to position [195, 0]
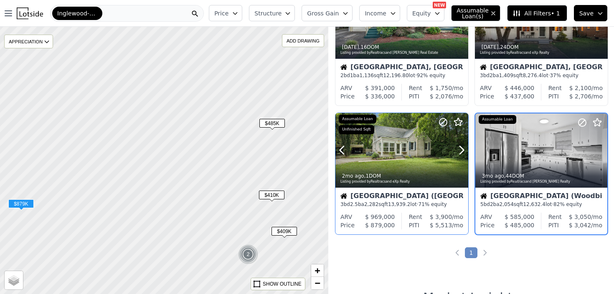
click at [381, 150] on div at bounding box center [401, 150] width 133 height 75
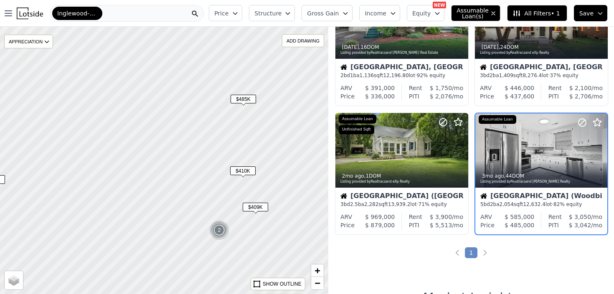
drag, startPoint x: 216, startPoint y: 207, endPoint x: 181, endPoint y: 167, distance: 53.0
click at [181, 167] on div at bounding box center [164, 160] width 394 height 321
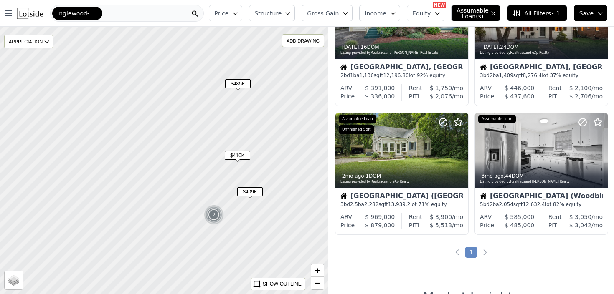
scroll to position [324, 0]
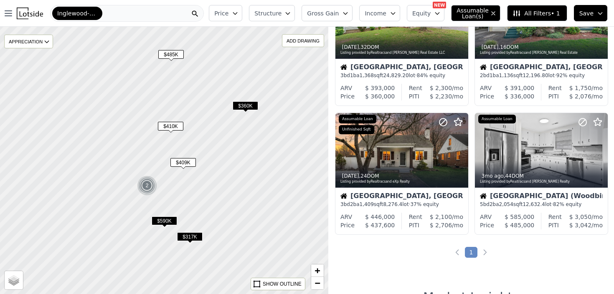
click at [192, 160] on span "$409K" at bounding box center [182, 162] width 25 height 9
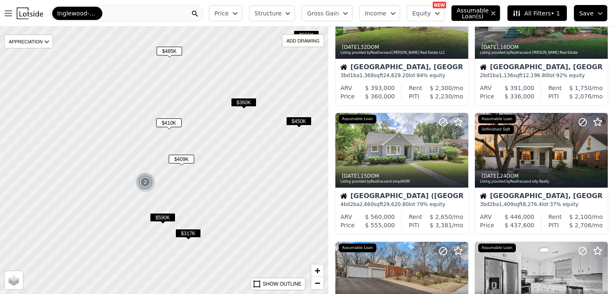
click at [208, 169] on div at bounding box center [164, 160] width 394 height 321
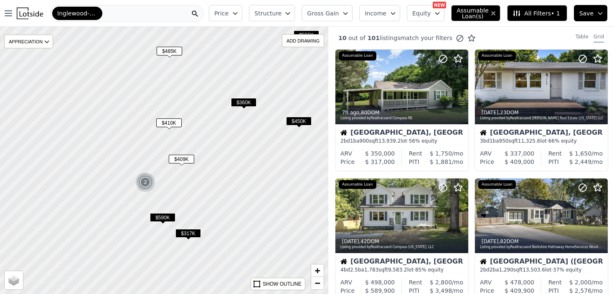
click at [180, 15] on div "Inglewood-Riverwood (Nashville)" at bounding box center [127, 13] width 154 height 17
click at [26, 15] on img at bounding box center [30, 14] width 26 height 12
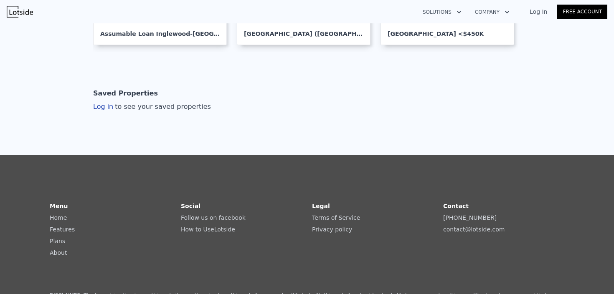
scroll to position [113, 0]
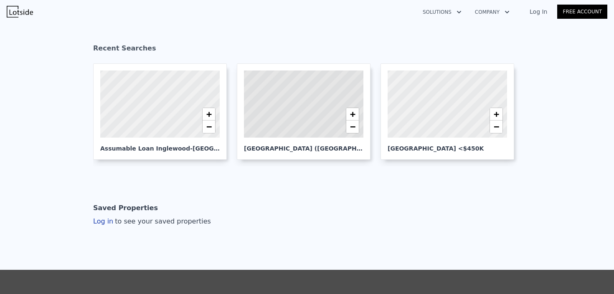
click at [573, 16] on link "Free Account" at bounding box center [582, 12] width 50 height 14
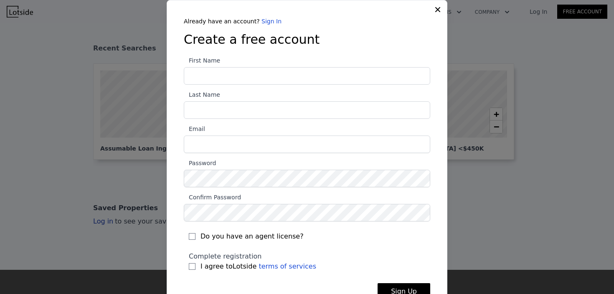
scroll to position [23, 0]
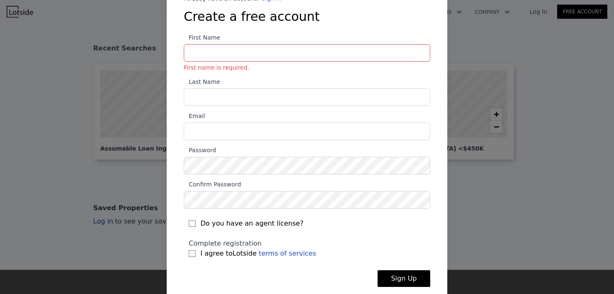
click at [258, 218] on div "Do you have an agent license?" at bounding box center [307, 221] width 246 height 25
click at [258, 225] on span "Do you have an agent license?" at bounding box center [251, 224] width 103 height 10
click at [195, 225] on input "Do you have an agent license?" at bounding box center [192, 223] width 7 height 7
click at [258, 225] on span "Do you have an agent license?" at bounding box center [251, 224] width 103 height 10
click at [195, 225] on input "Do you have an agent license?" at bounding box center [192, 223] width 7 height 7
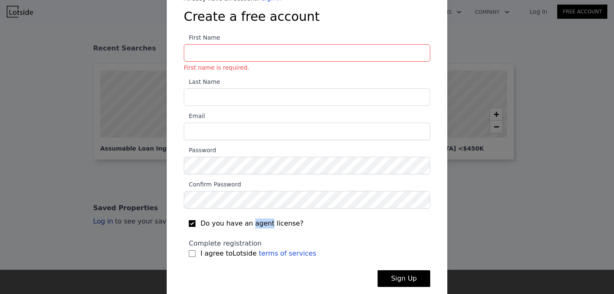
checkbox input "false"
click at [225, 259] on div "Complete registration I agree to Lotside terms of services" at bounding box center [307, 249] width 246 height 30
click at [139, 241] on div at bounding box center [307, 147] width 614 height 294
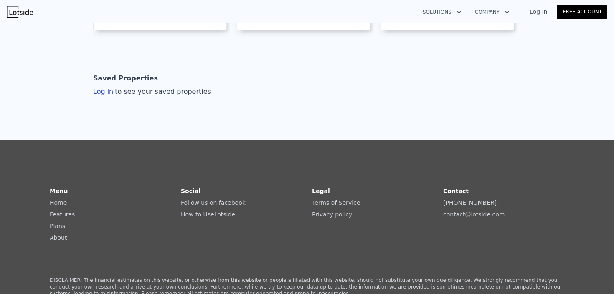
scroll to position [259, 0]
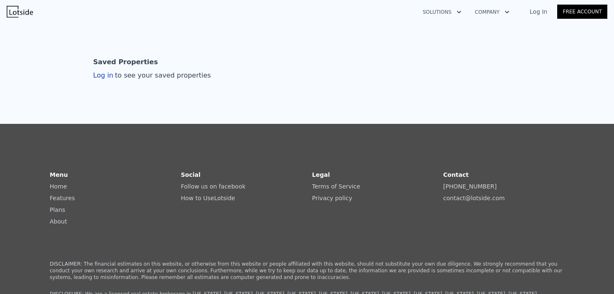
click at [68, 196] on link "Features" at bounding box center [62, 198] width 25 height 7
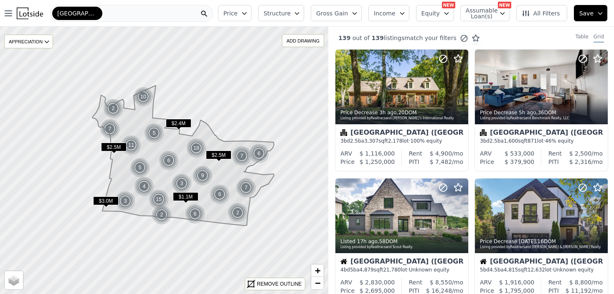
drag, startPoint x: 196, startPoint y: 164, endPoint x: 215, endPoint y: 156, distance: 20.7
click at [215, 156] on span "$2.5M" at bounding box center [218, 155] width 25 height 9
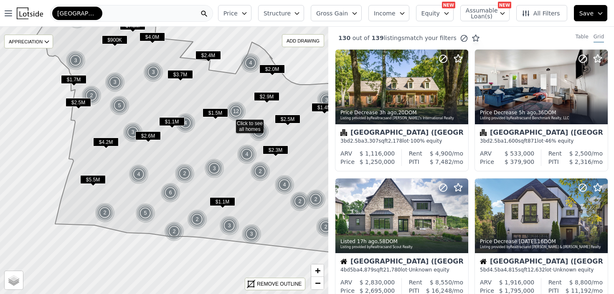
drag, startPoint x: 195, startPoint y: 193, endPoint x: 255, endPoint y: 160, distance: 68.6
click at [255, 160] on img at bounding box center [247, 154] width 20 height 20
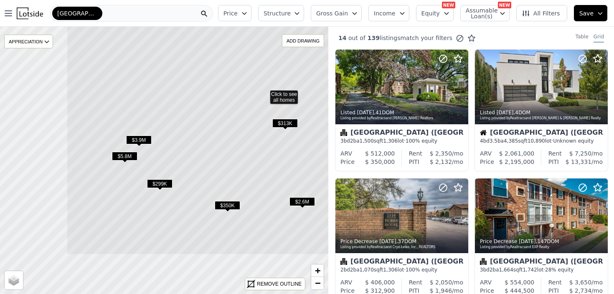
drag, startPoint x: 139, startPoint y: 210, endPoint x: 238, endPoint y: 142, distance: 120.4
click at [239, 142] on icon at bounding box center [263, 93] width 395 height 323
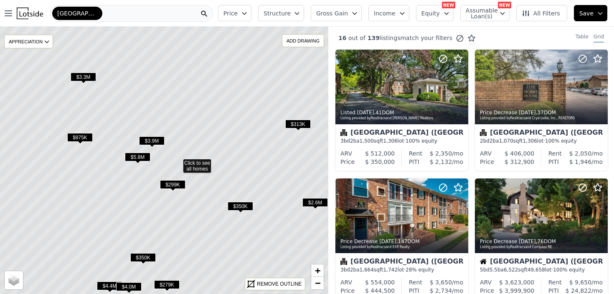
drag, startPoint x: 233, startPoint y: 149, endPoint x: 295, endPoint y: 202, distance: 81.7
click at [294, 202] on icon at bounding box center [177, 162] width 395 height 323
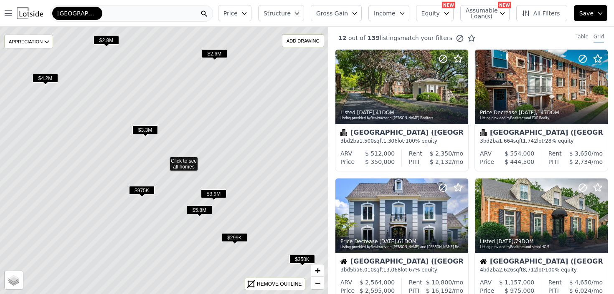
click at [299, 13] on button "Structure" at bounding box center [281, 13] width 46 height 16
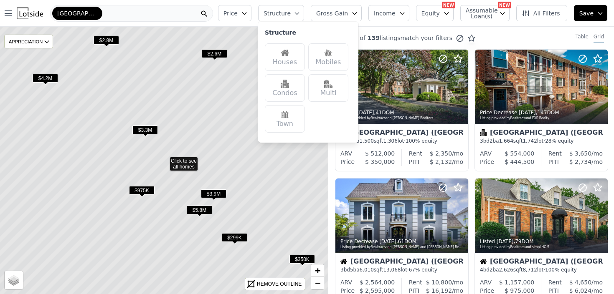
click at [292, 60] on div "Houses" at bounding box center [285, 57] width 40 height 28
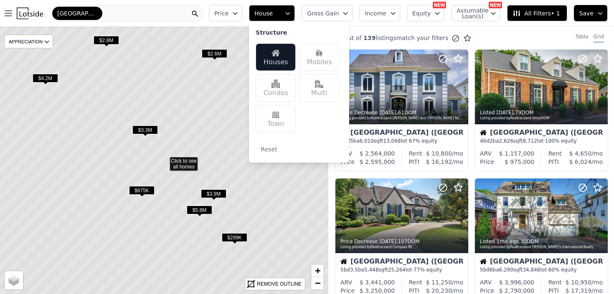
click at [221, 138] on icon at bounding box center [163, 160] width 395 height 323
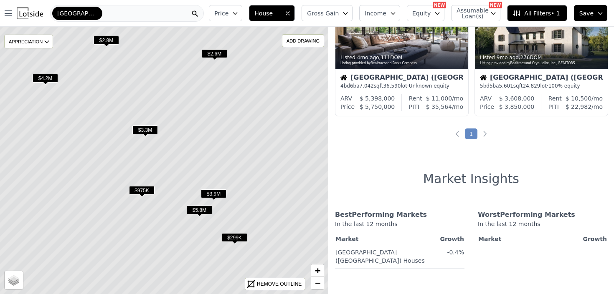
scroll to position [440, 0]
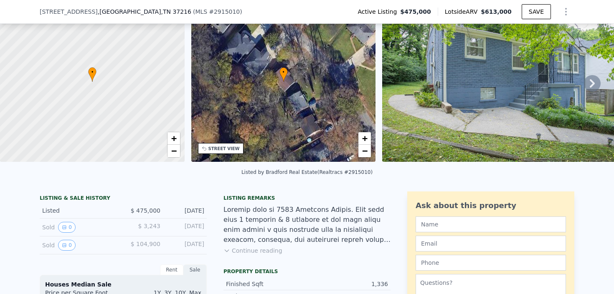
scroll to position [45, 0]
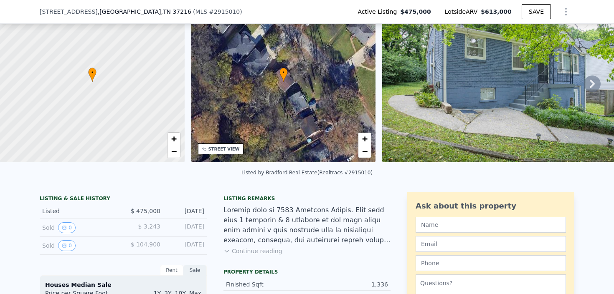
click at [321, 233] on div at bounding box center [306, 225] width 167 height 40
click at [238, 248] on button "Continue reading" at bounding box center [252, 251] width 59 height 8
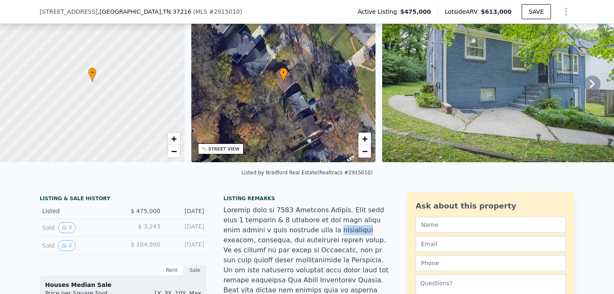
click at [437, 107] on img at bounding box center [502, 82] width 241 height 160
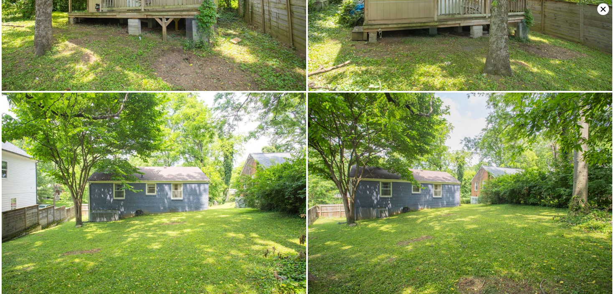
scroll to position [3296, 0]
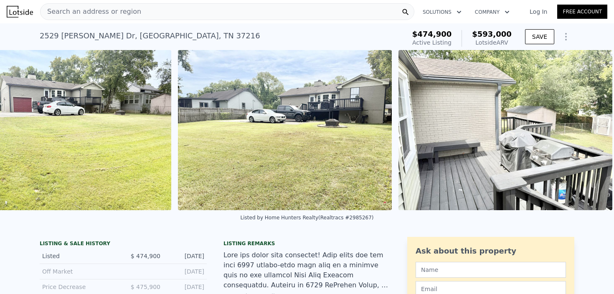
scroll to position [0, 3236]
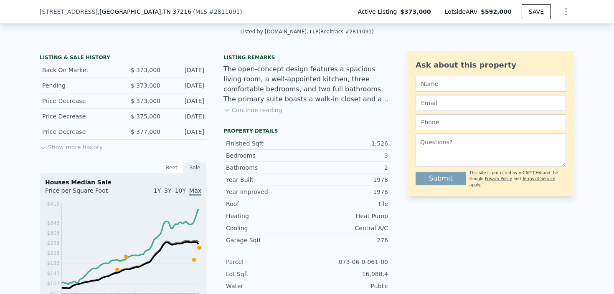
scroll to position [143, 0]
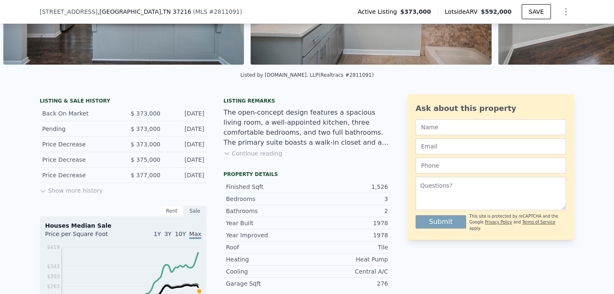
click at [274, 153] on button "Continue reading" at bounding box center [252, 153] width 59 height 8
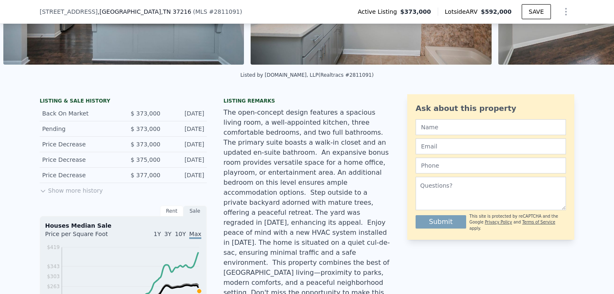
click at [86, 191] on button "Show more history" at bounding box center [71, 189] width 63 height 12
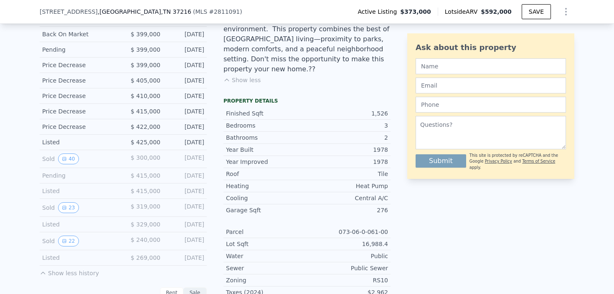
scroll to position [378, 0]
click at [73, 156] on button "40" at bounding box center [68, 157] width 20 height 11
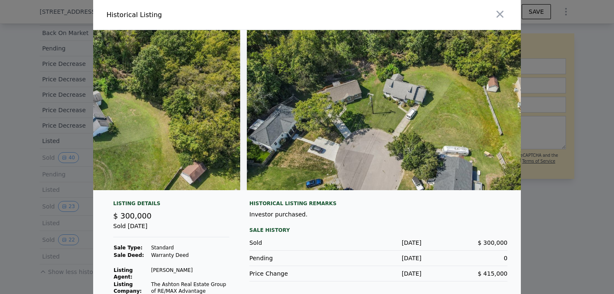
scroll to position [44, 0]
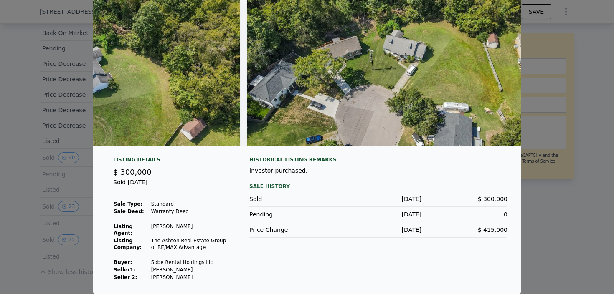
click at [67, 219] on div at bounding box center [307, 147] width 614 height 294
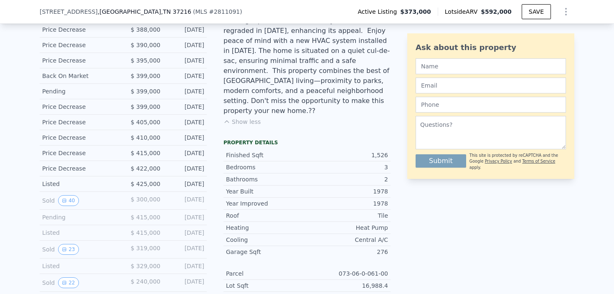
scroll to position [332, 0]
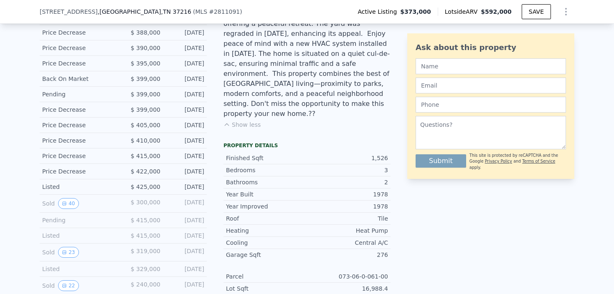
click at [141, 202] on span "$ 300,000" at bounding box center [146, 202] width 30 height 7
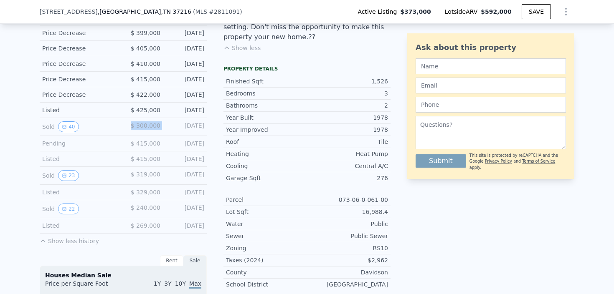
scroll to position [409, 0]
click at [73, 174] on button "23" at bounding box center [68, 175] width 20 height 11
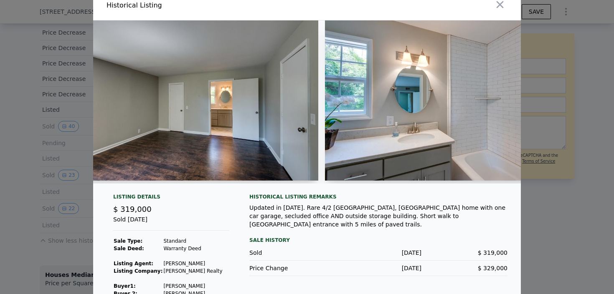
scroll to position [33, 0]
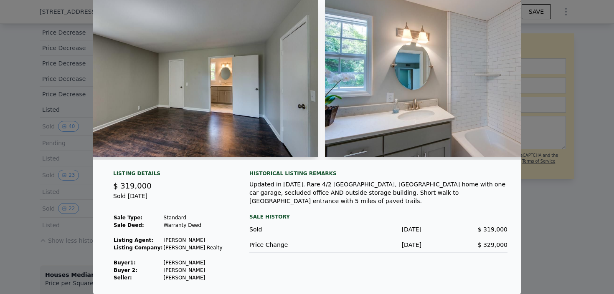
click at [541, 44] on div at bounding box center [307, 147] width 614 height 294
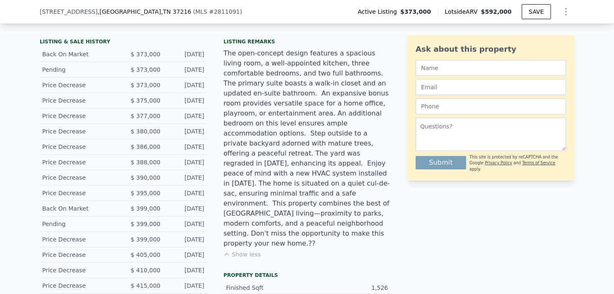
scroll to position [185, 0]
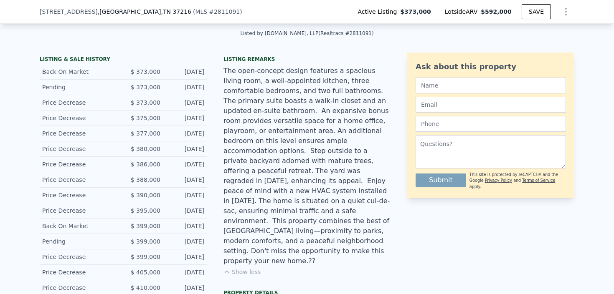
click at [147, 104] on span "$ 373,000" at bounding box center [146, 102] width 30 height 7
click at [147, 81] on div "Pending $ 373,000 Sep 8, 2025" at bounding box center [123, 87] width 167 height 15
click at [145, 88] on span "$ 373,000" at bounding box center [146, 87] width 30 height 7
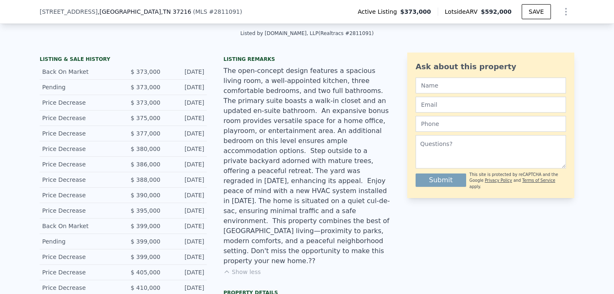
click at [141, 102] on span "$ 373,000" at bounding box center [146, 102] width 30 height 7
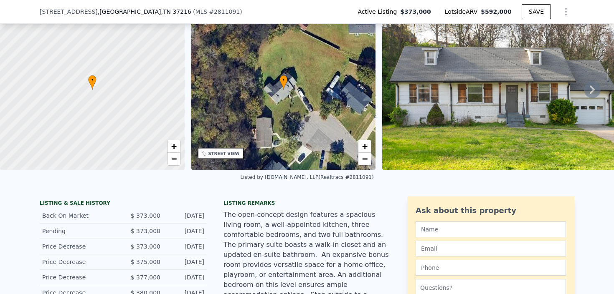
scroll to position [19, 0]
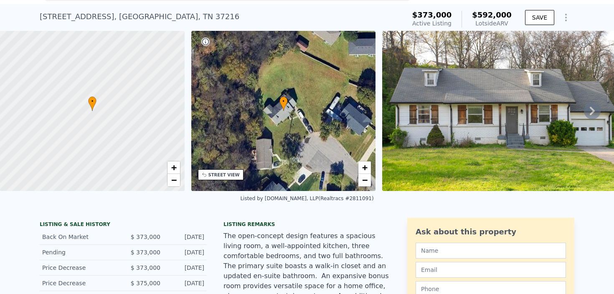
click at [267, 142] on div "• + −" at bounding box center [283, 111] width 185 height 160
click at [231, 177] on div "STREET VIEW" at bounding box center [223, 175] width 31 height 6
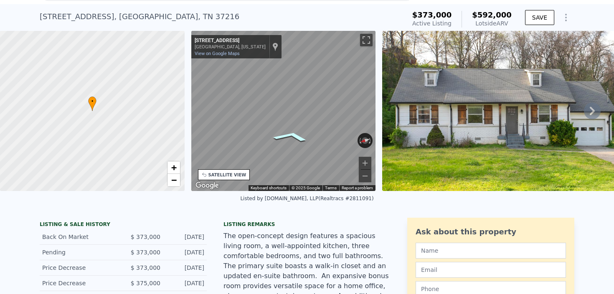
click at [291, 133] on icon "Go East, Morganmeade Ct" at bounding box center [291, 137] width 58 height 16
click at [408, 112] on div "• + − • + − STREET VIEW ← Move left → Move right ↑ Move up ↓ Move down + Zoom i…" at bounding box center [307, 111] width 614 height 160
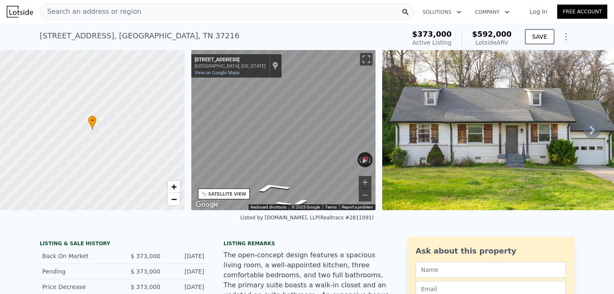
click at [170, 36] on div "212 Morganmeade Ct , Nashville , TN 37216" at bounding box center [140, 36] width 200 height 12
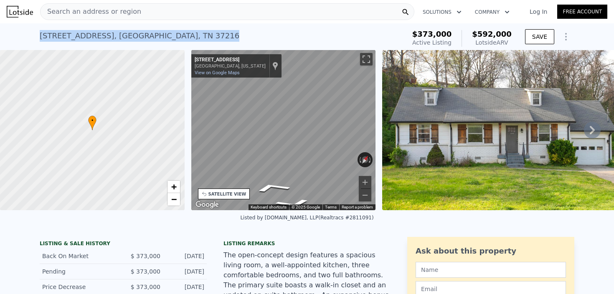
click at [170, 36] on div "212 Morganmeade Ct , Nashville , TN 37216" at bounding box center [140, 36] width 200 height 12
copy div "212 Morganmeade Ct , Nashville , TN 37216 Active at $373k (~ARV $592k )"
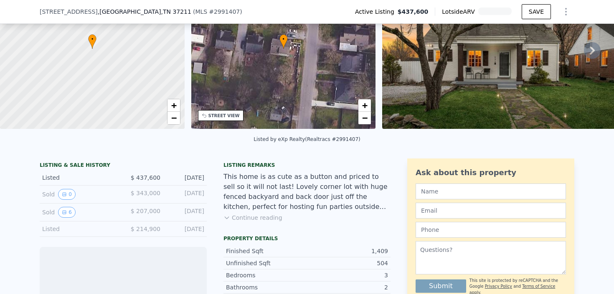
scroll to position [82, 0]
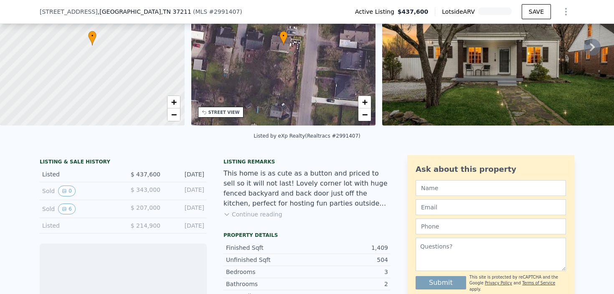
click at [265, 211] on button "Continue reading" at bounding box center [252, 214] width 59 height 8
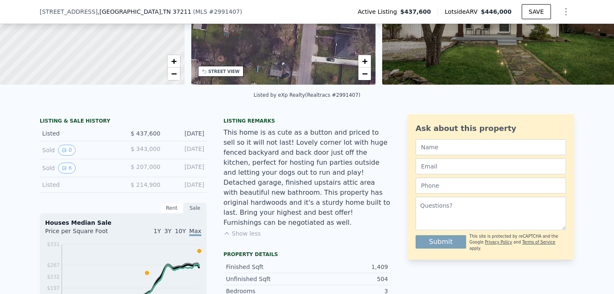
scroll to position [107, 0]
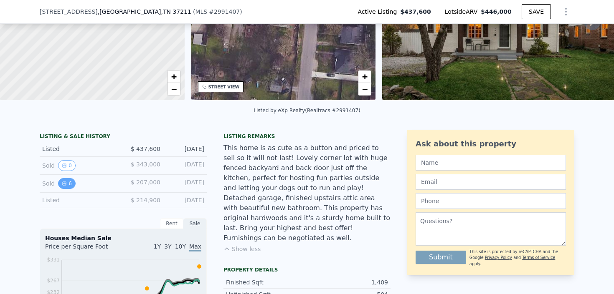
click at [70, 180] on button "6" at bounding box center [67, 183] width 18 height 11
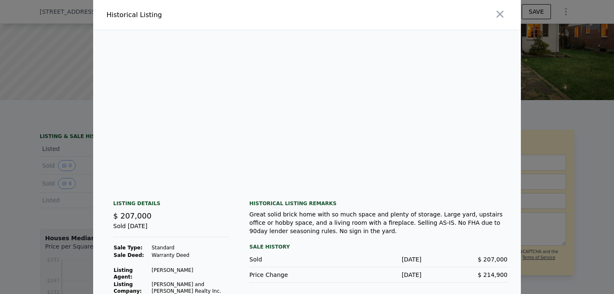
scroll to position [0, 341]
click at [57, 192] on div at bounding box center [307, 147] width 614 height 294
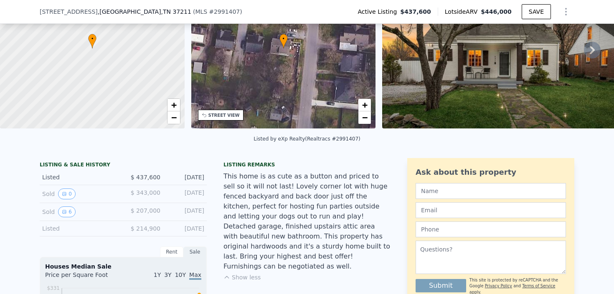
scroll to position [90, 0]
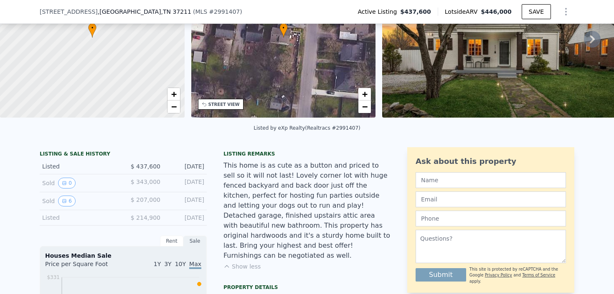
click at [228, 195] on div "This home is as cute as a button and priced to sell so it will not last! Lovely…" at bounding box center [306, 211] width 167 height 100
click at [67, 183] on button "0" at bounding box center [67, 183] width 18 height 11
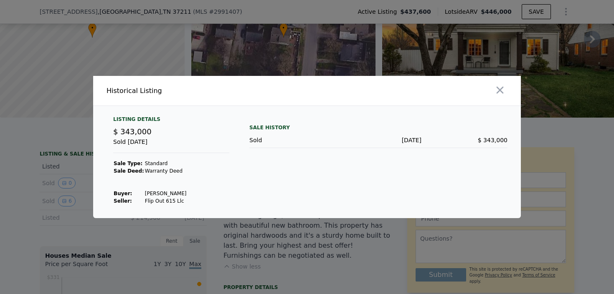
click at [243, 234] on div at bounding box center [307, 147] width 614 height 294
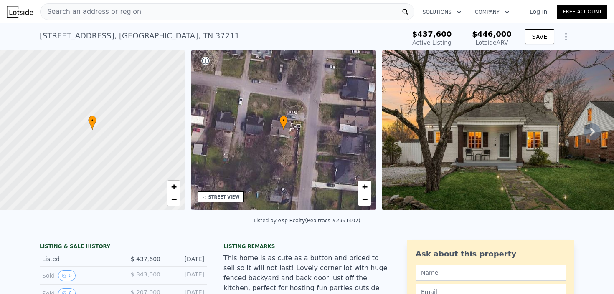
scroll to position [3, 0]
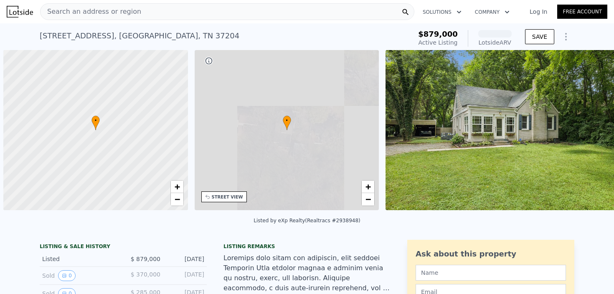
scroll to position [0, 3]
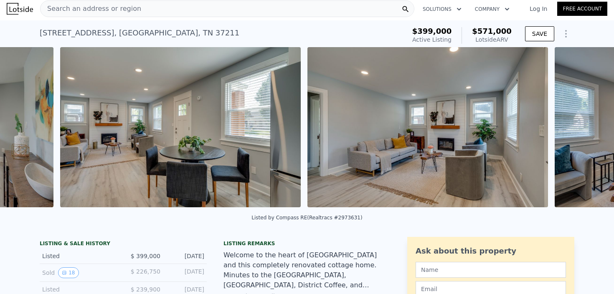
scroll to position [0, 1334]
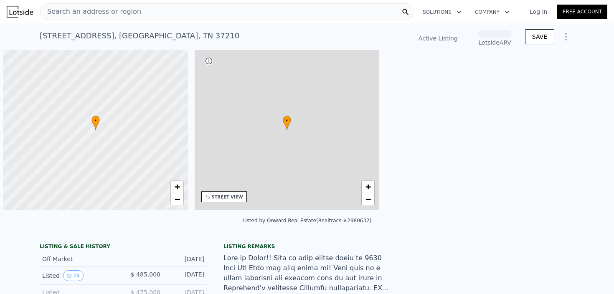
scroll to position [0, 3]
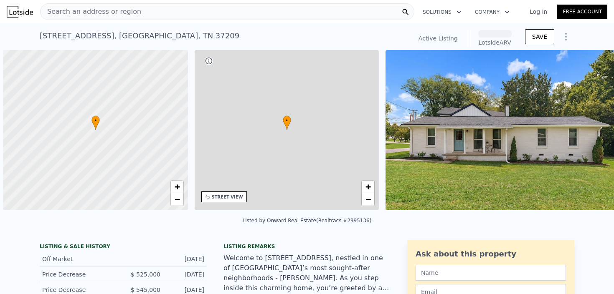
scroll to position [0, 3]
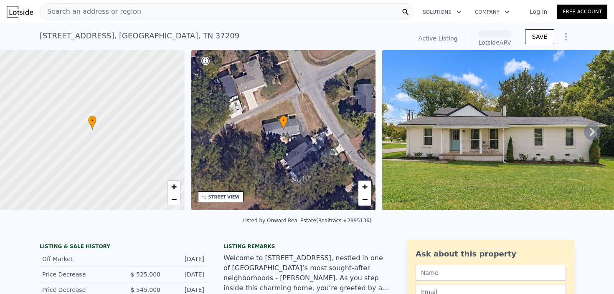
click at [480, 178] on img at bounding box center [502, 130] width 240 height 160
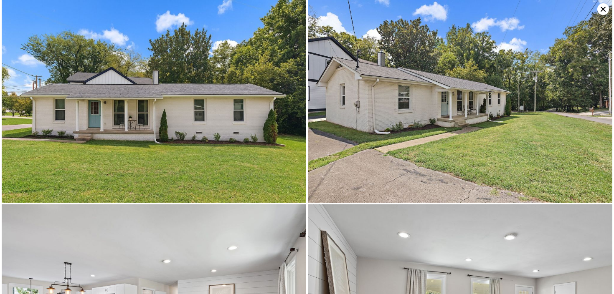
click at [448, 149] on img at bounding box center [460, 101] width 304 height 203
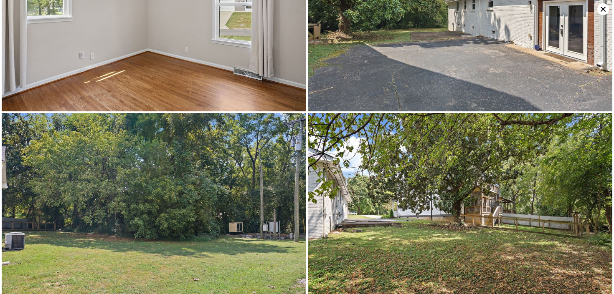
scroll to position [1750, 0]
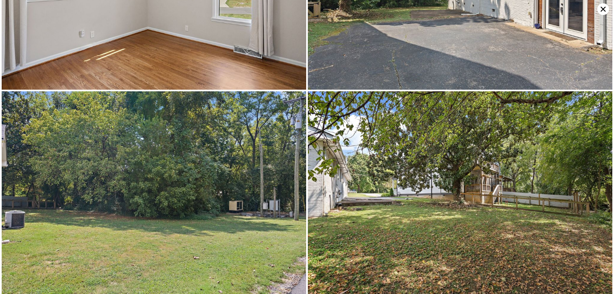
click at [603, 10] on icon at bounding box center [603, 9] width 12 height 12
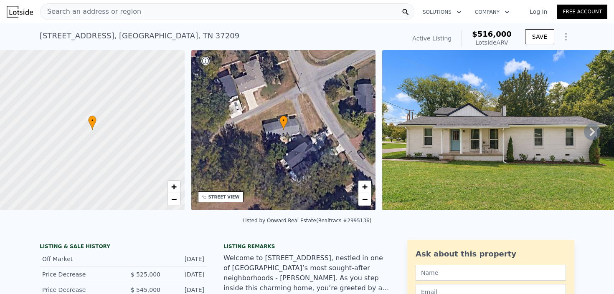
click at [128, 176] on div at bounding box center [92, 130] width 221 height 192
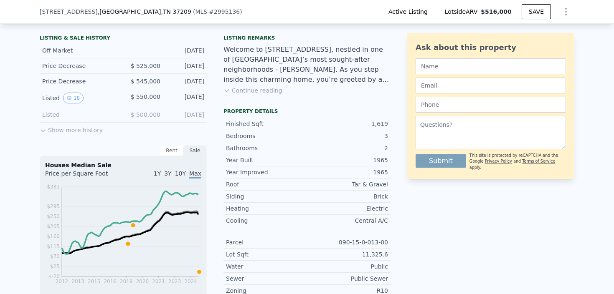
scroll to position [215, 0]
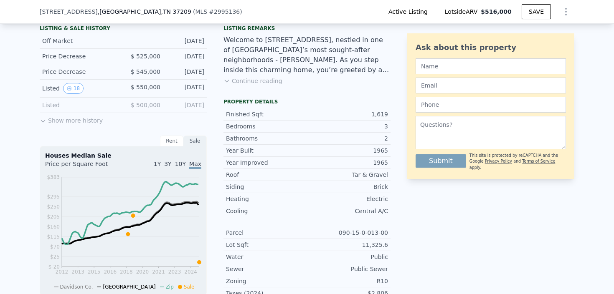
click at [55, 117] on button "Show more history" at bounding box center [71, 119] width 63 height 12
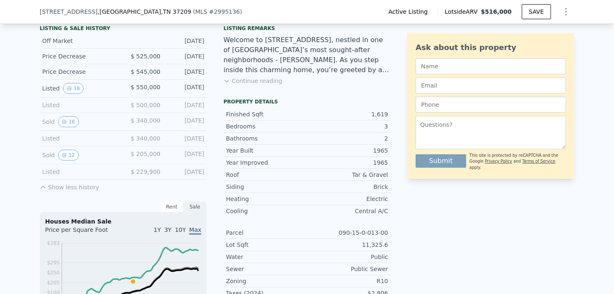
click at [118, 120] on div "Sold 18 $ 340,000 [DATE]" at bounding box center [123, 122] width 167 height 18
click at [68, 120] on button "18" at bounding box center [68, 121] width 20 height 11
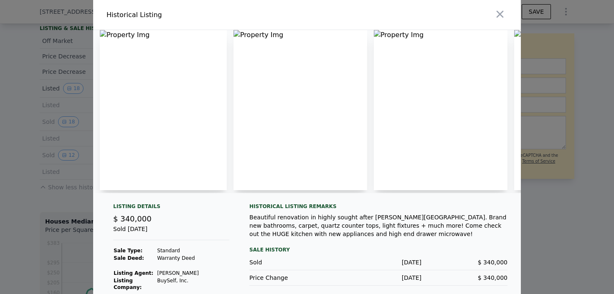
click at [76, 180] on div at bounding box center [307, 147] width 614 height 294
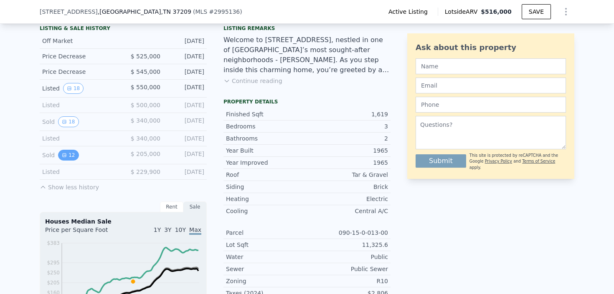
click at [68, 154] on button "12" at bounding box center [68, 155] width 20 height 11
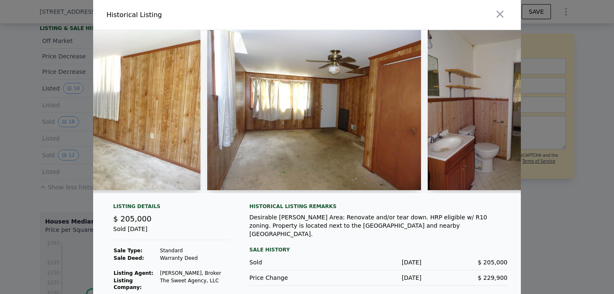
scroll to position [0, 1464]
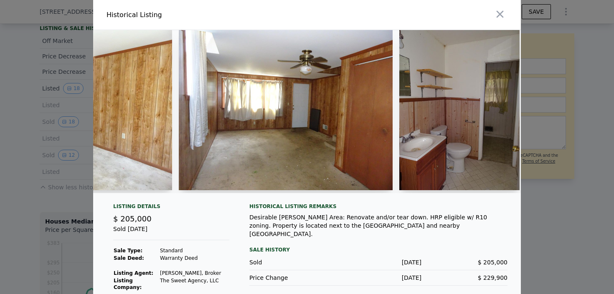
click at [70, 179] on div at bounding box center [307, 147] width 614 height 294
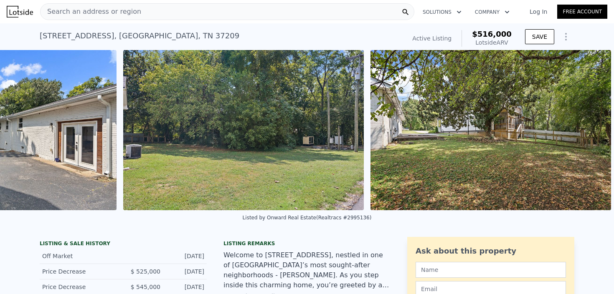
scroll to position [0, 4708]
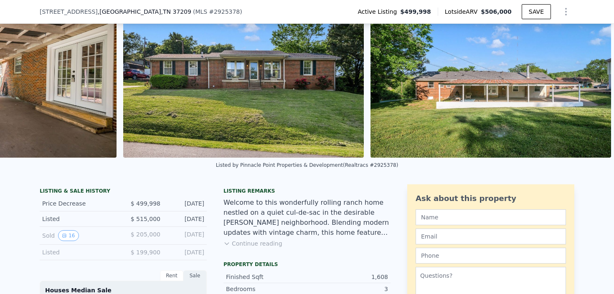
scroll to position [0, 5776]
